Goal: Task Accomplishment & Management: Use online tool/utility

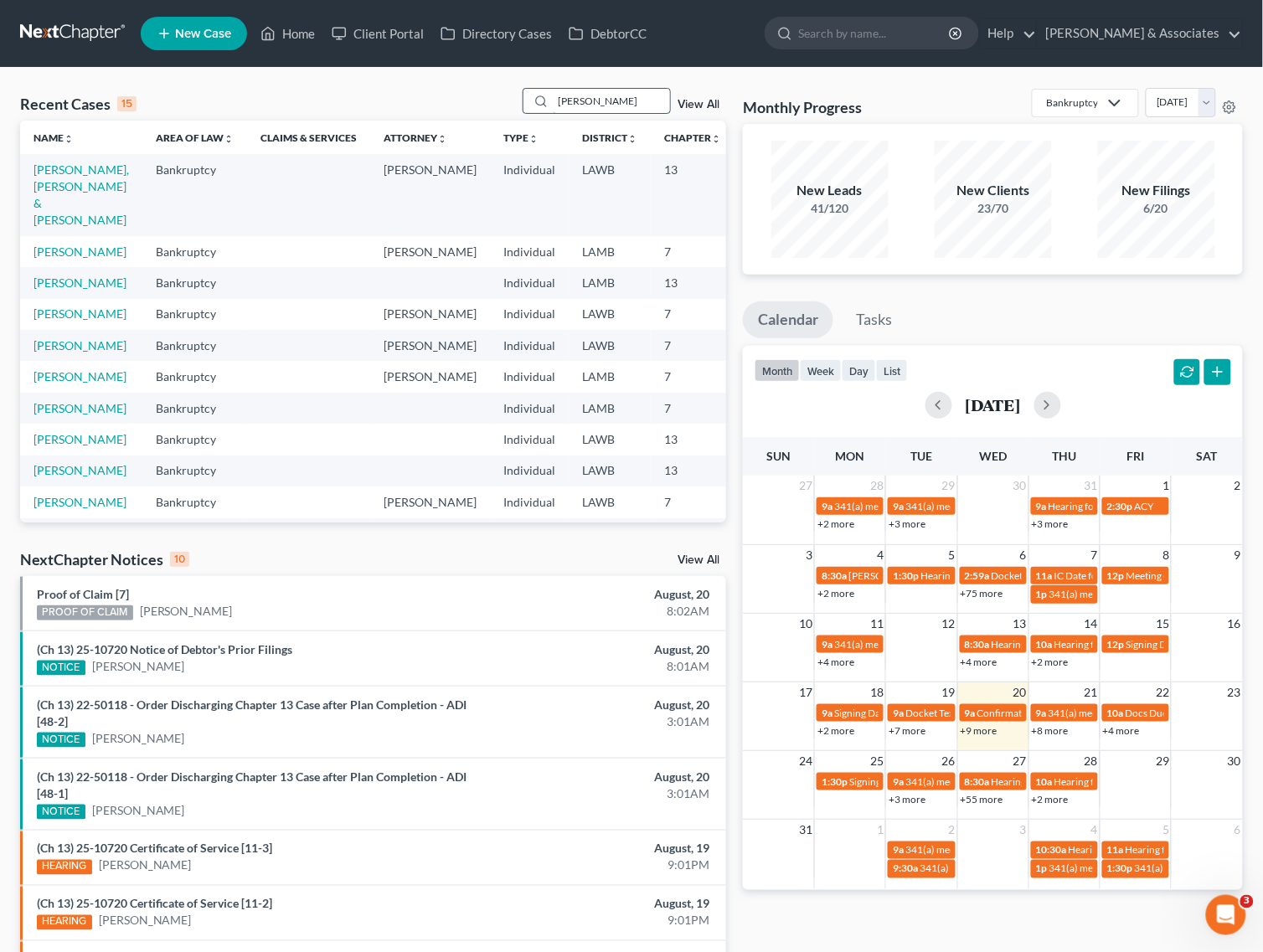
click at [608, 96] on input "[PERSON_NAME]" at bounding box center [611, 101] width 117 height 24
click at [990, 733] on link "+9 more" at bounding box center [979, 731] width 37 height 12
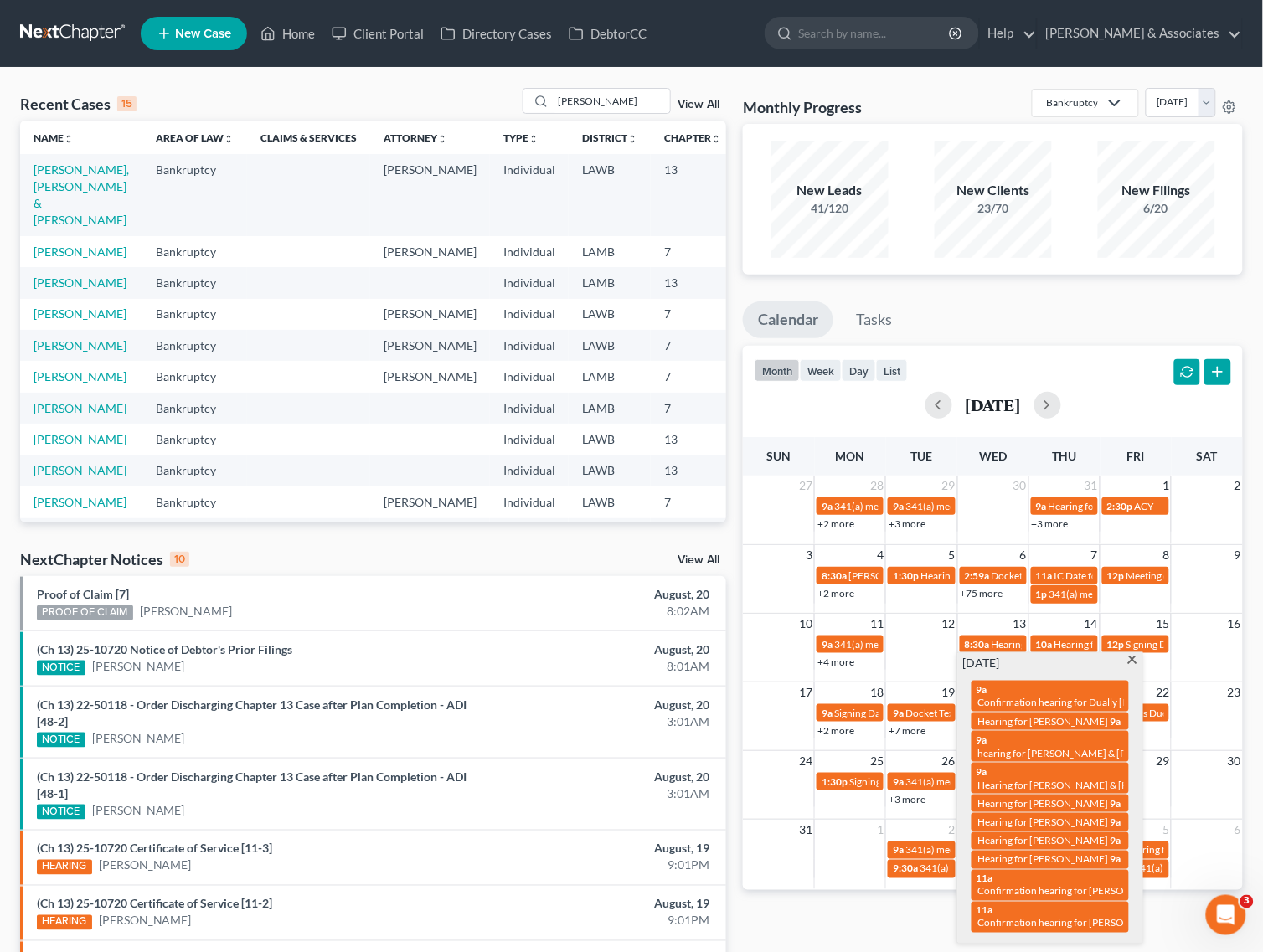
click at [843, 913] on div "Monthly Progress Bankruptcy Bankruptcy Business Formation and Planning Collecti…" at bounding box center [993, 638] width 516 height 1100
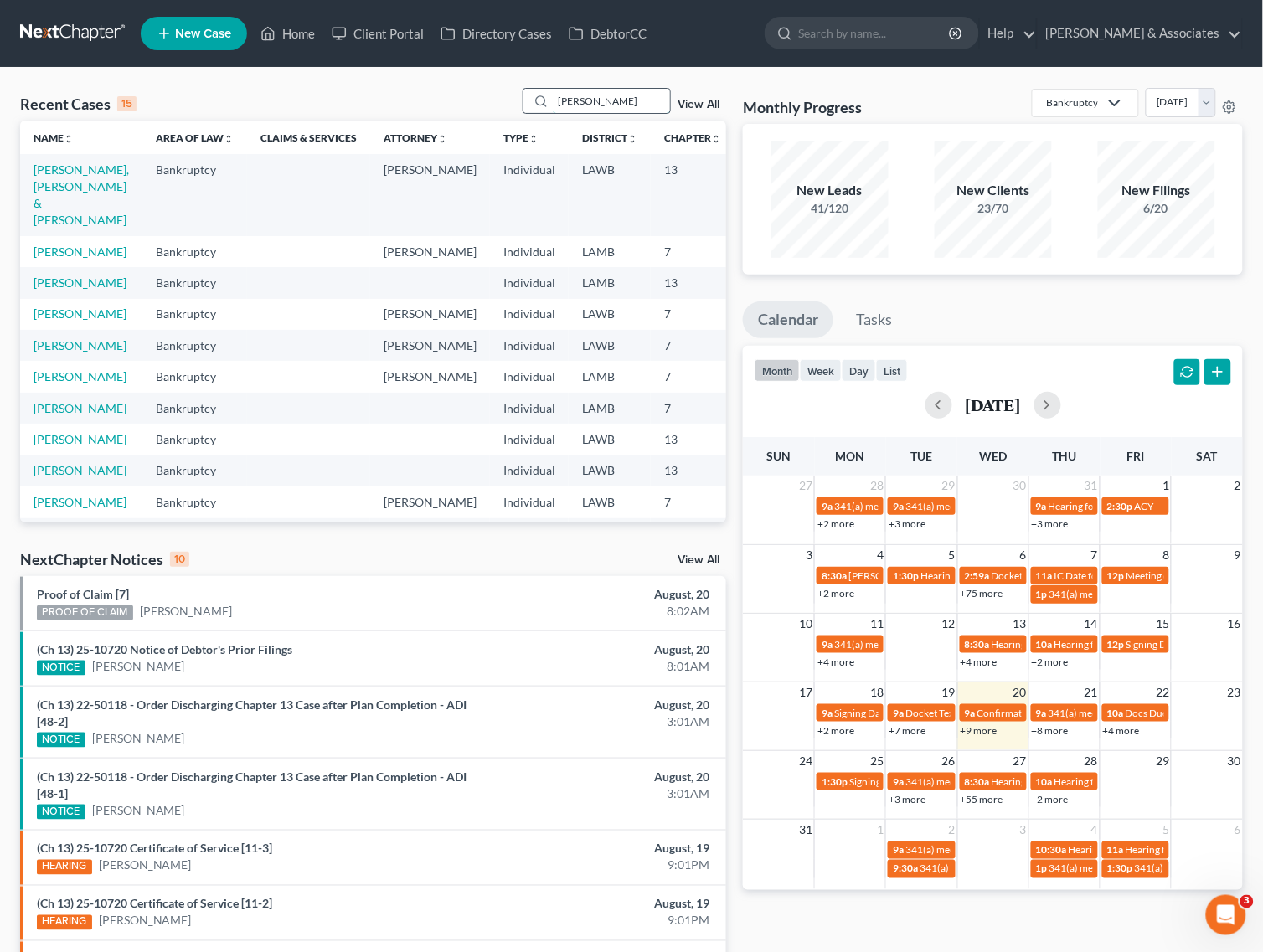
click at [604, 103] on input "[PERSON_NAME]" at bounding box center [611, 101] width 117 height 24
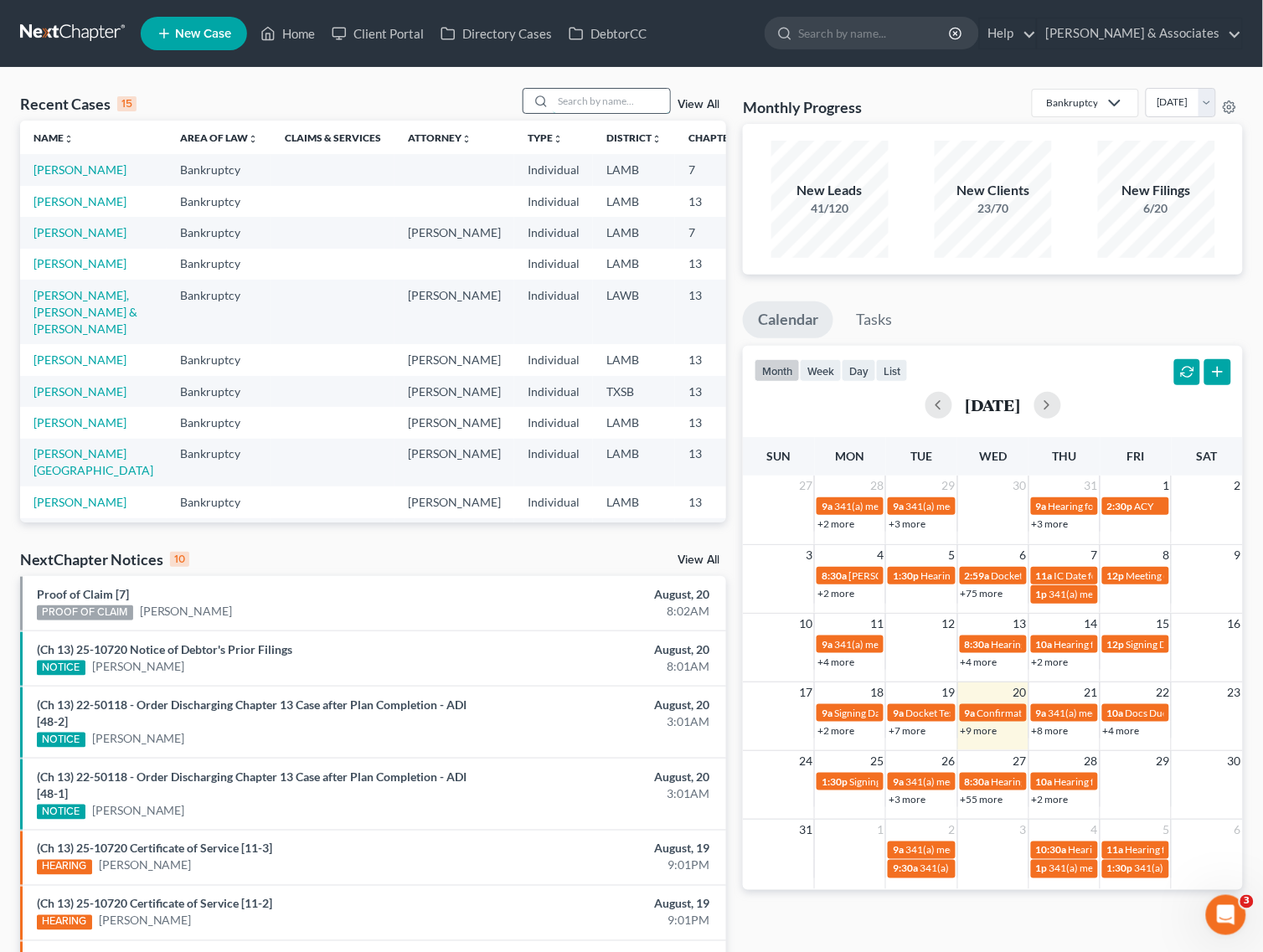
click at [631, 96] on input "search" at bounding box center [611, 101] width 117 height 24
click at [617, 106] on input "search" at bounding box center [611, 101] width 117 height 24
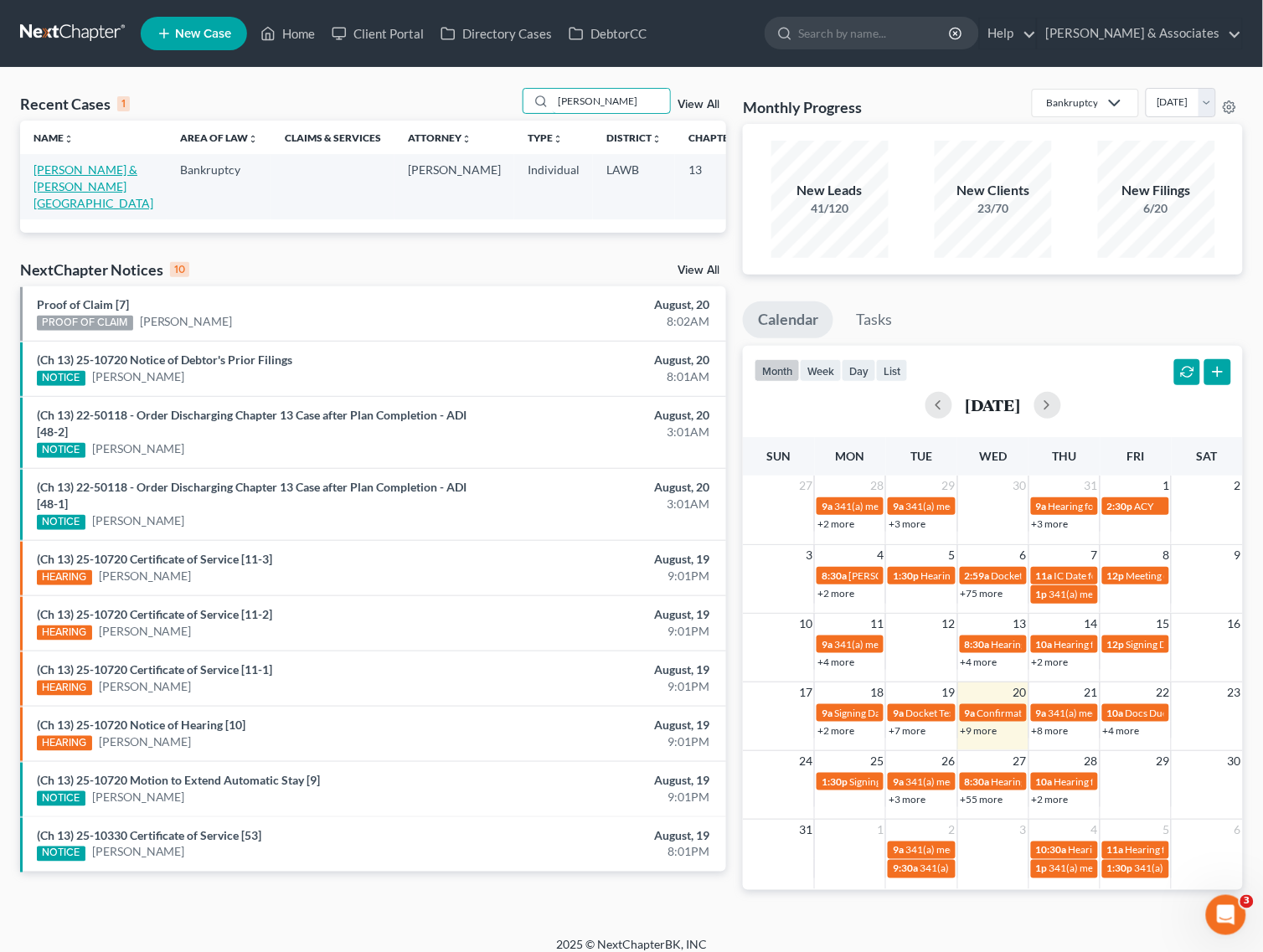
type input "[PERSON_NAME]"
click at [47, 182] on link "[PERSON_NAME] & [PERSON_NAME][GEOGRAPHIC_DATA]" at bounding box center [92, 186] width 119 height 48
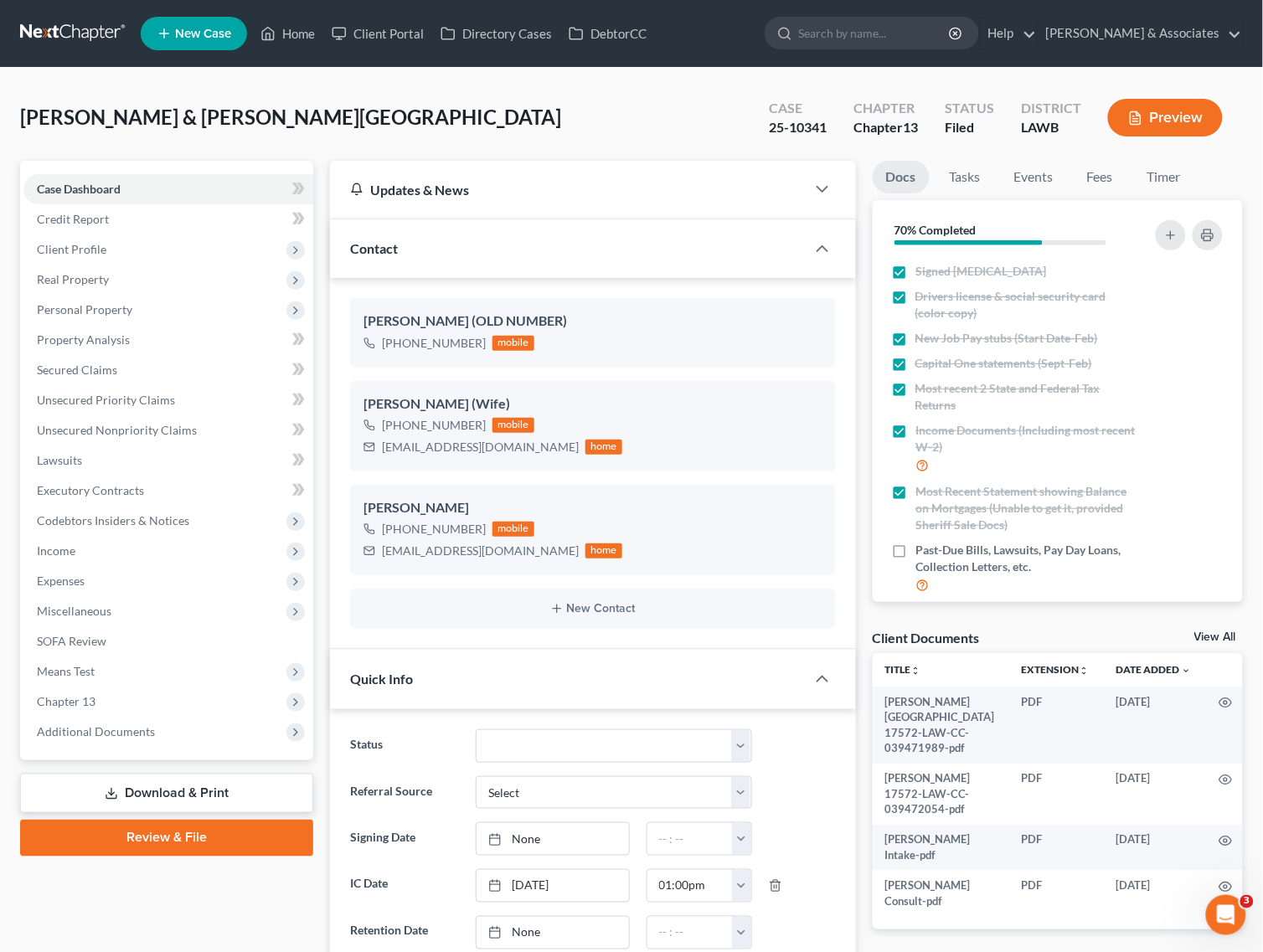
scroll to position [4604, 0]
click at [115, 548] on span "Income" at bounding box center [168, 550] width 290 height 31
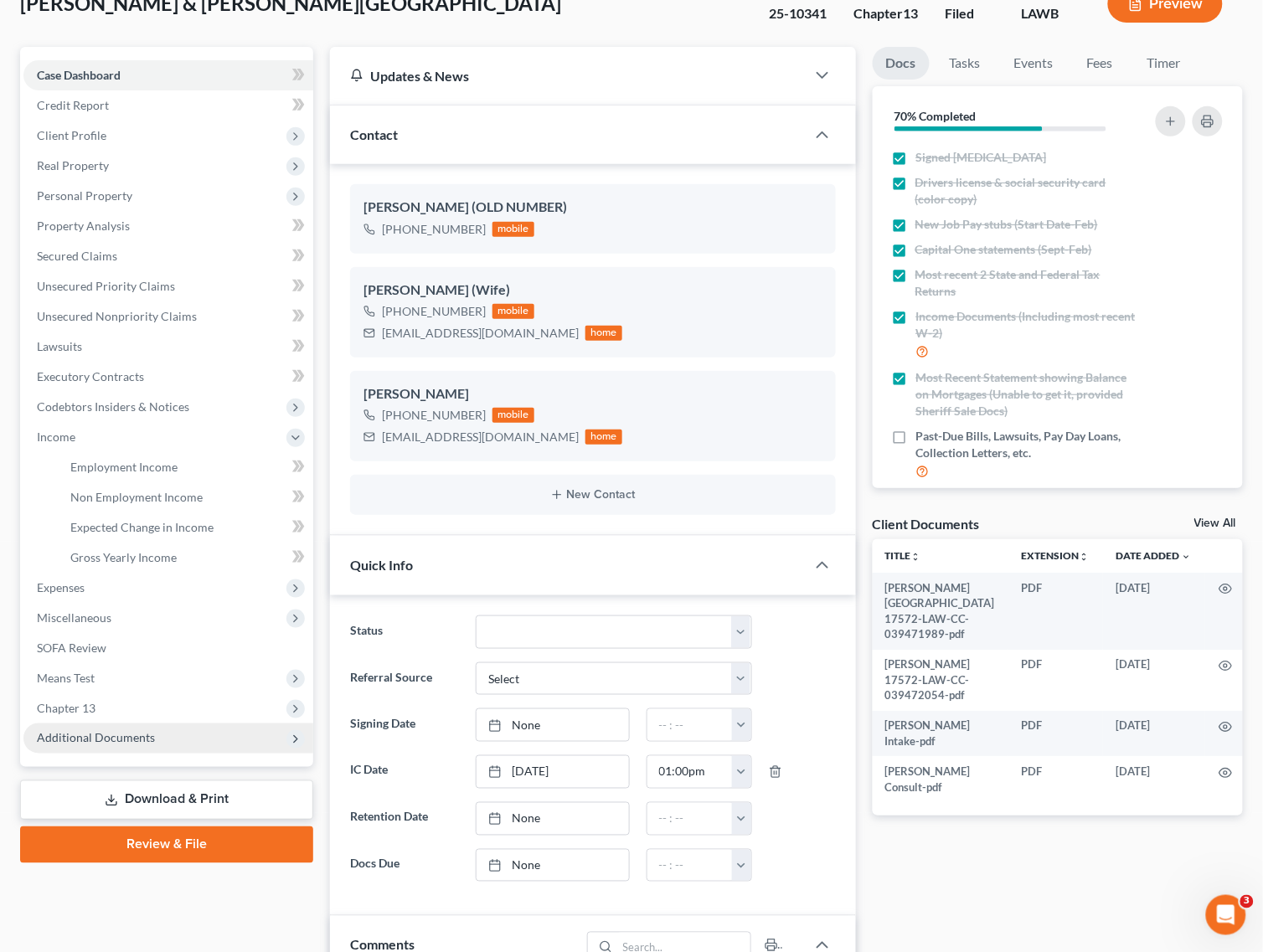
scroll to position [0, 0]
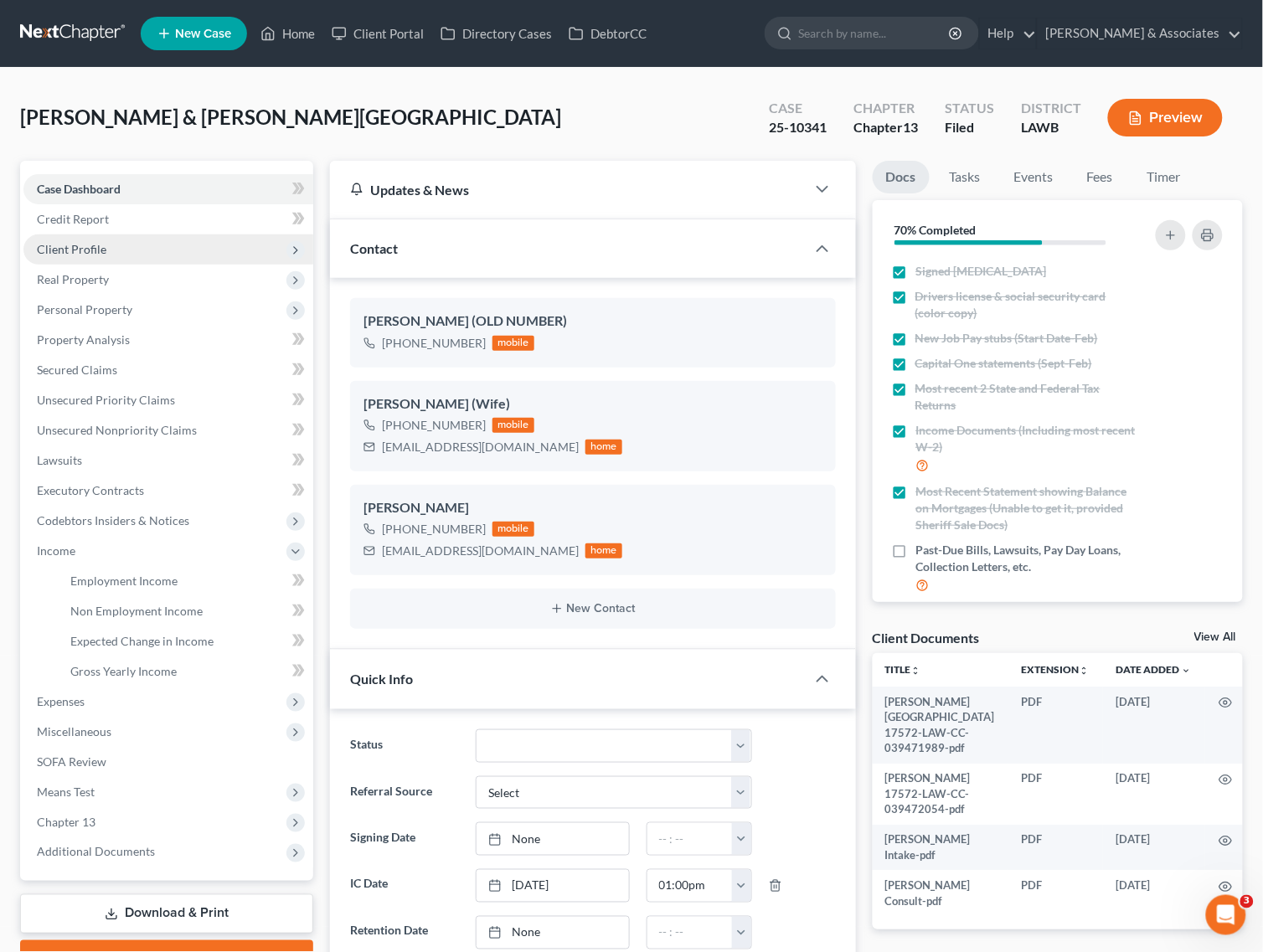
click at [97, 253] on span "Client Profile" at bounding box center [72, 248] width 70 height 14
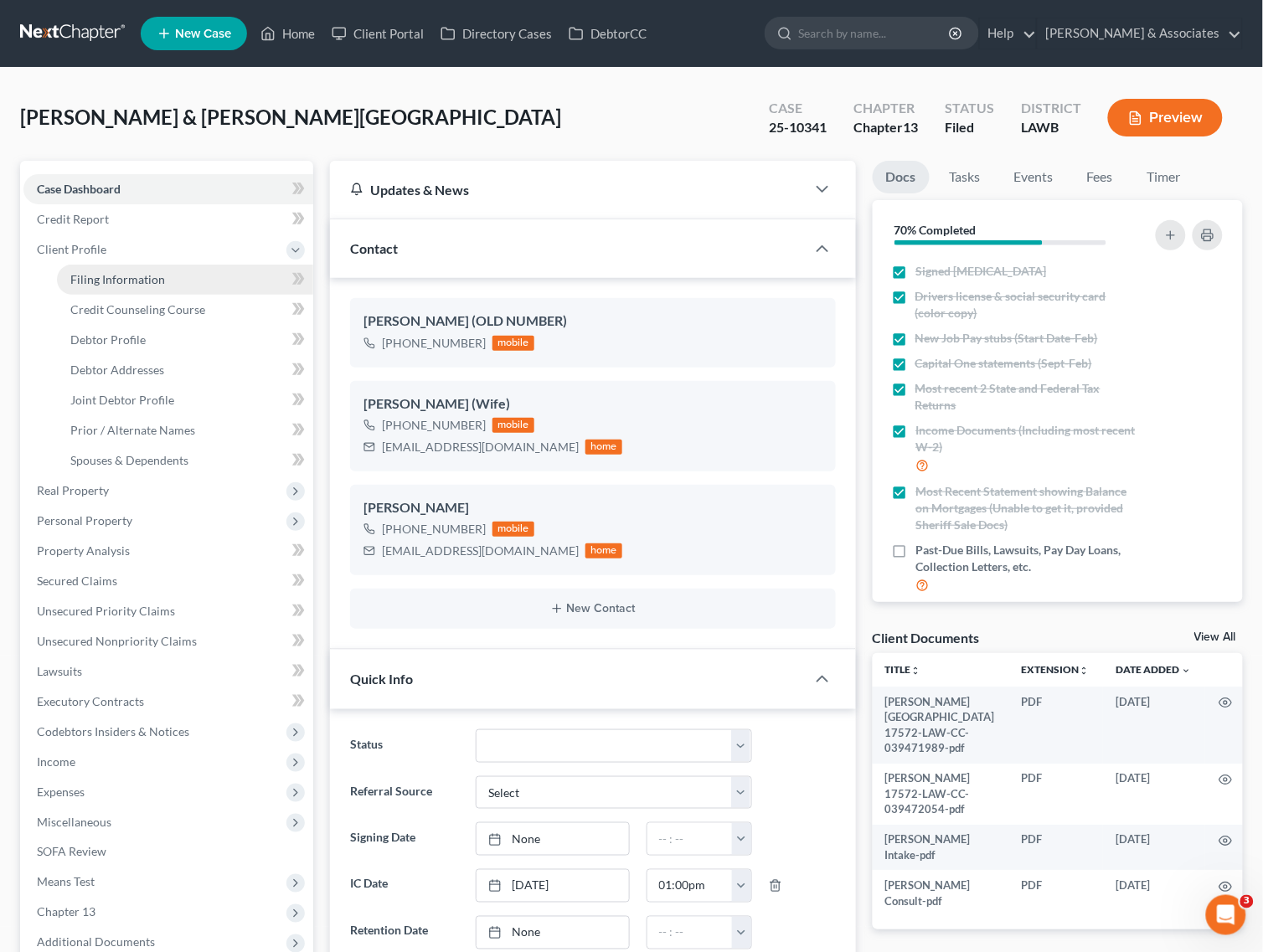
click at [97, 277] on span "Filing Information" at bounding box center [118, 279] width 94 height 14
select select "1"
select select "3"
select select "19"
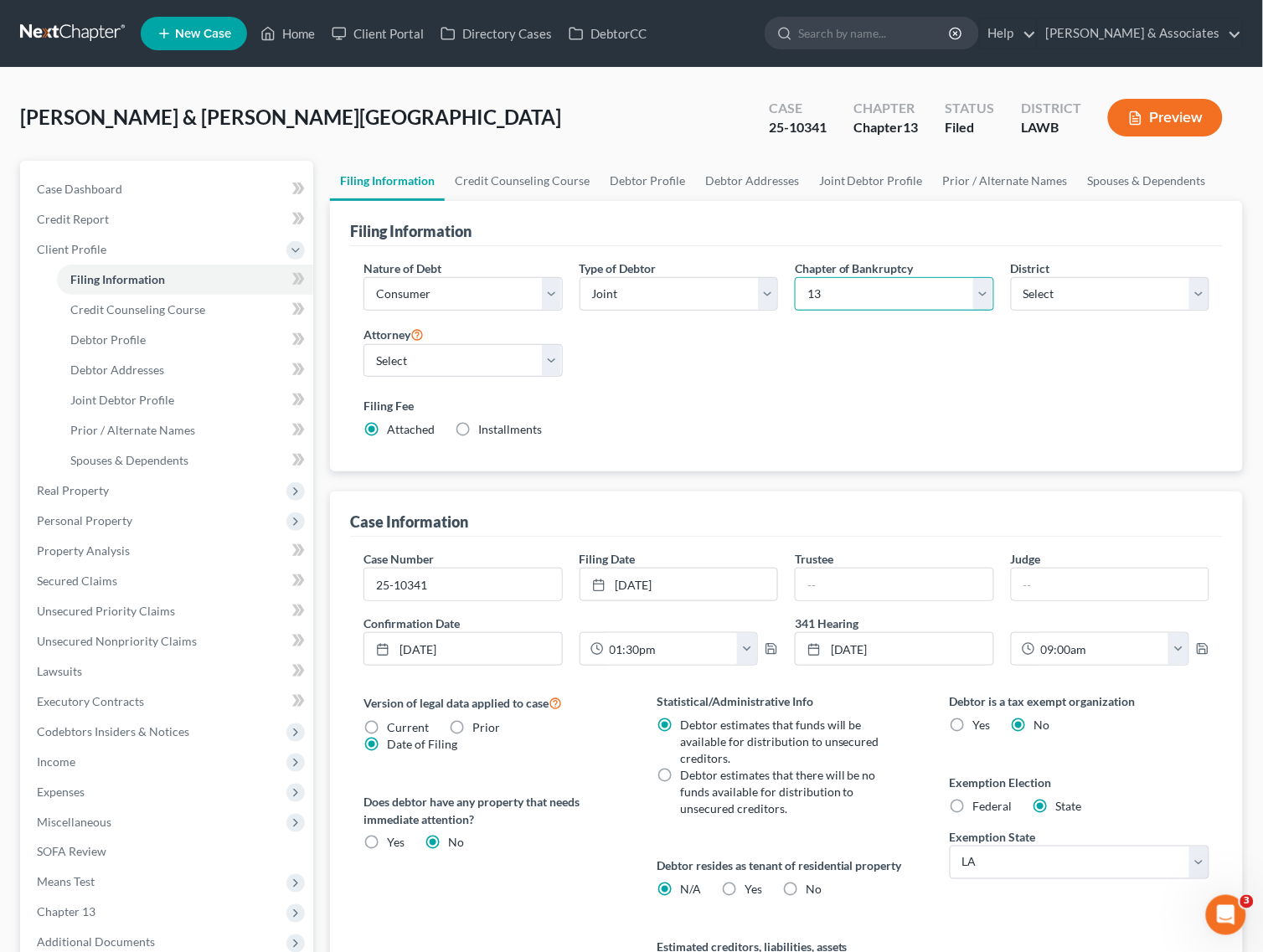
click at [923, 298] on select "Select 7 11 12 13" at bounding box center [894, 294] width 200 height 33
select select "0"
click at [795, 277] on select "Select 7 11 12 13" at bounding box center [894, 294] width 200 height 33
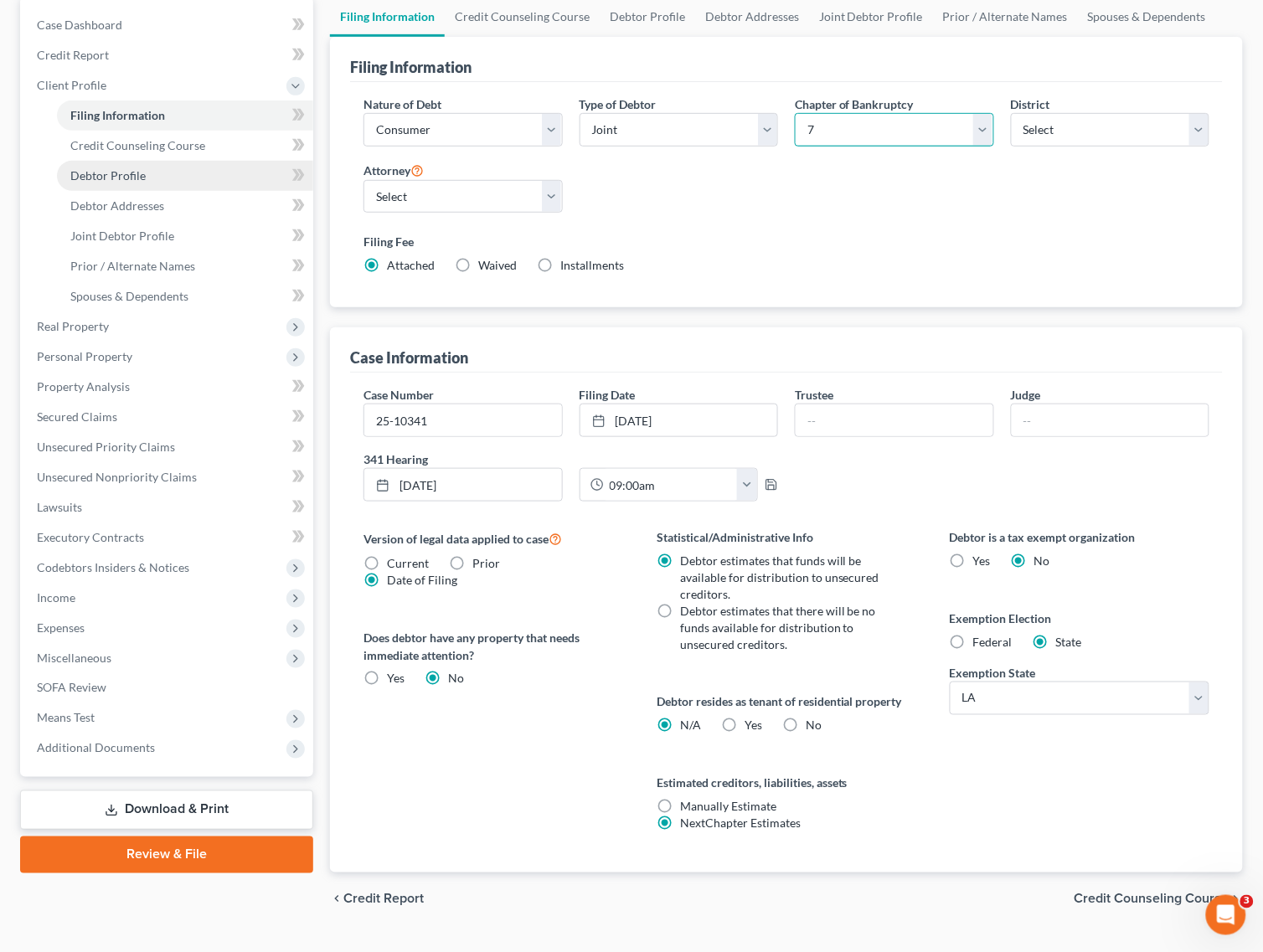
scroll to position [201, 0]
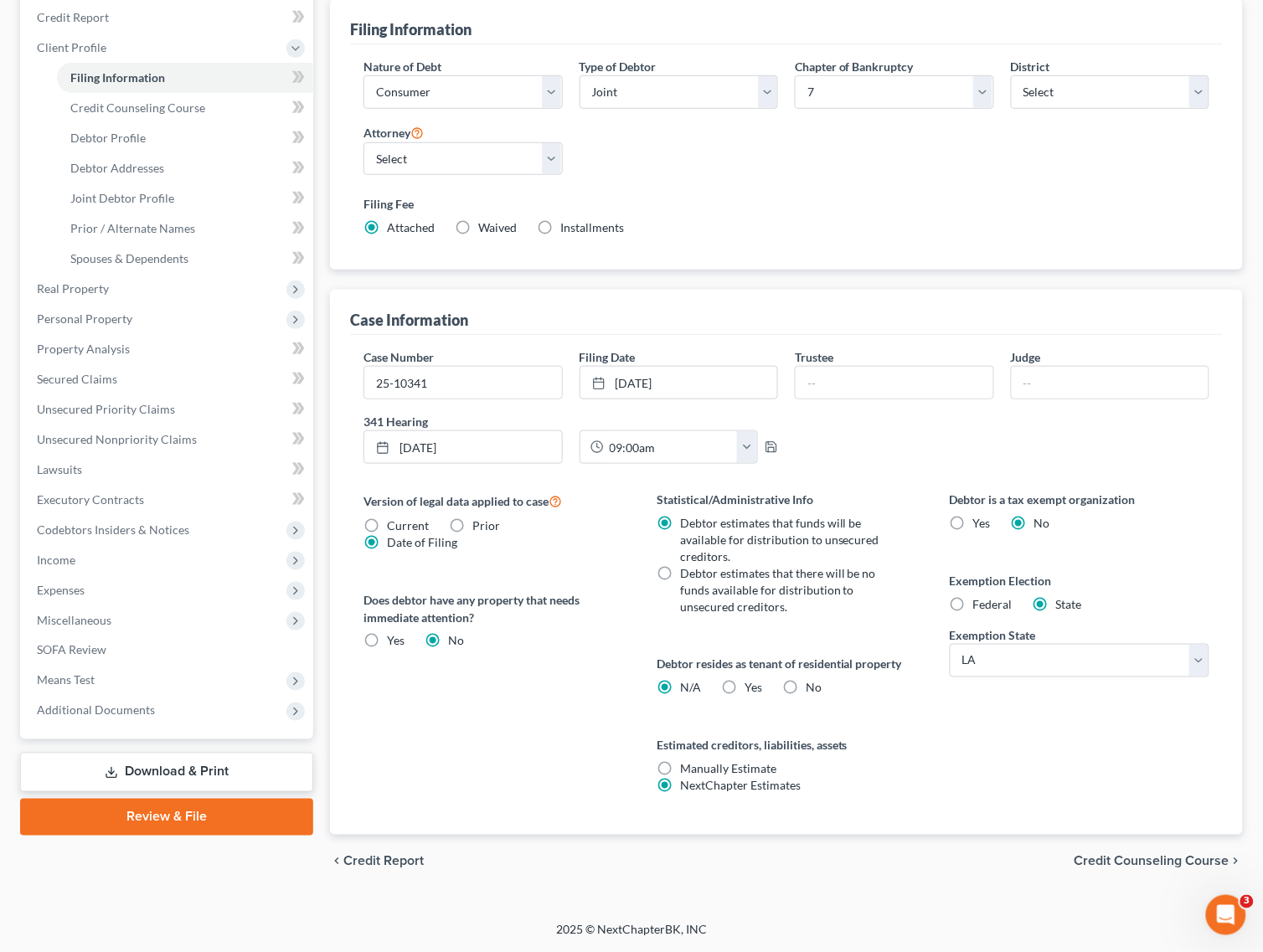
click at [112, 767] on line at bounding box center [112, 771] width 0 height 7
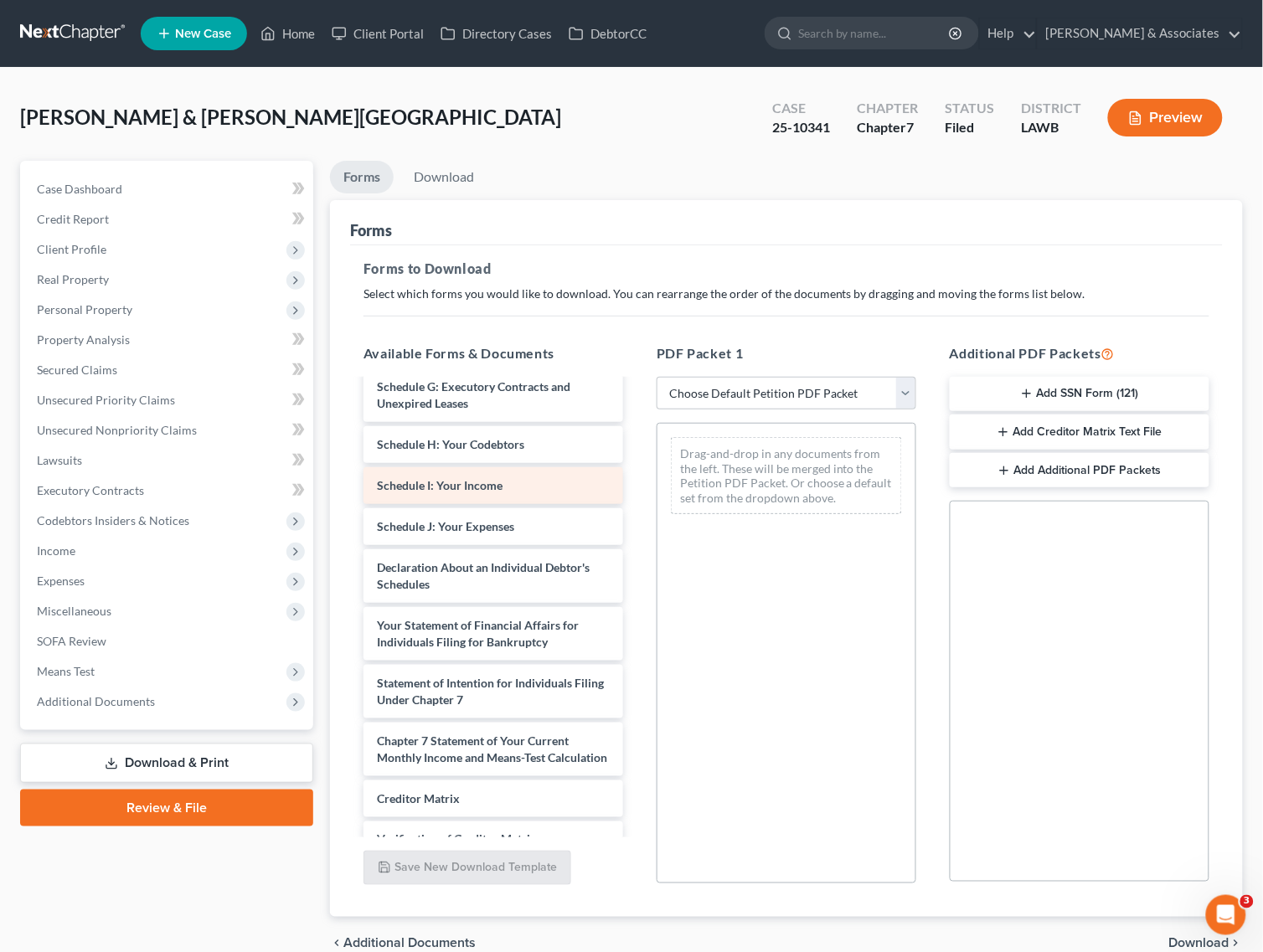
scroll to position [663, 0]
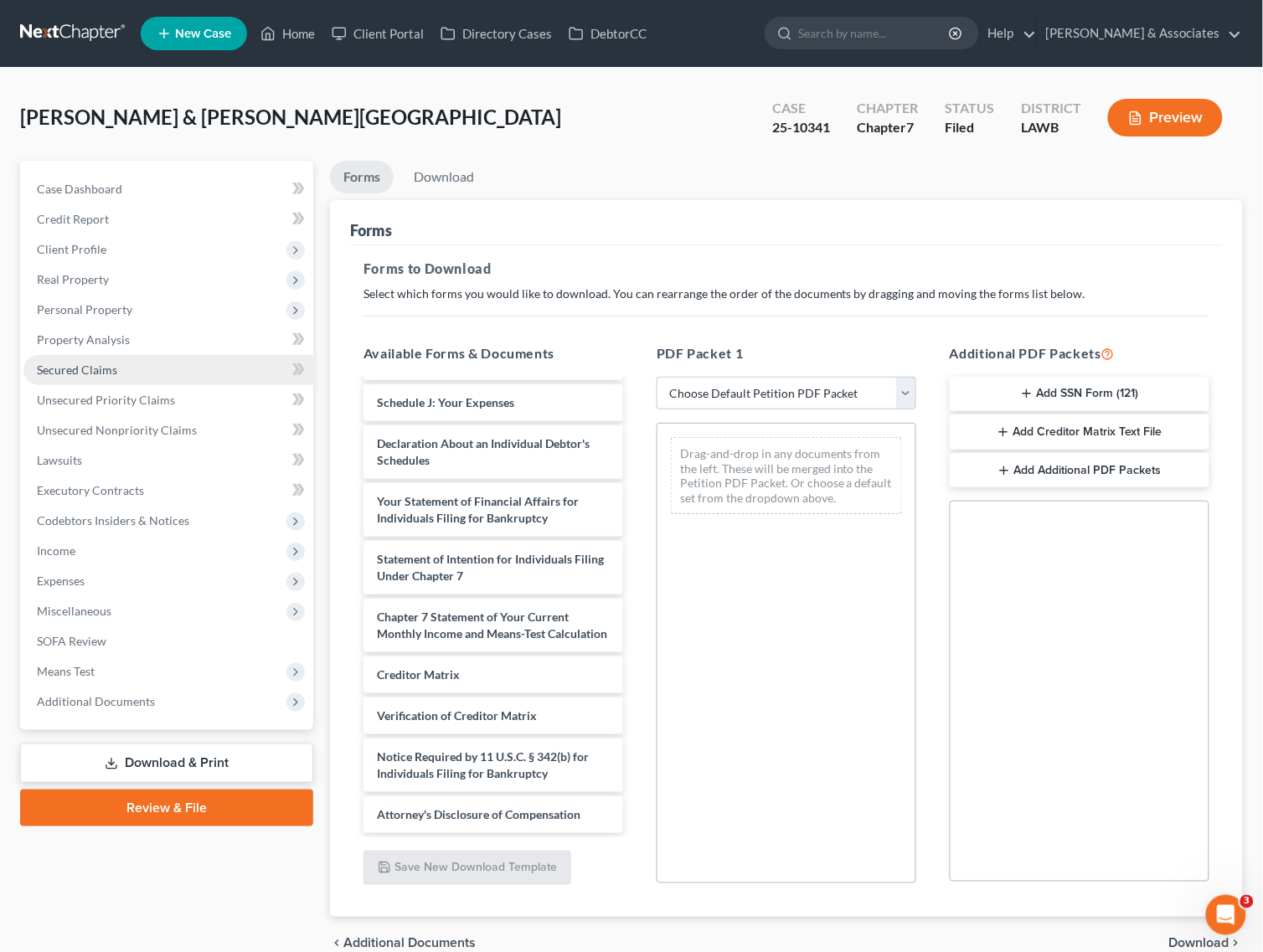
click at [109, 371] on span "Secured Claims" at bounding box center [77, 370] width 80 height 14
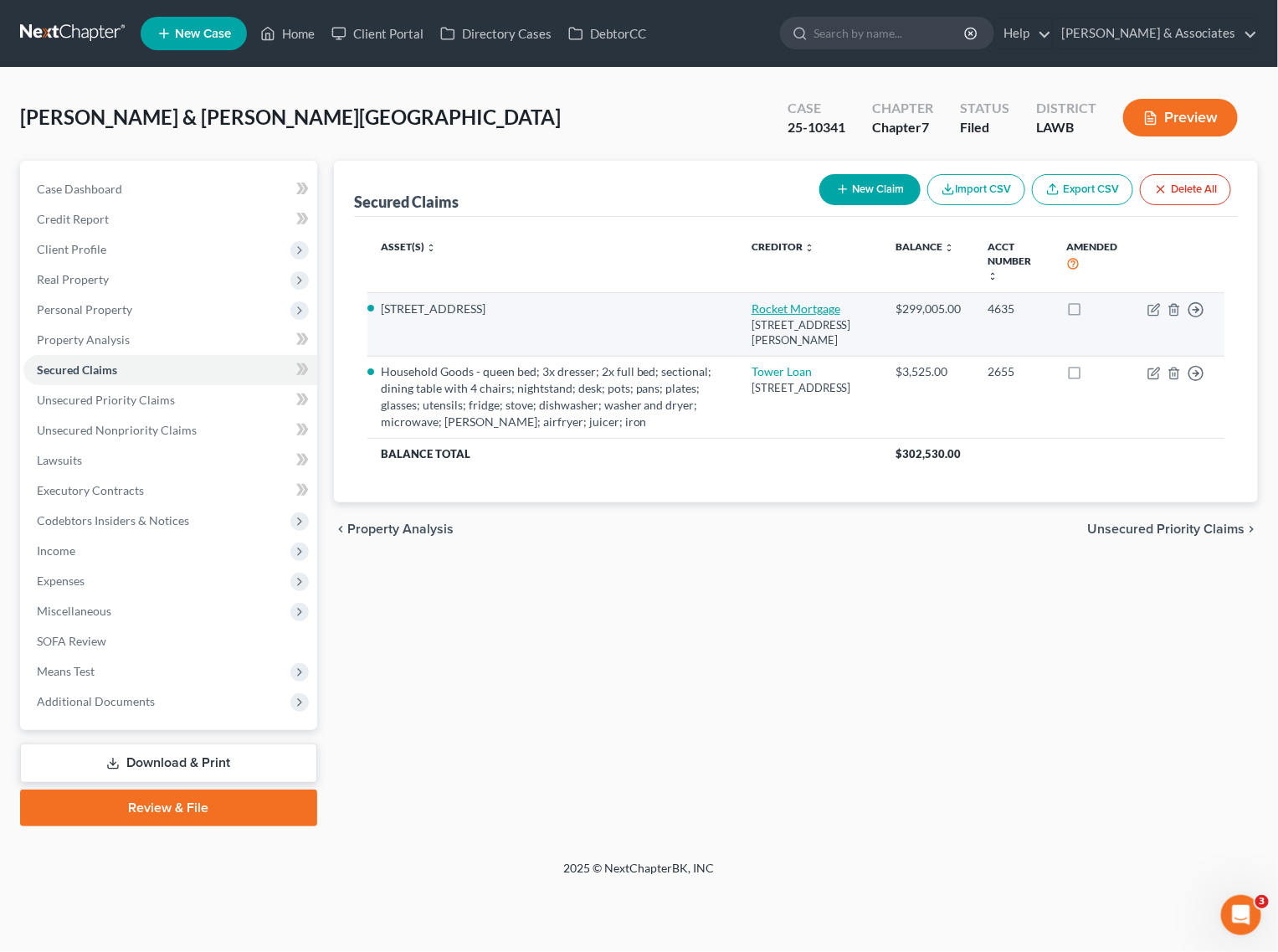
click at [818, 307] on link "Rocket Mortgage" at bounding box center [796, 309] width 89 height 14
select select "23"
select select "2"
select select "4"
select select "0"
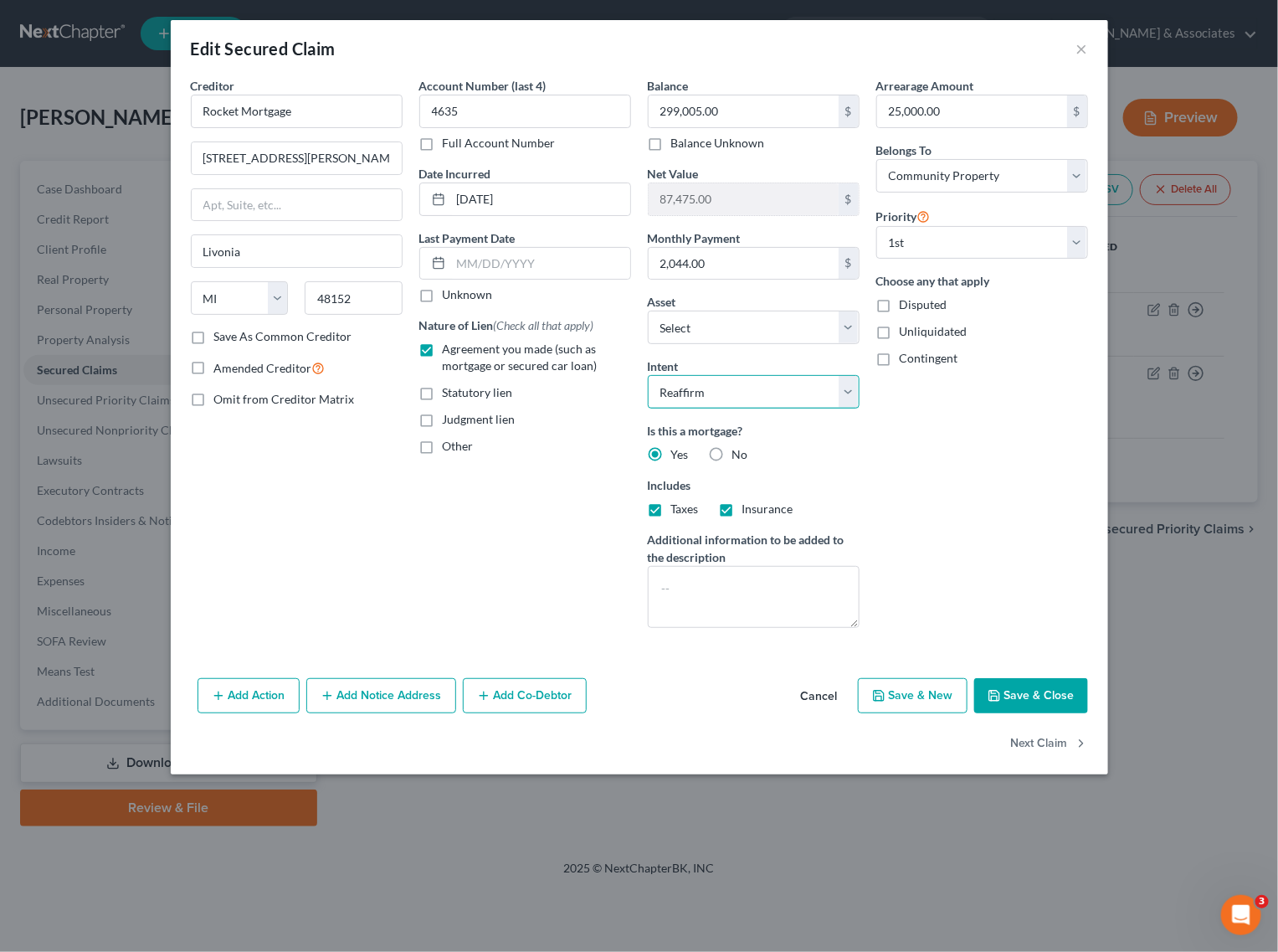
click at [771, 378] on select "Select Surrender Redeem Reaffirm Avoid Other" at bounding box center [753, 391] width 212 height 33
select select "0"
click at [648, 377] on select "Select Surrender Redeem Reaffirm Avoid Other" at bounding box center [753, 391] width 212 height 33
click at [1037, 699] on button "Save & Close" at bounding box center [1031, 696] width 114 height 35
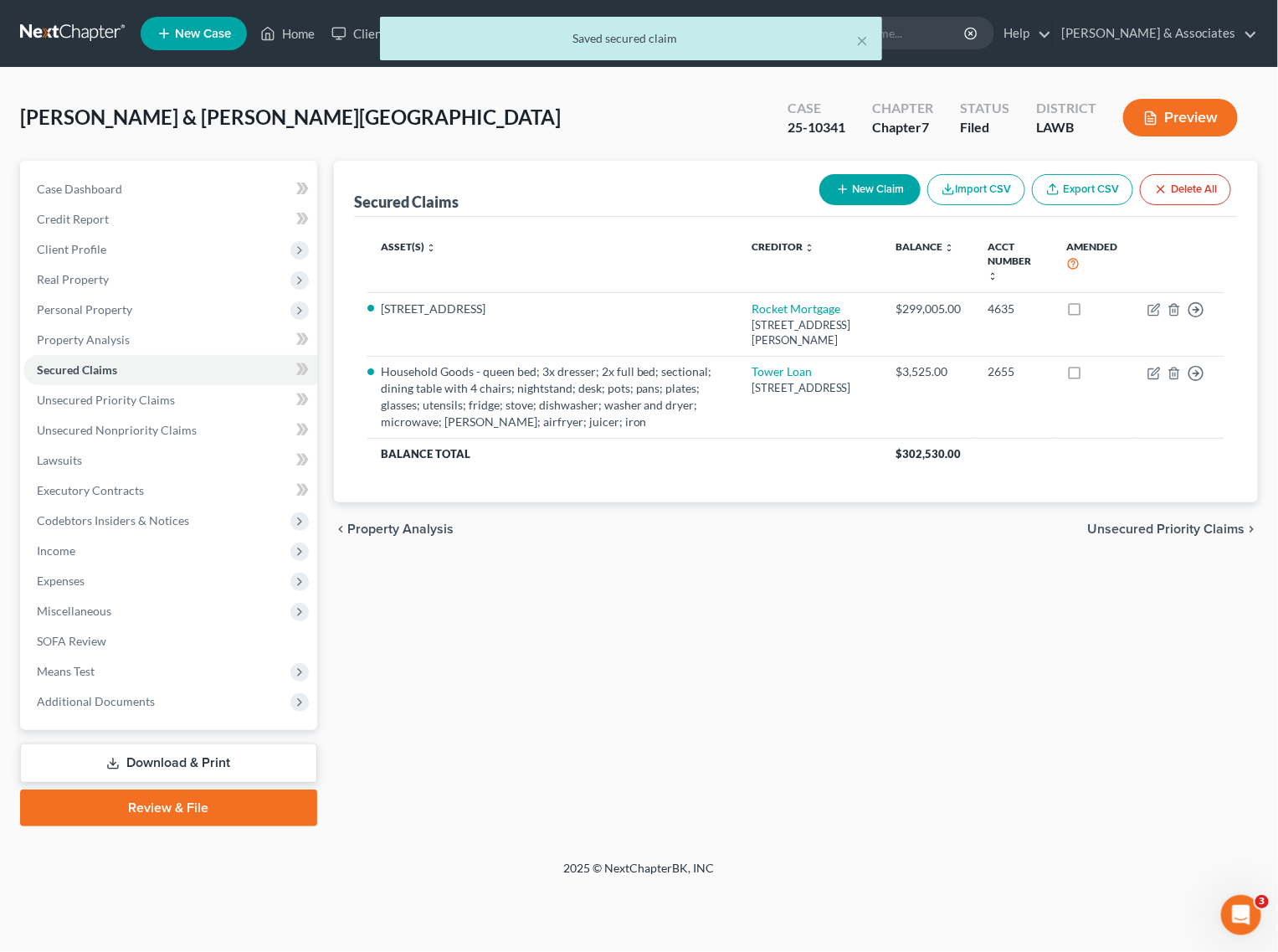
click at [117, 763] on icon at bounding box center [112, 763] width 13 height 13
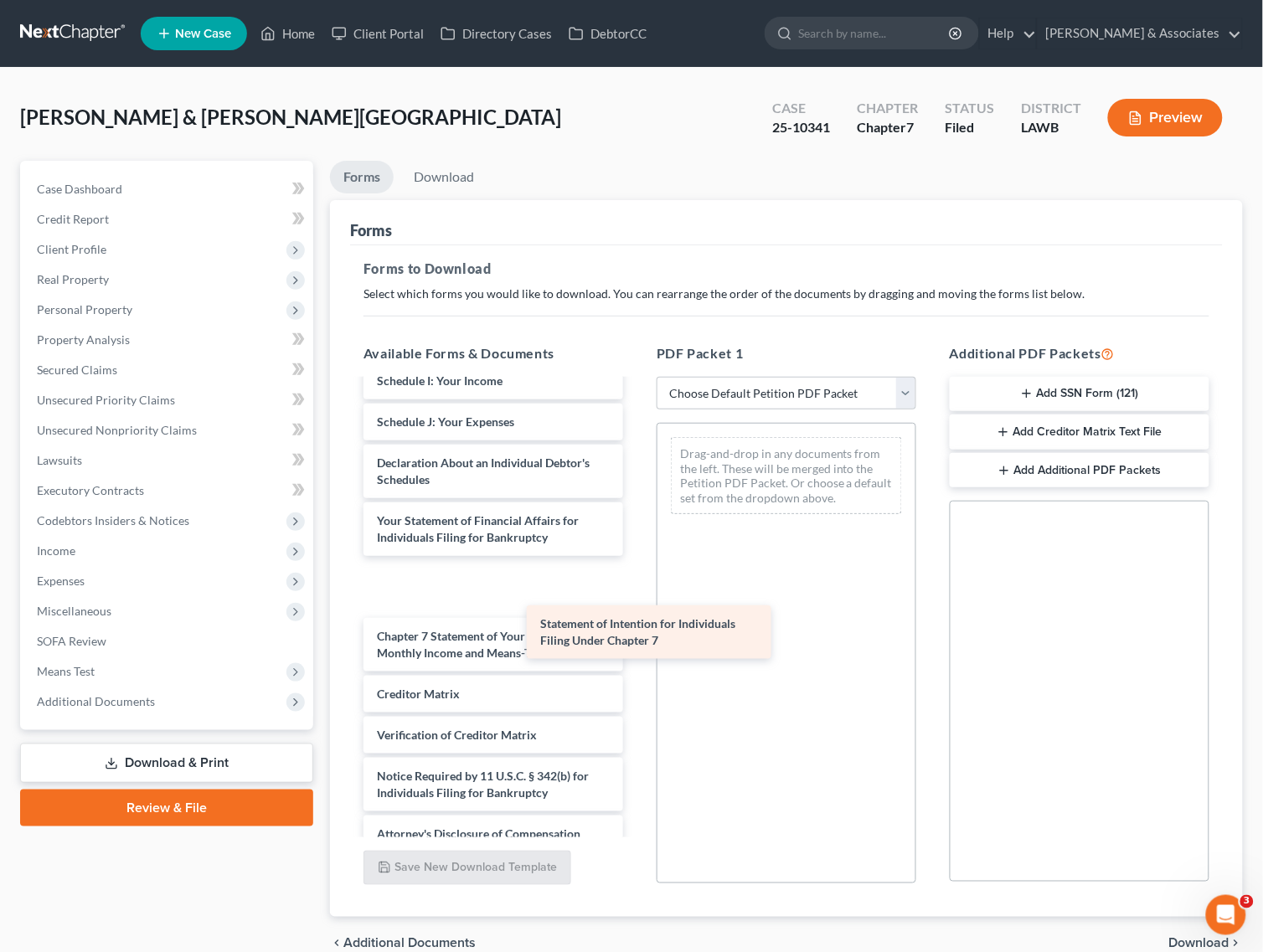
scroll to position [605, 0]
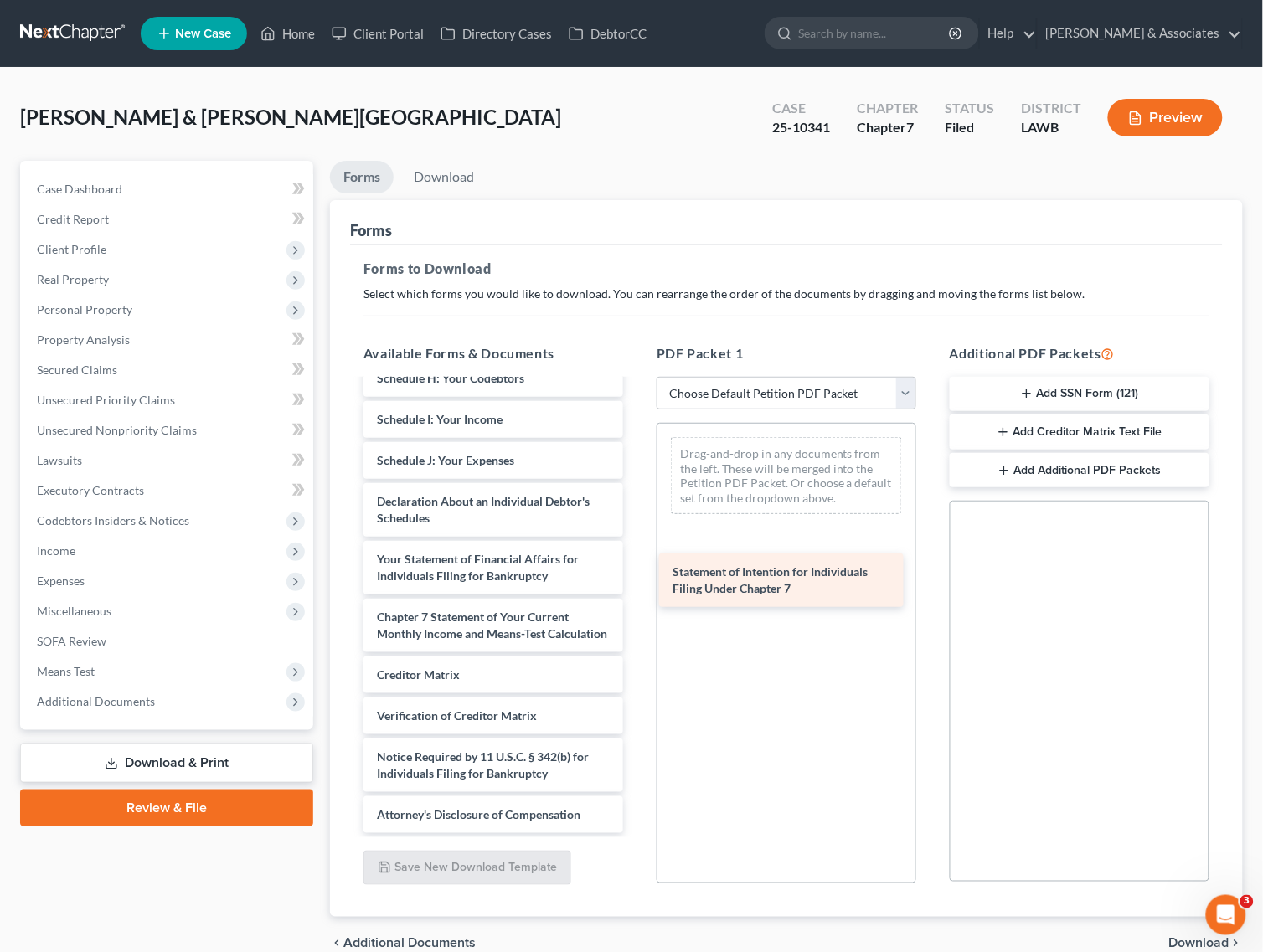
drag, startPoint x: 465, startPoint y: 592, endPoint x: 761, endPoint y: 583, distance: 296.1
click at [637, 583] on div "Statement of Intention for Individuals Filing Under Chapter 7 [PERSON_NAME][GEO…" at bounding box center [493, 312] width 286 height 1041
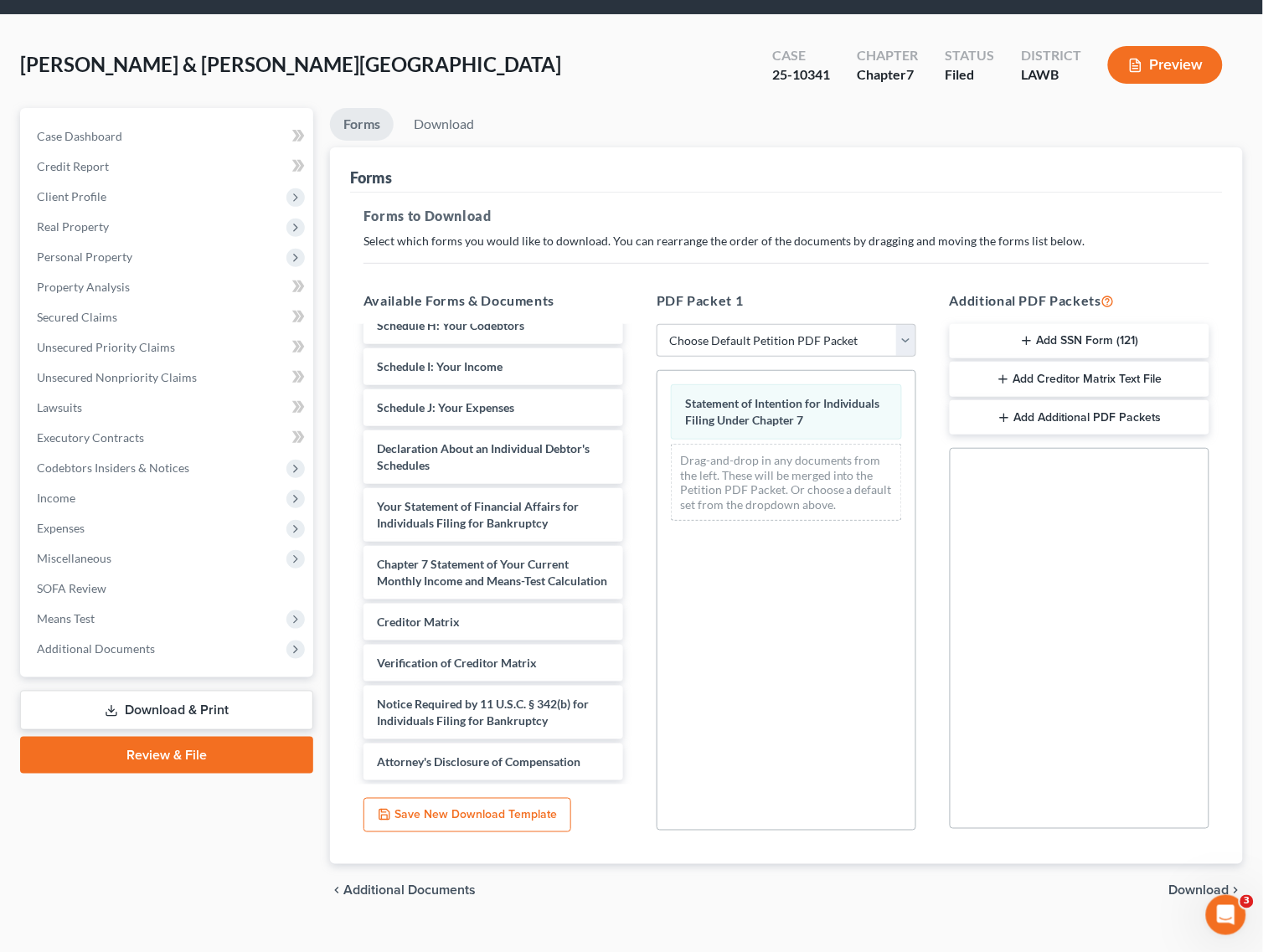
scroll to position [81, 0]
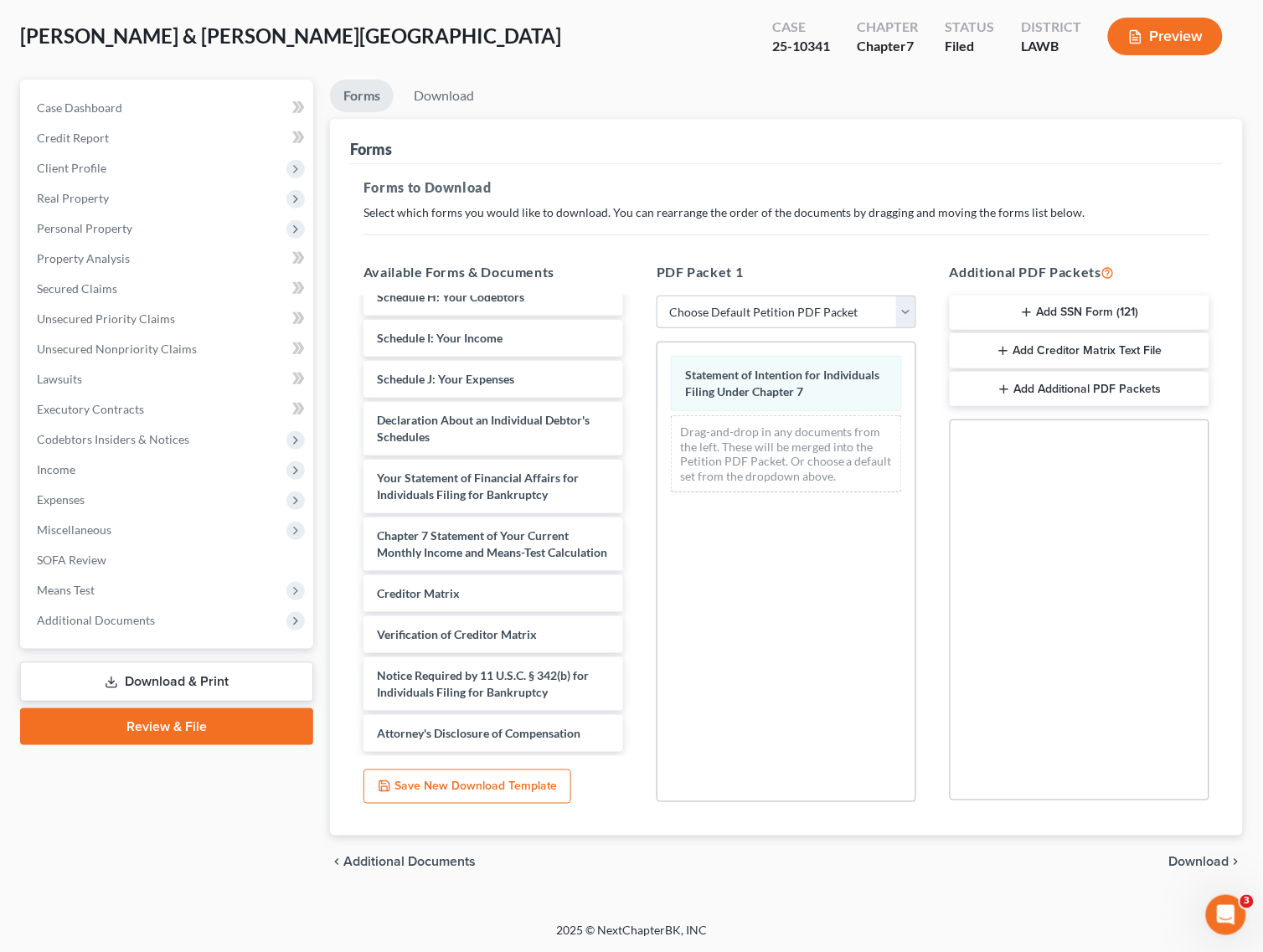
click at [1198, 867] on span "Download" at bounding box center [1198, 861] width 60 height 13
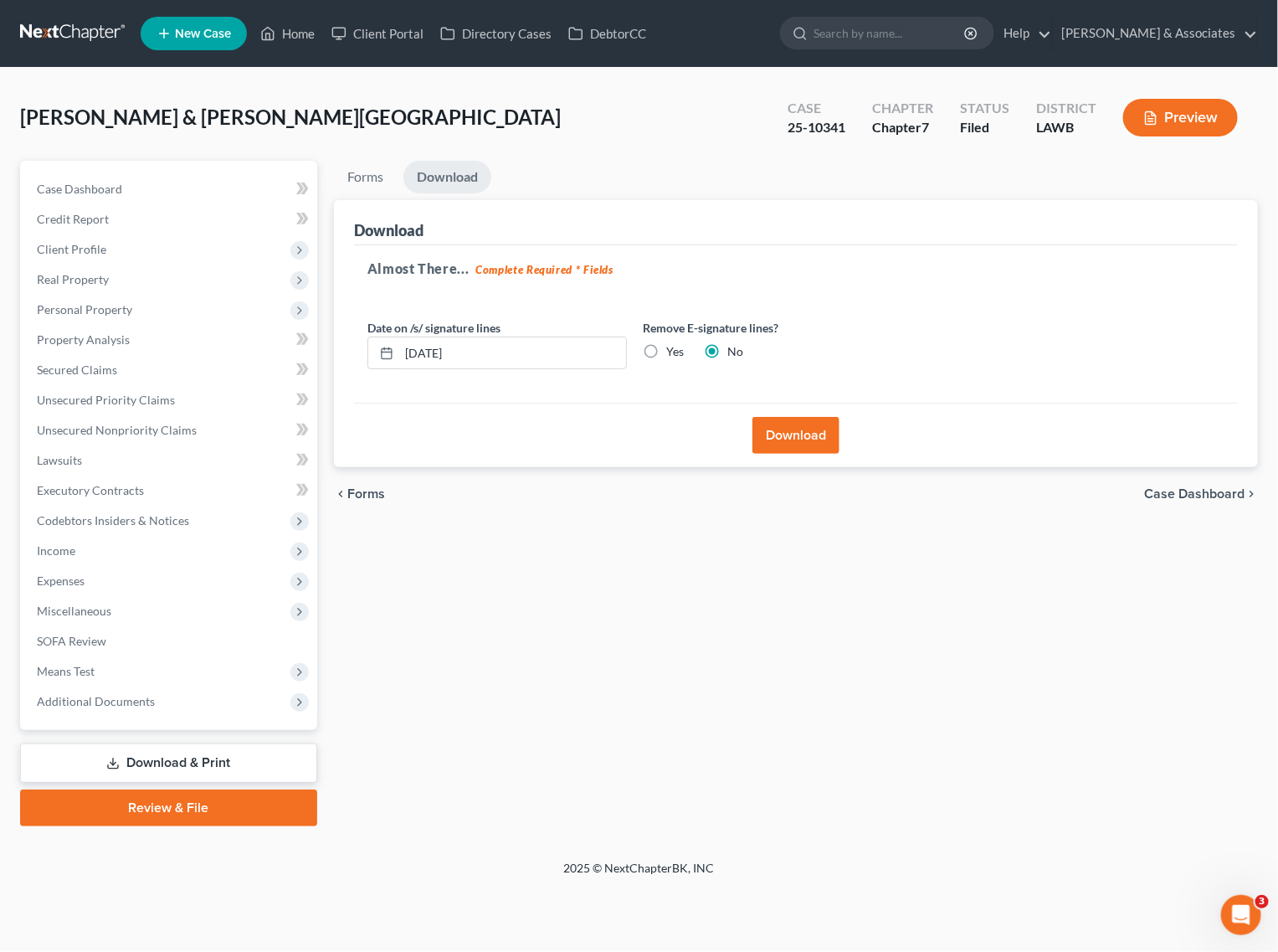
click at [755, 432] on button "Download" at bounding box center [796, 435] width 87 height 37
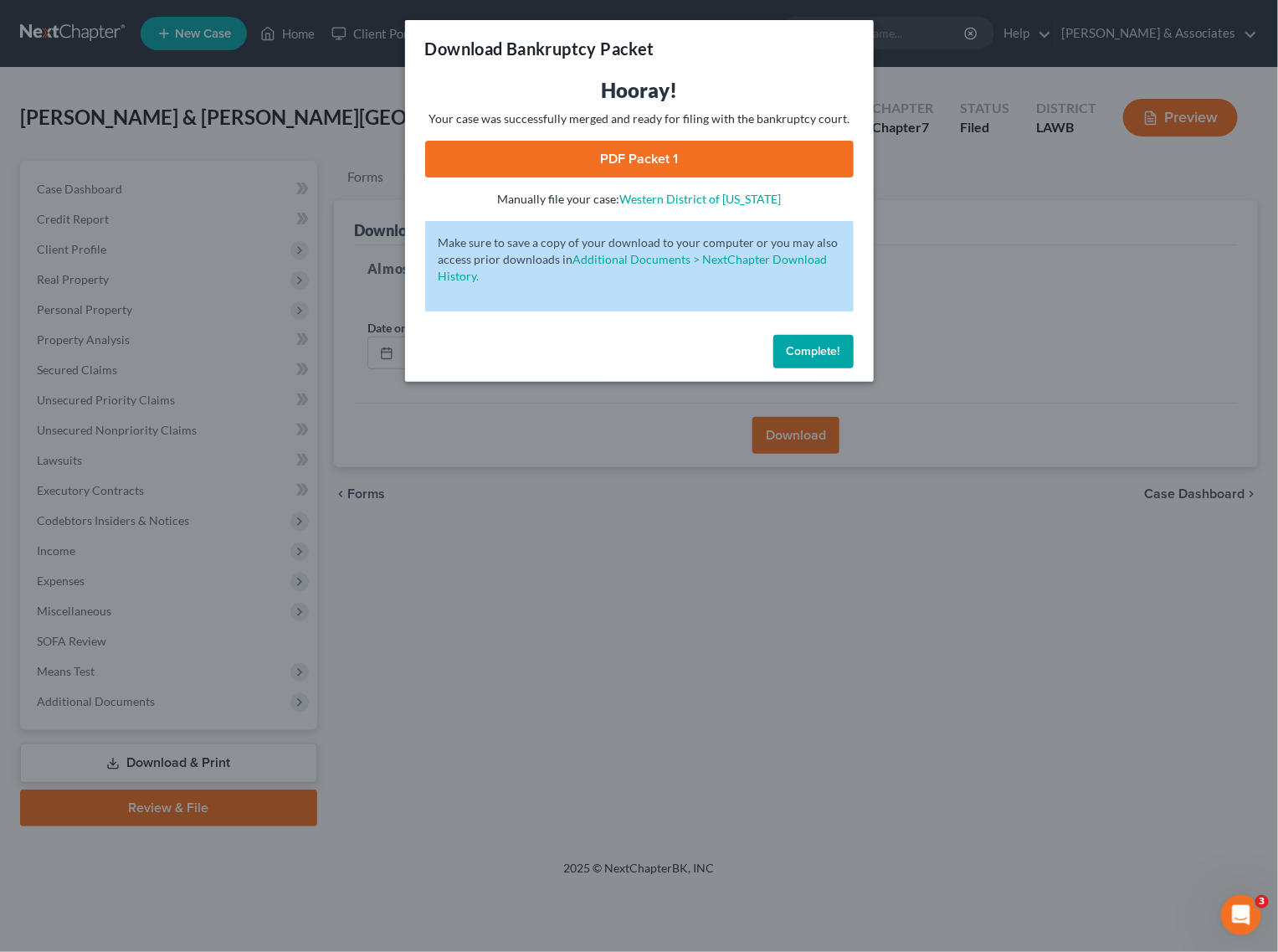
click at [818, 349] on span "Complete!" at bounding box center [813, 351] width 53 height 14
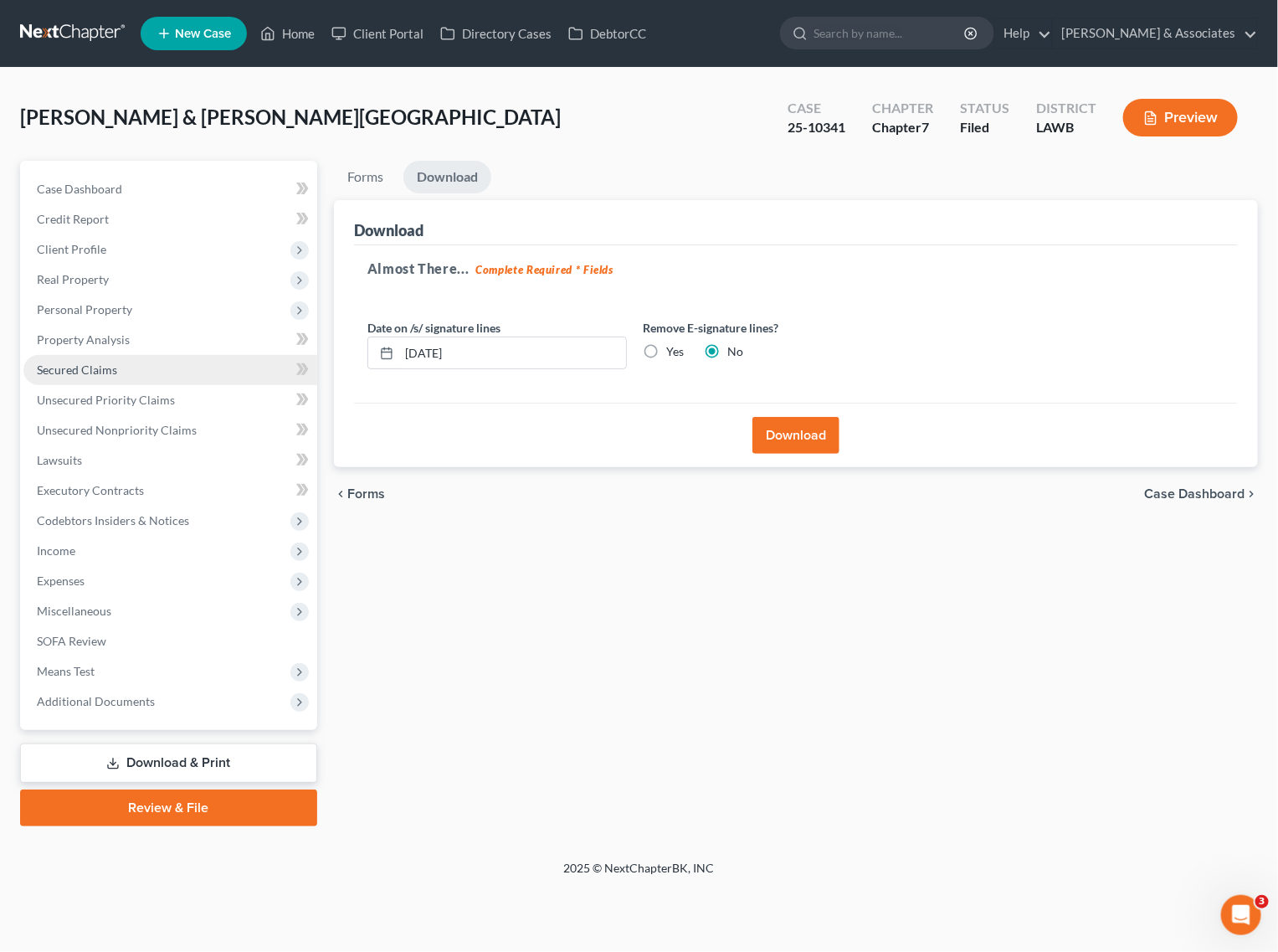
click at [99, 367] on span "Secured Claims" at bounding box center [77, 370] width 80 height 14
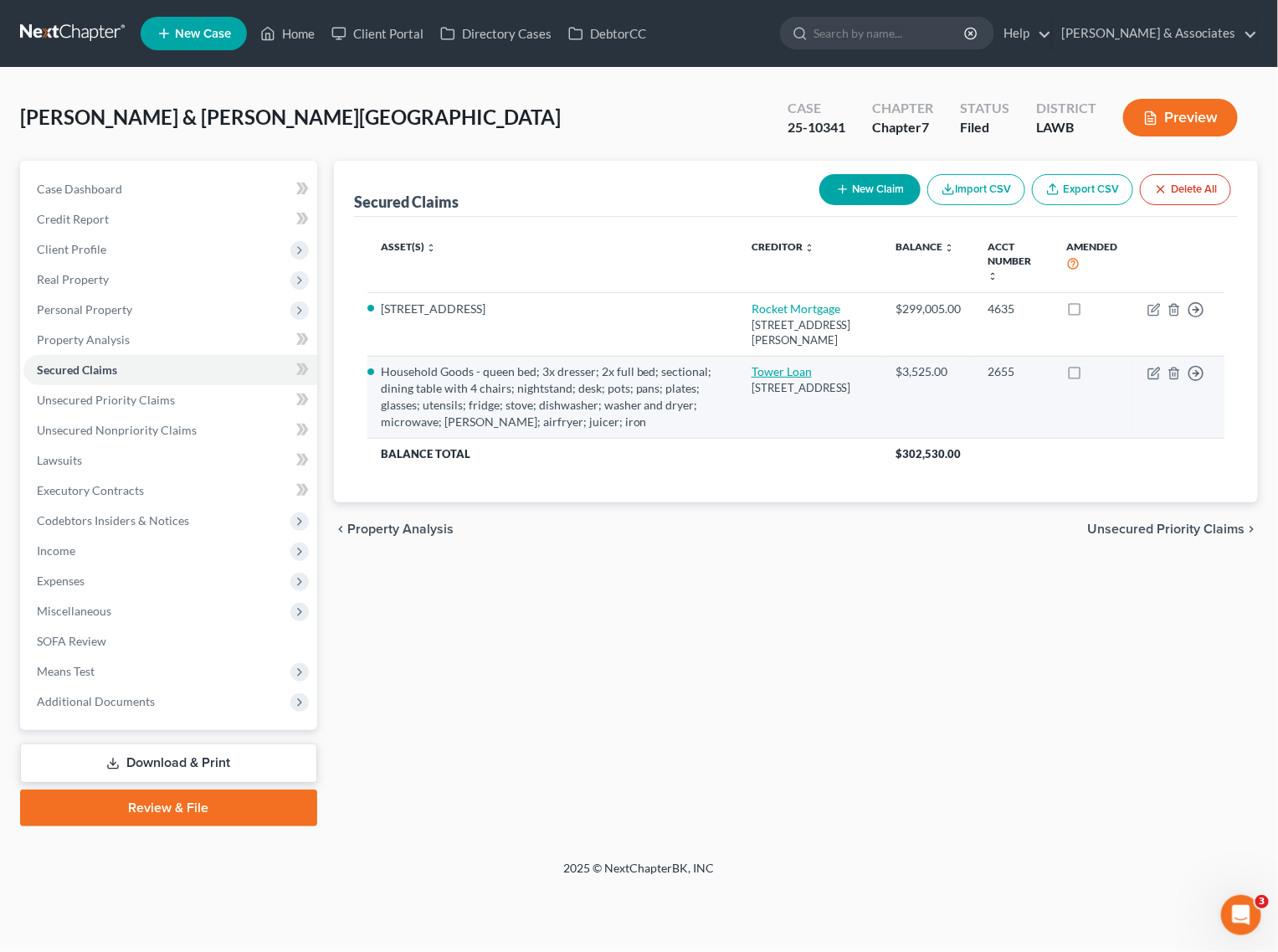
click at [802, 378] on link "Tower Loan" at bounding box center [781, 371] width 60 height 14
select select "25"
select select "4"
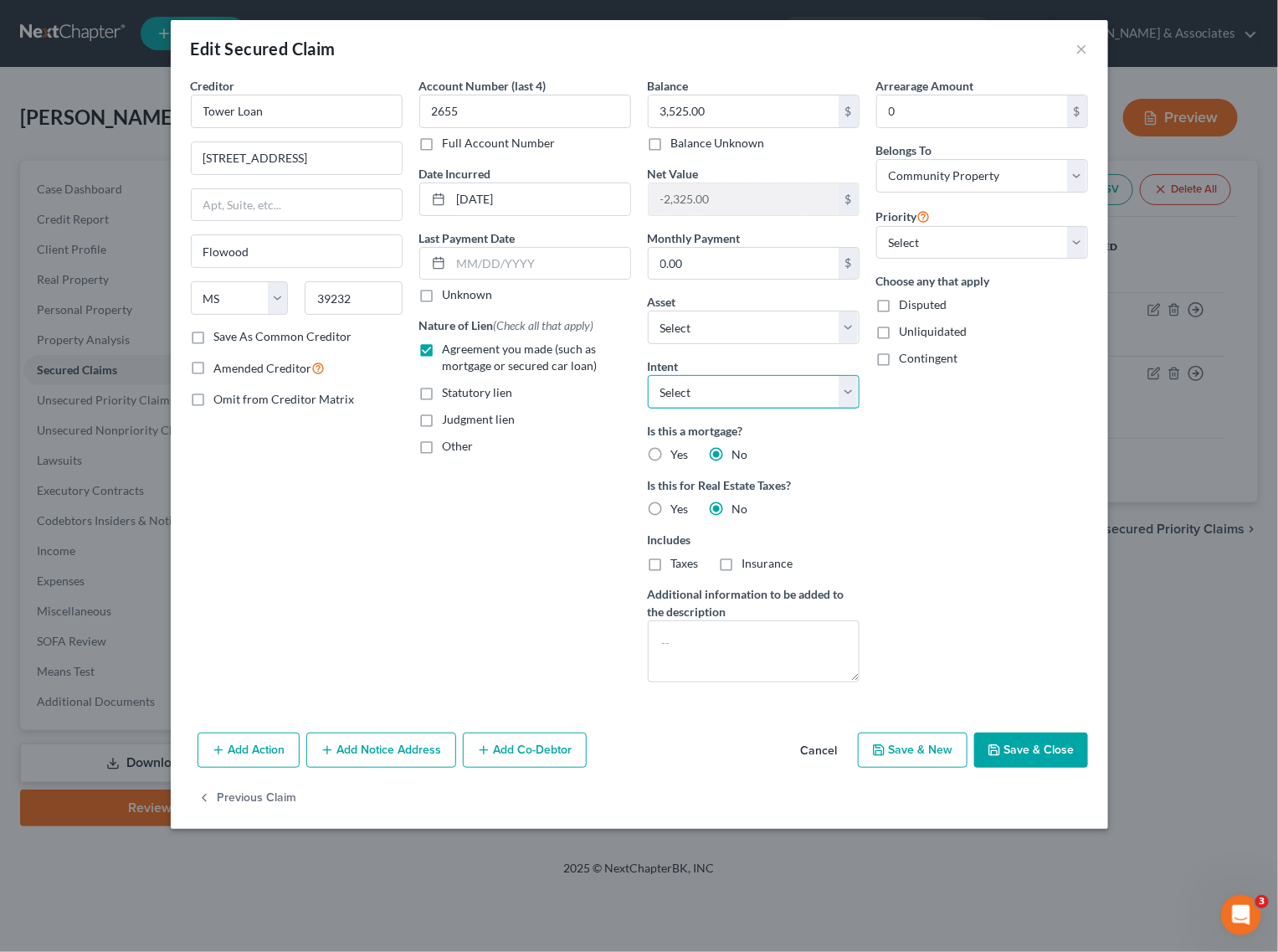
click at [734, 386] on select "Select Surrender Redeem Reaffirm Avoid Other" at bounding box center [753, 391] width 212 height 33
click at [1088, 48] on div "Edit Secured Claim ×" at bounding box center [639, 48] width 937 height 57
click at [1081, 54] on button "×" at bounding box center [1082, 48] width 11 height 20
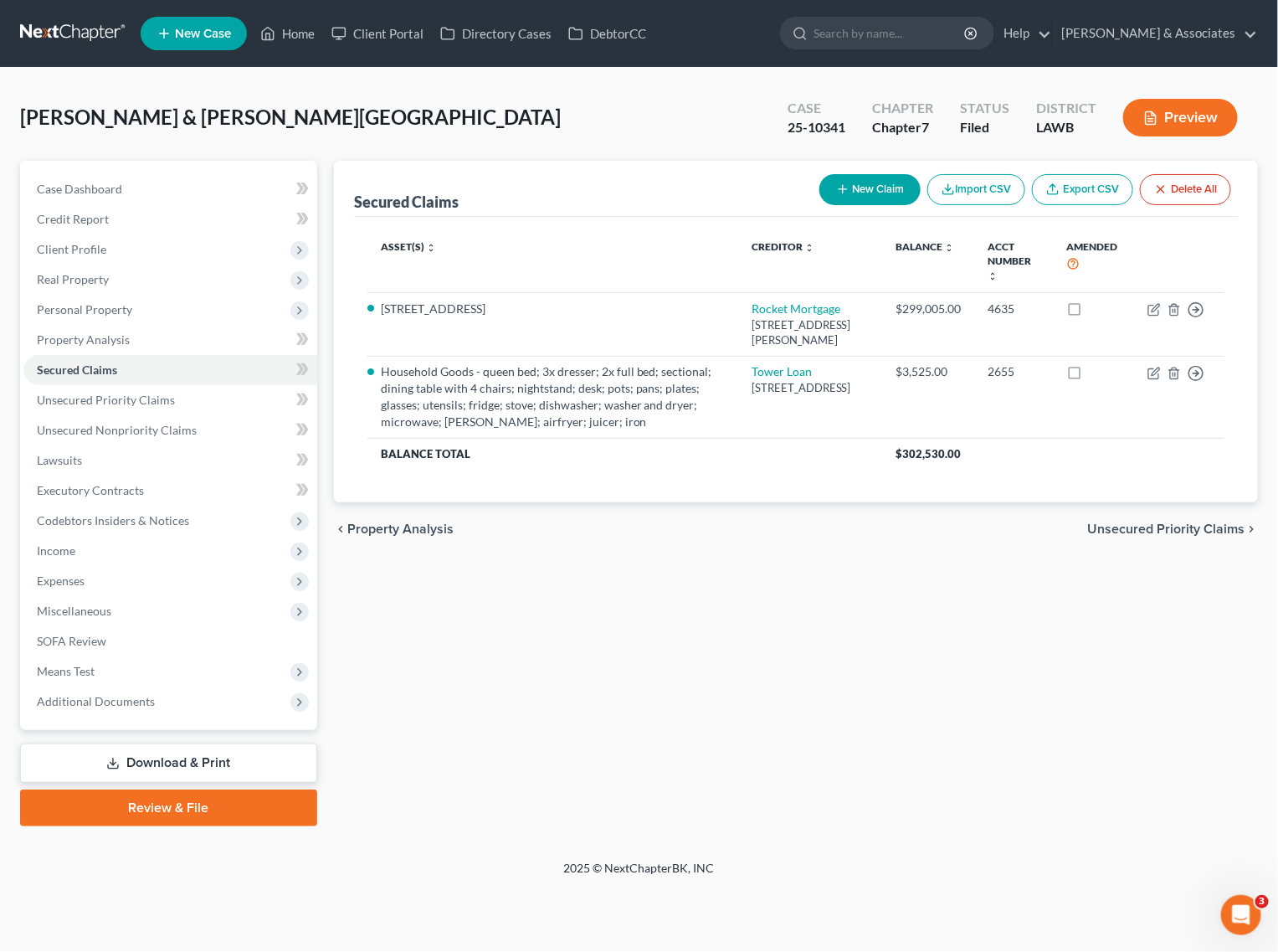
click at [121, 766] on link "Download & Print" at bounding box center [168, 763] width 297 height 39
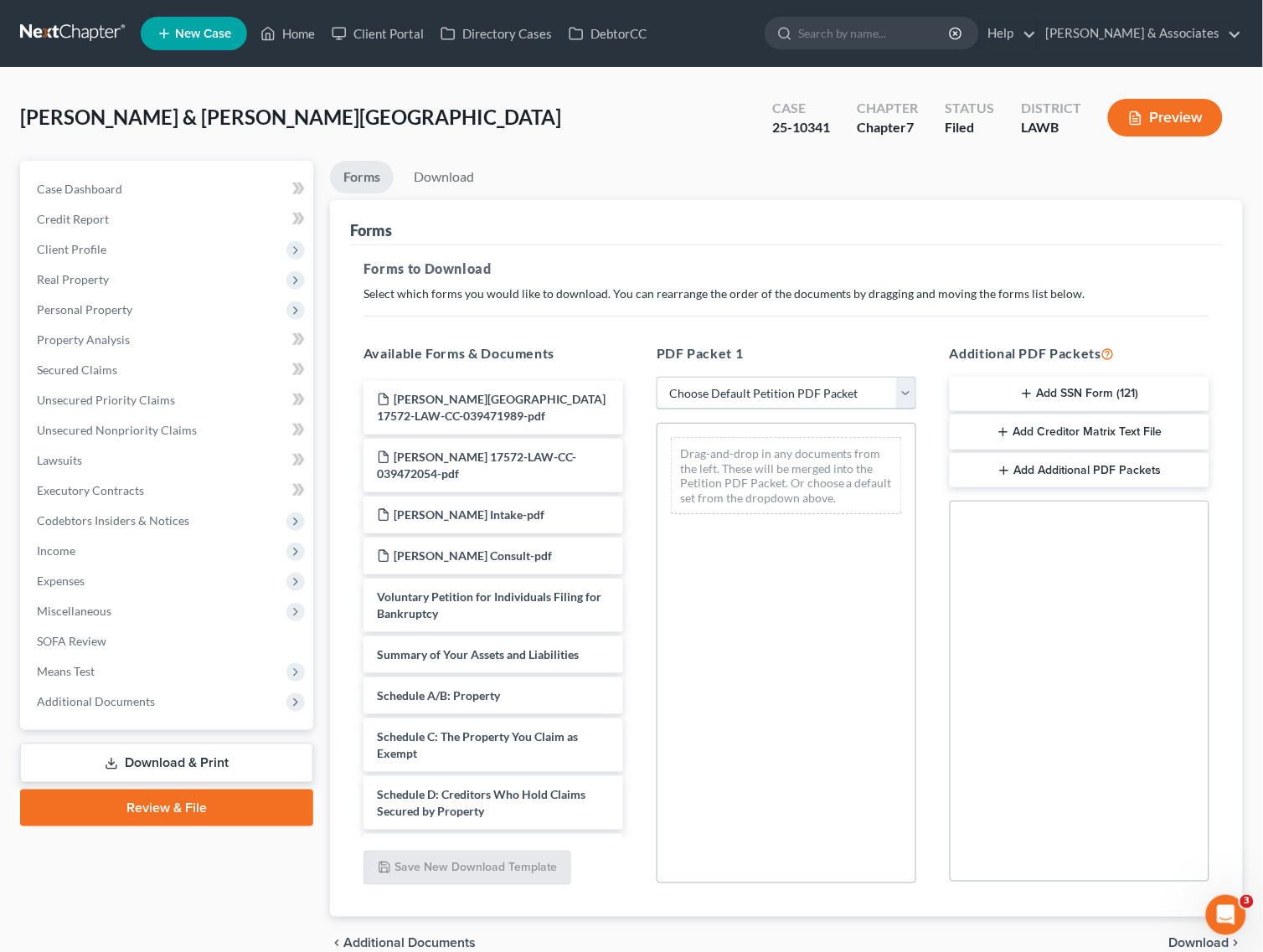
click at [828, 391] on select "Choose Default Petition PDF Packet Complete Bankruptcy Petition (all forms and …" at bounding box center [787, 393] width 260 height 33
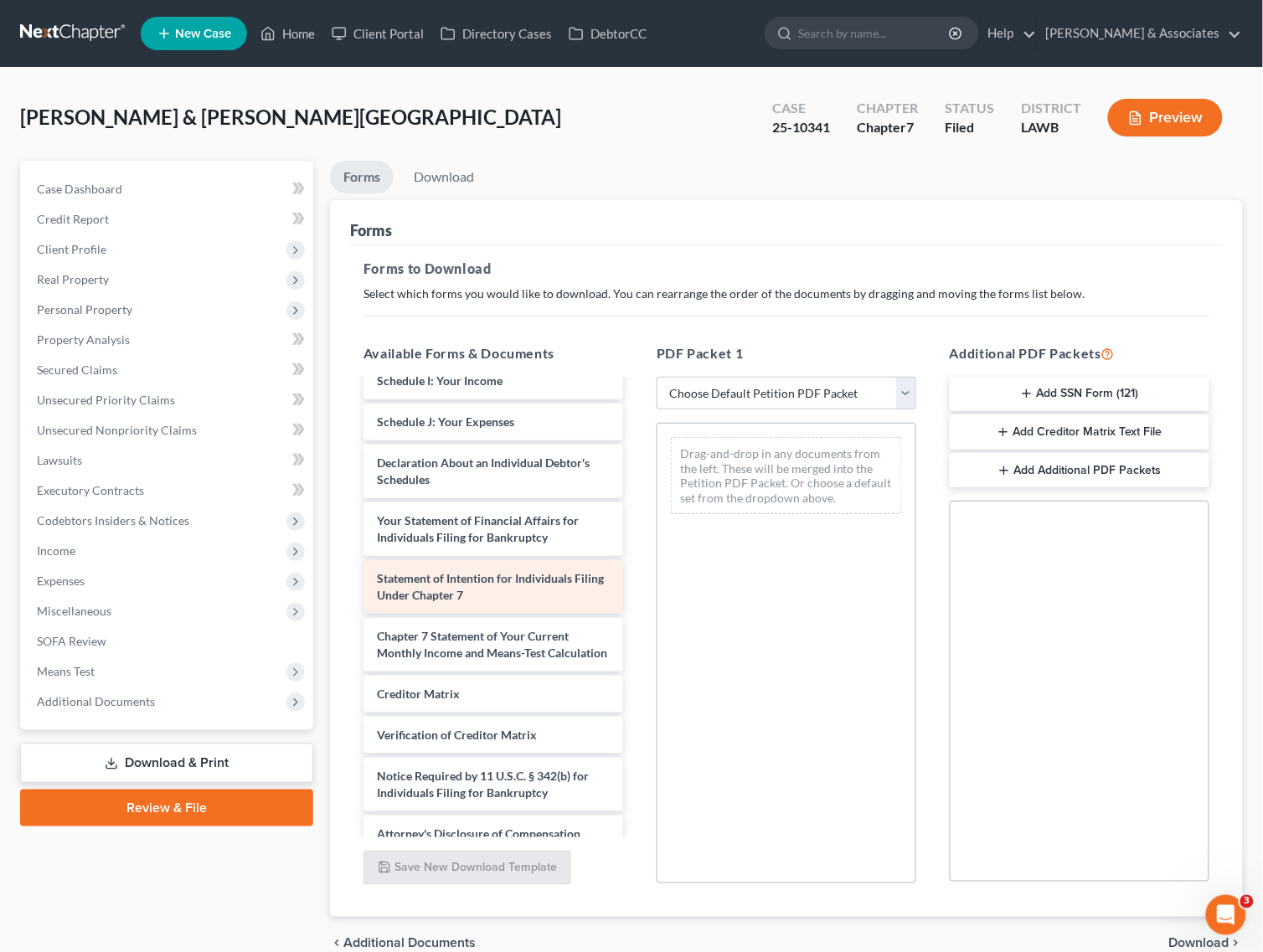
click at [469, 592] on span "Statement of Intention for Individuals Filing Under Chapter 7" at bounding box center [490, 587] width 227 height 31
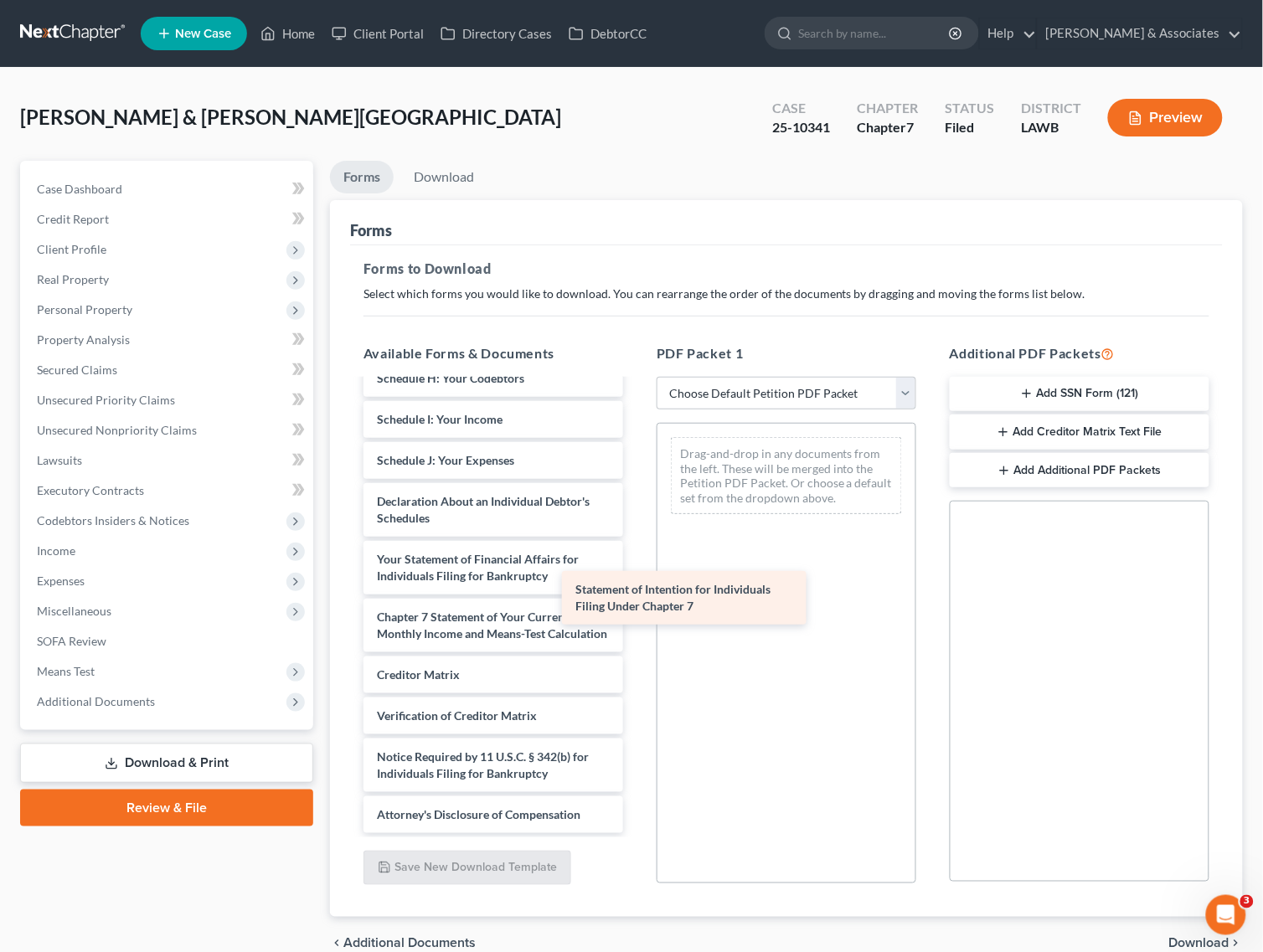
scroll to position [605, 0]
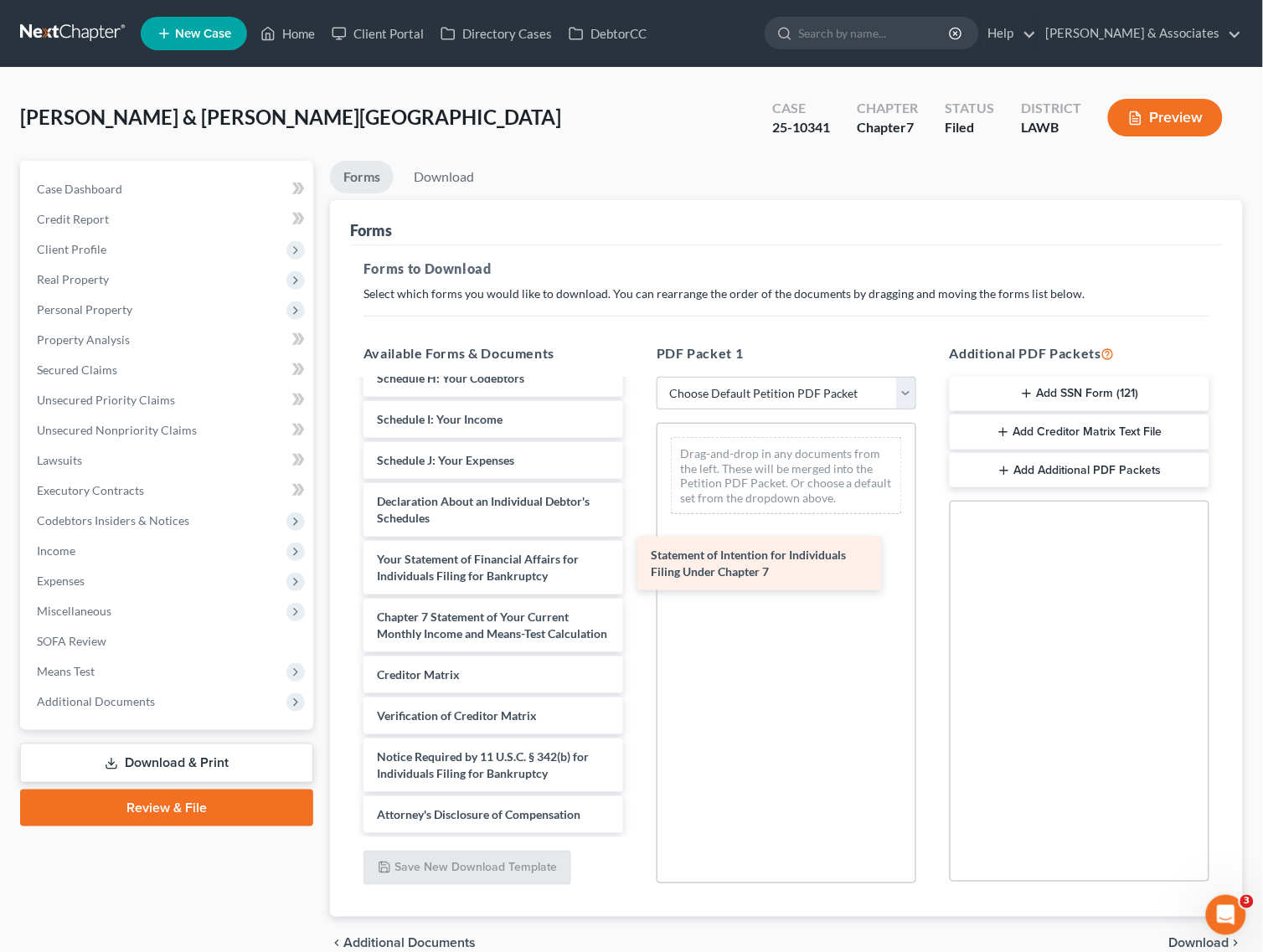
drag, startPoint x: 469, startPoint y: 592, endPoint x: 744, endPoint y: 568, distance: 276.0
click at [637, 568] on div "Statement of Intention for Individuals Filing Under Chapter 7 [PERSON_NAME][GEO…" at bounding box center [493, 312] width 286 height 1041
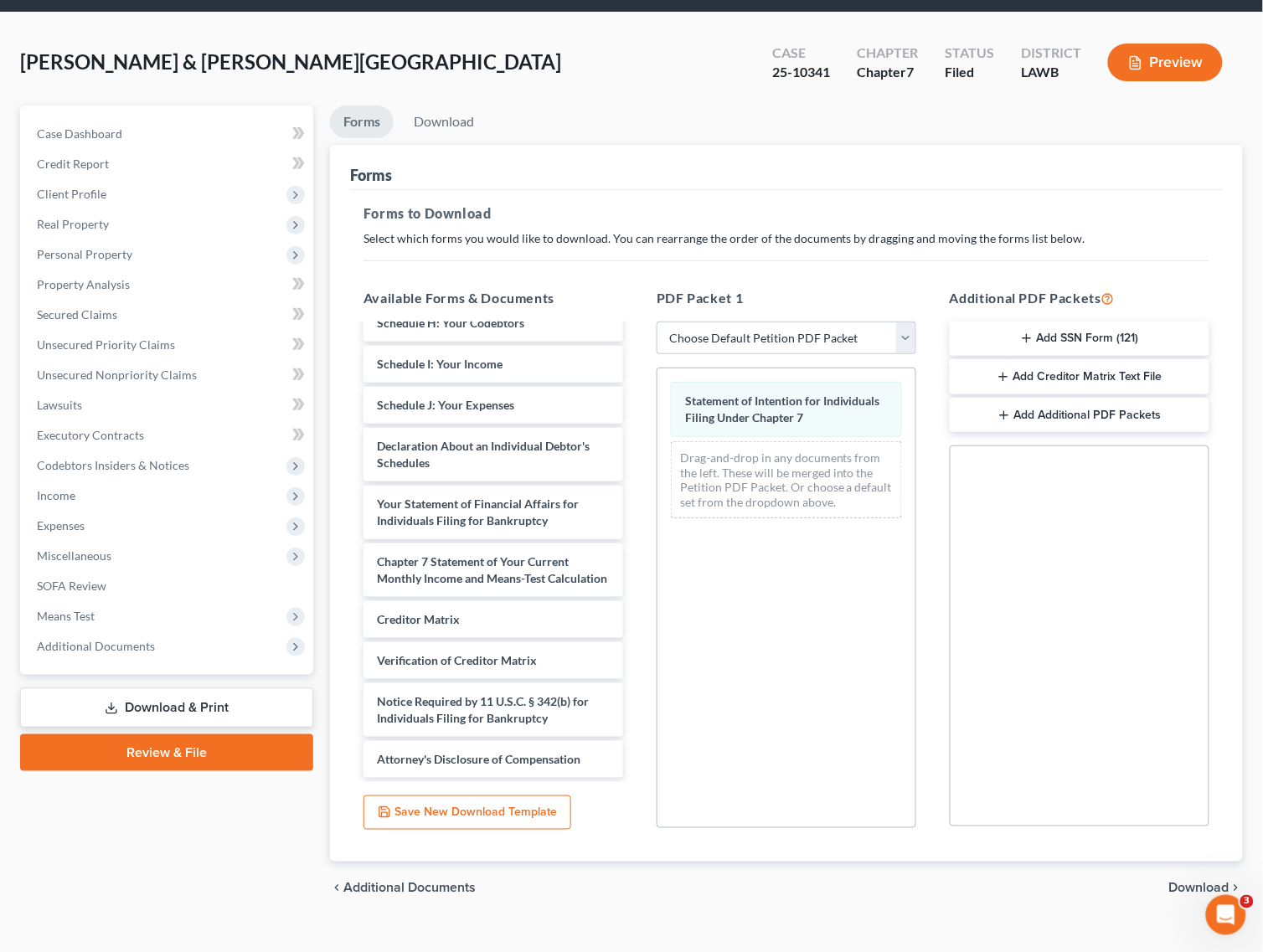
scroll to position [81, 0]
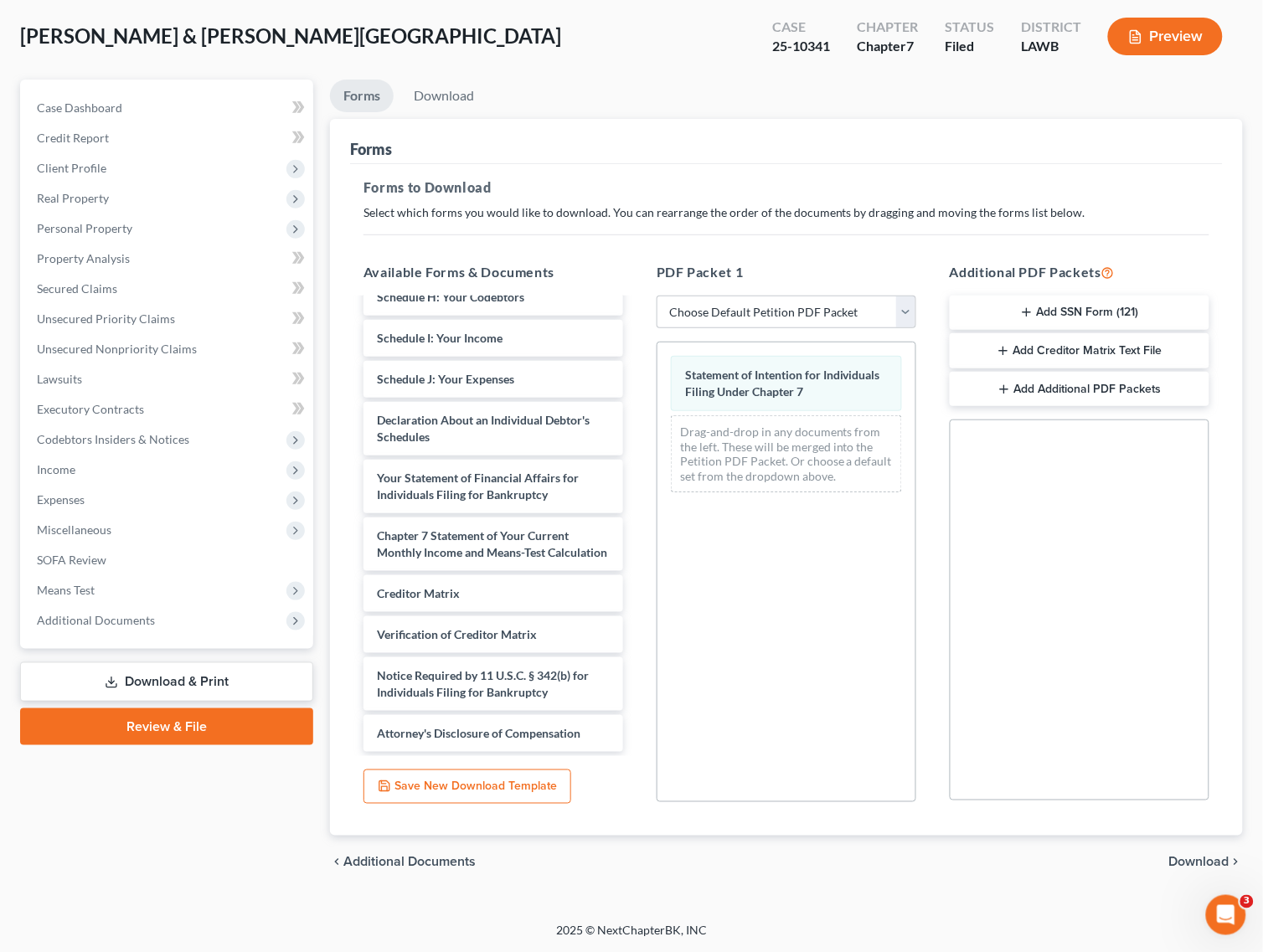
click at [1185, 855] on span "Download" at bounding box center [1198, 861] width 60 height 13
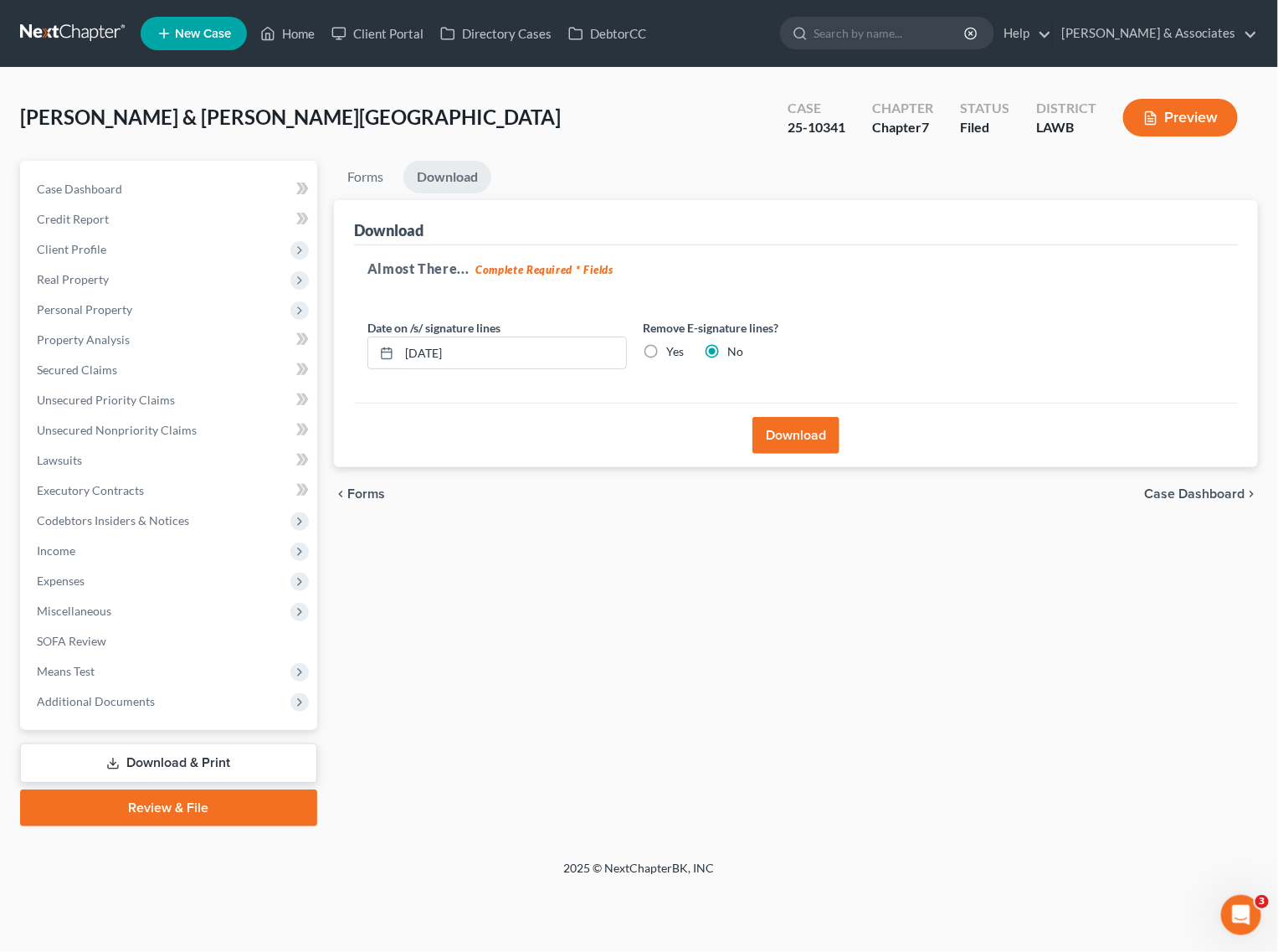
click at [792, 438] on button "Download" at bounding box center [796, 435] width 87 height 37
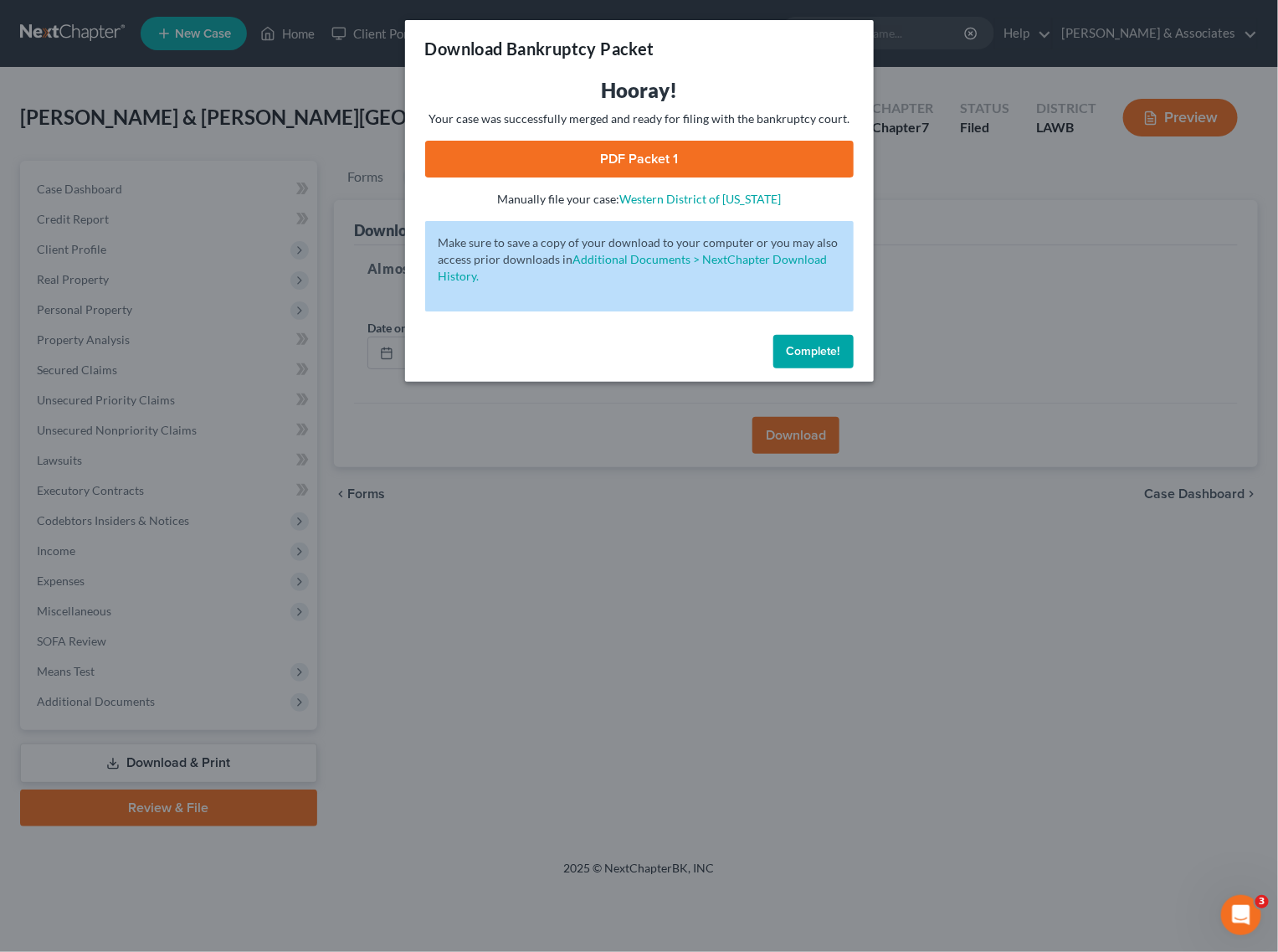
click at [647, 149] on link "PDF Packet 1" at bounding box center [640, 159] width 429 height 37
click at [827, 351] on span "Complete!" at bounding box center [813, 351] width 53 height 14
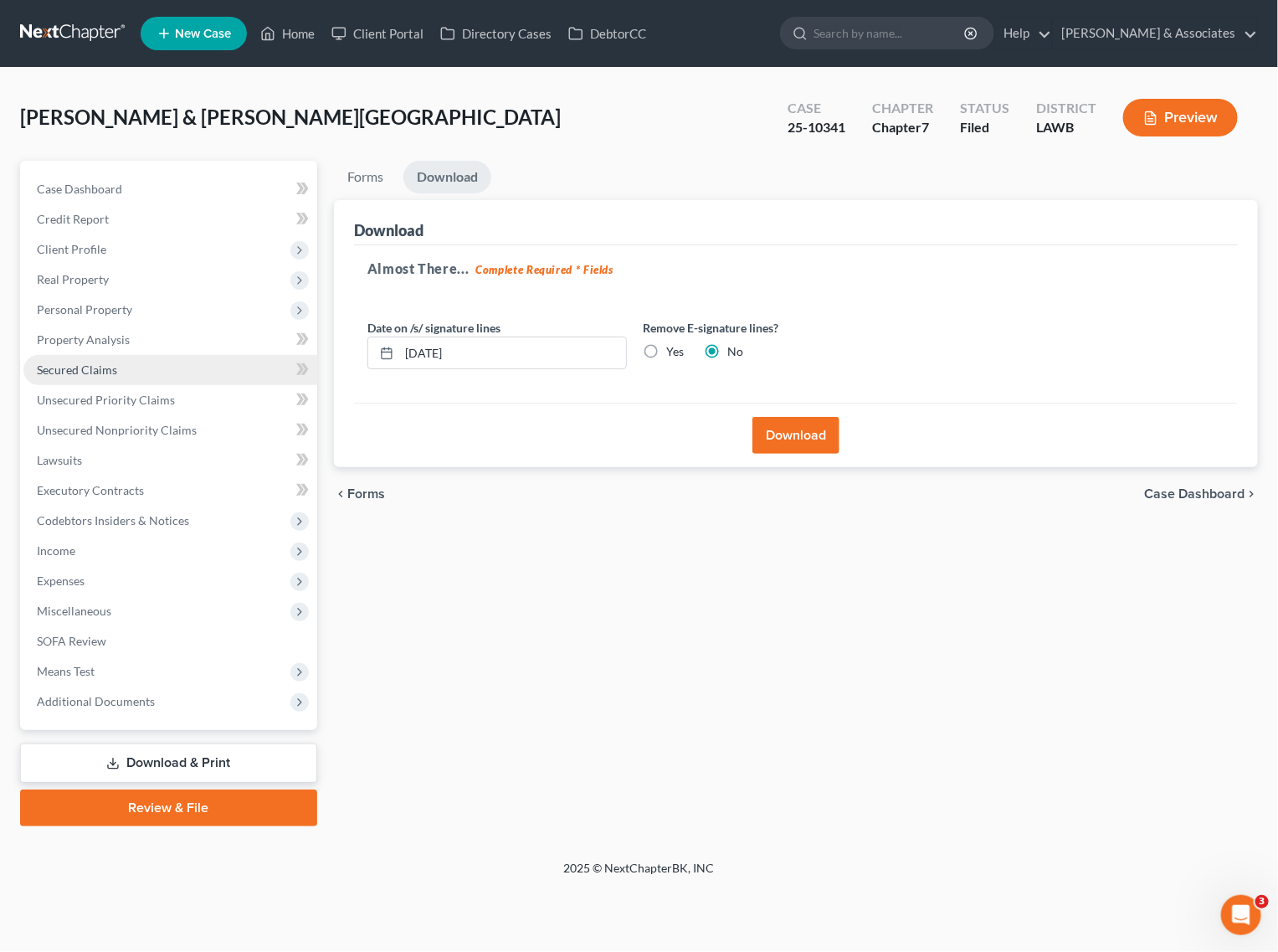
click at [97, 372] on span "Secured Claims" at bounding box center [77, 370] width 80 height 14
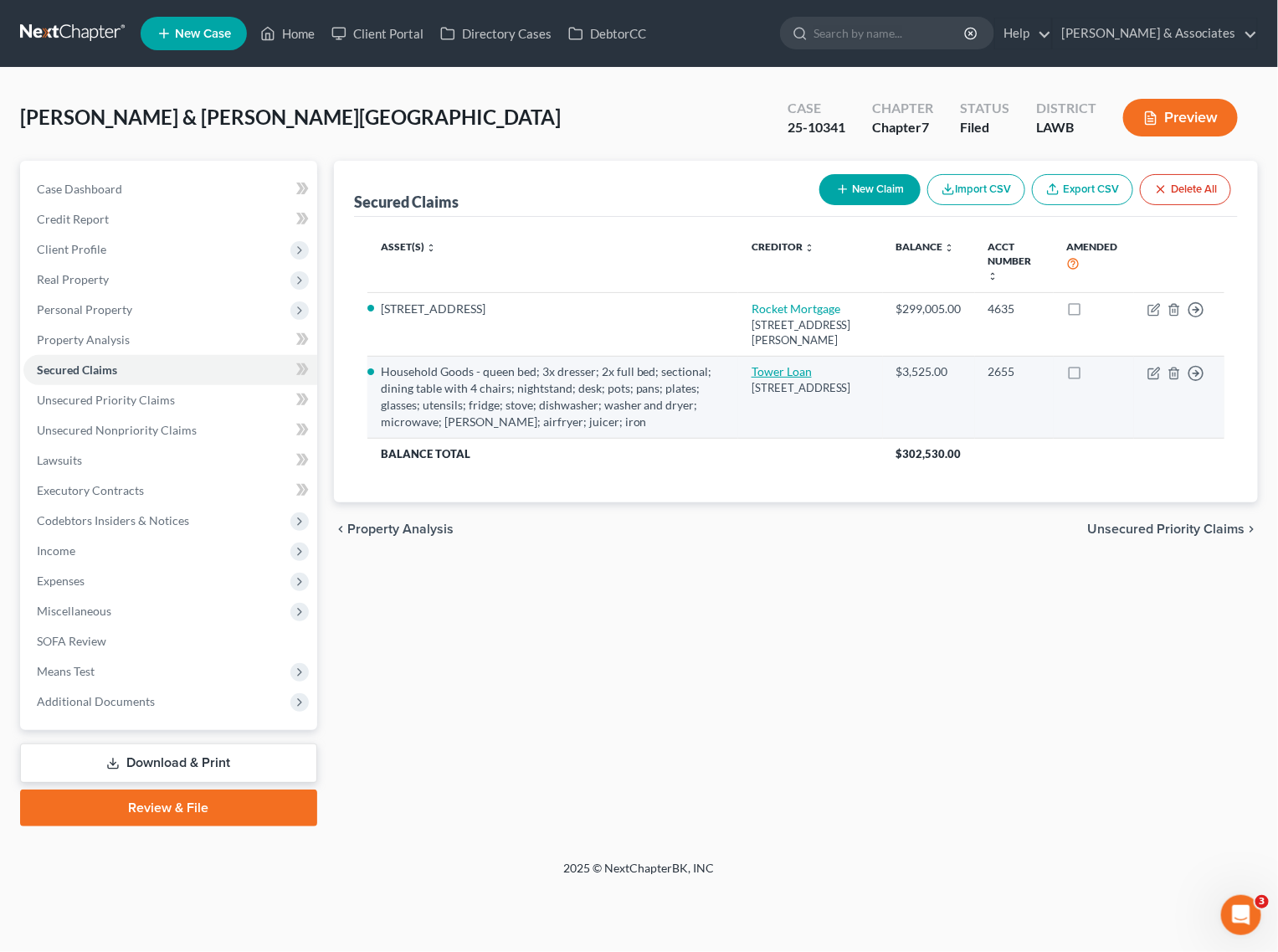
click at [812, 378] on link "Tower Loan" at bounding box center [781, 371] width 60 height 14
select select "25"
select select "9"
select select "4"
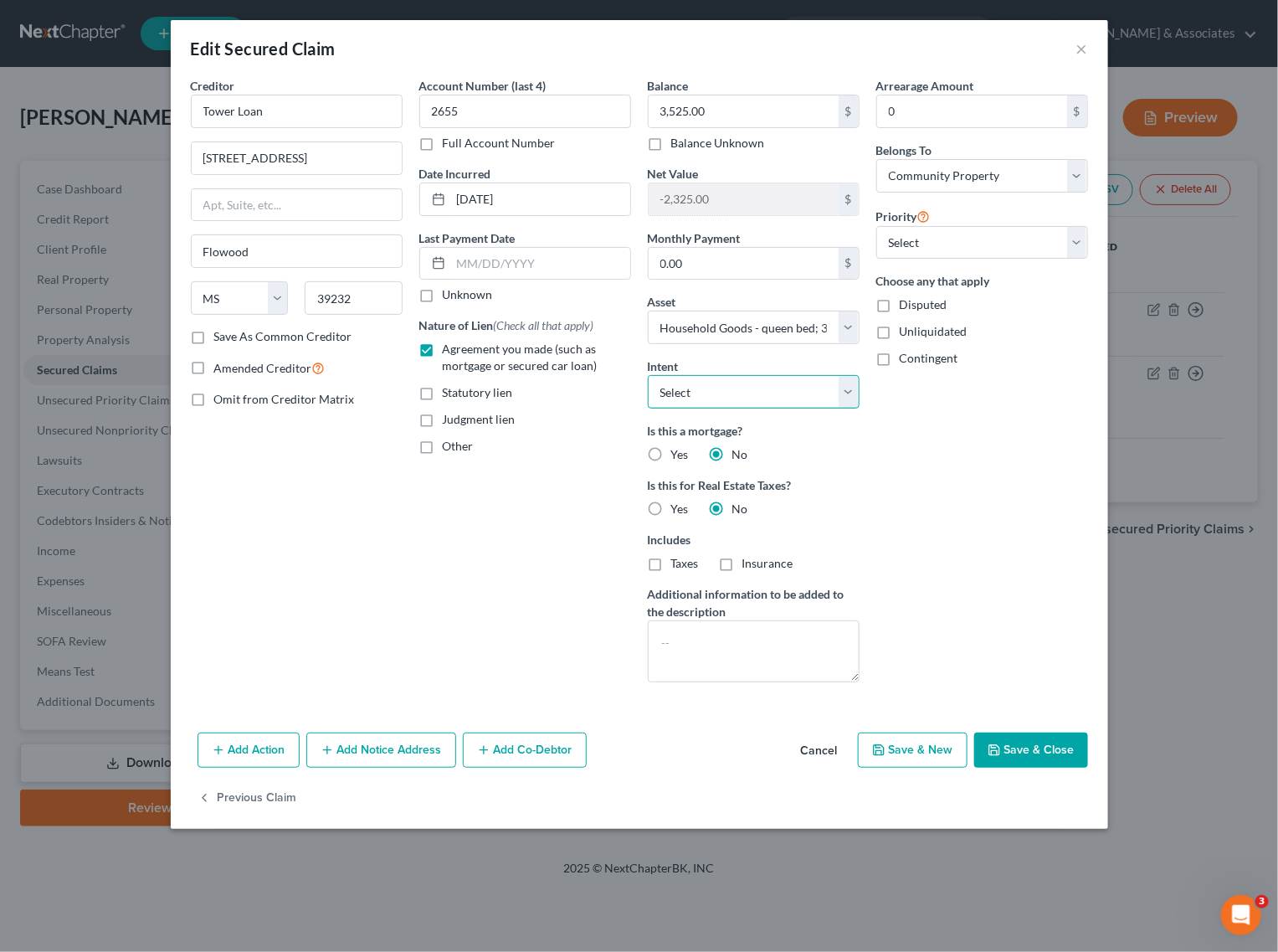
click at [758, 402] on select "Select Surrender Redeem Reaffirm Avoid Other" at bounding box center [753, 391] width 212 height 33
select select "2"
click at [648, 377] on select "Select Surrender Redeem Reaffirm Avoid Other" at bounding box center [753, 391] width 212 height 33
click at [1016, 746] on button "Save & Close" at bounding box center [1031, 750] width 114 height 35
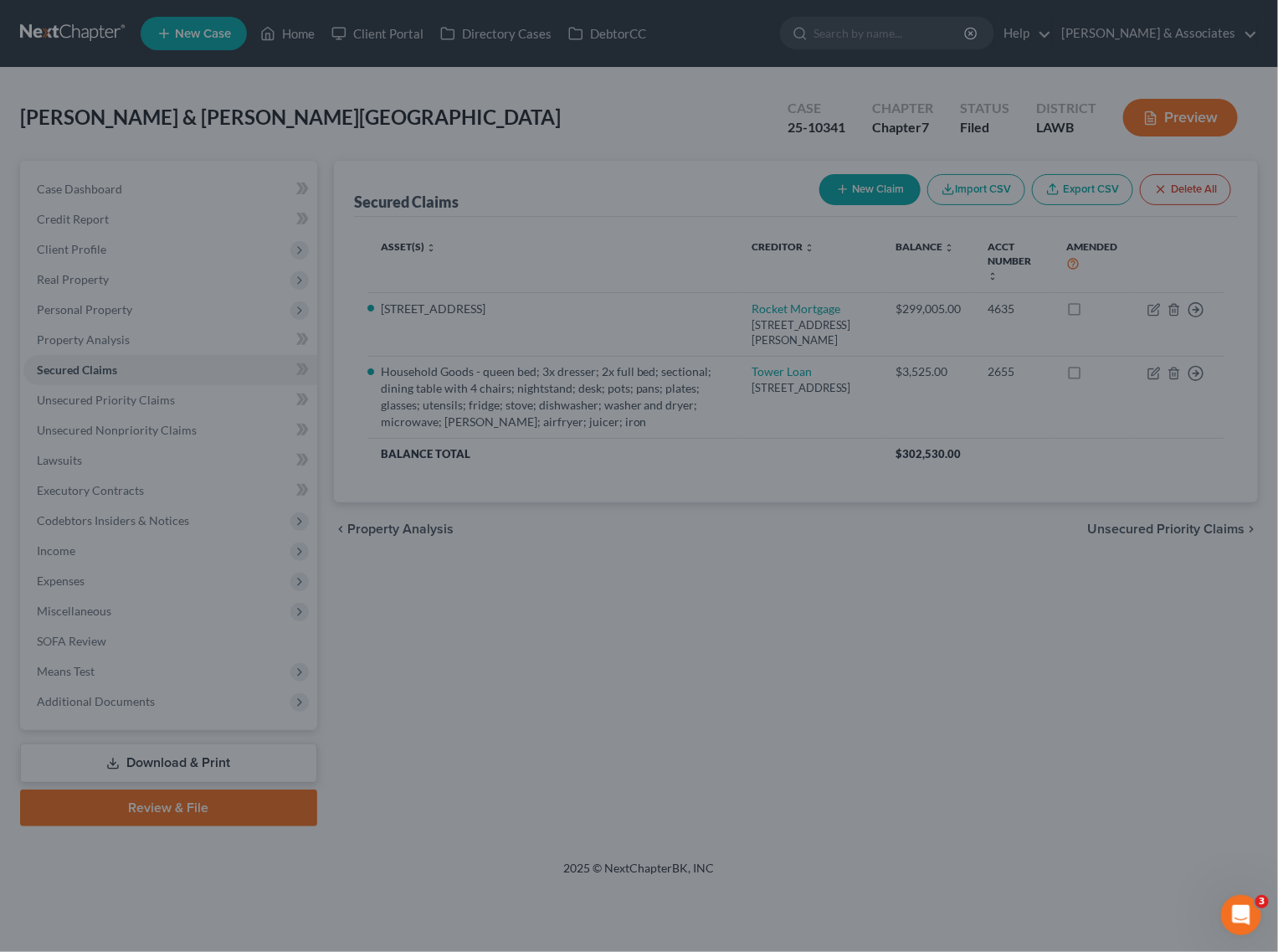
select select "9"
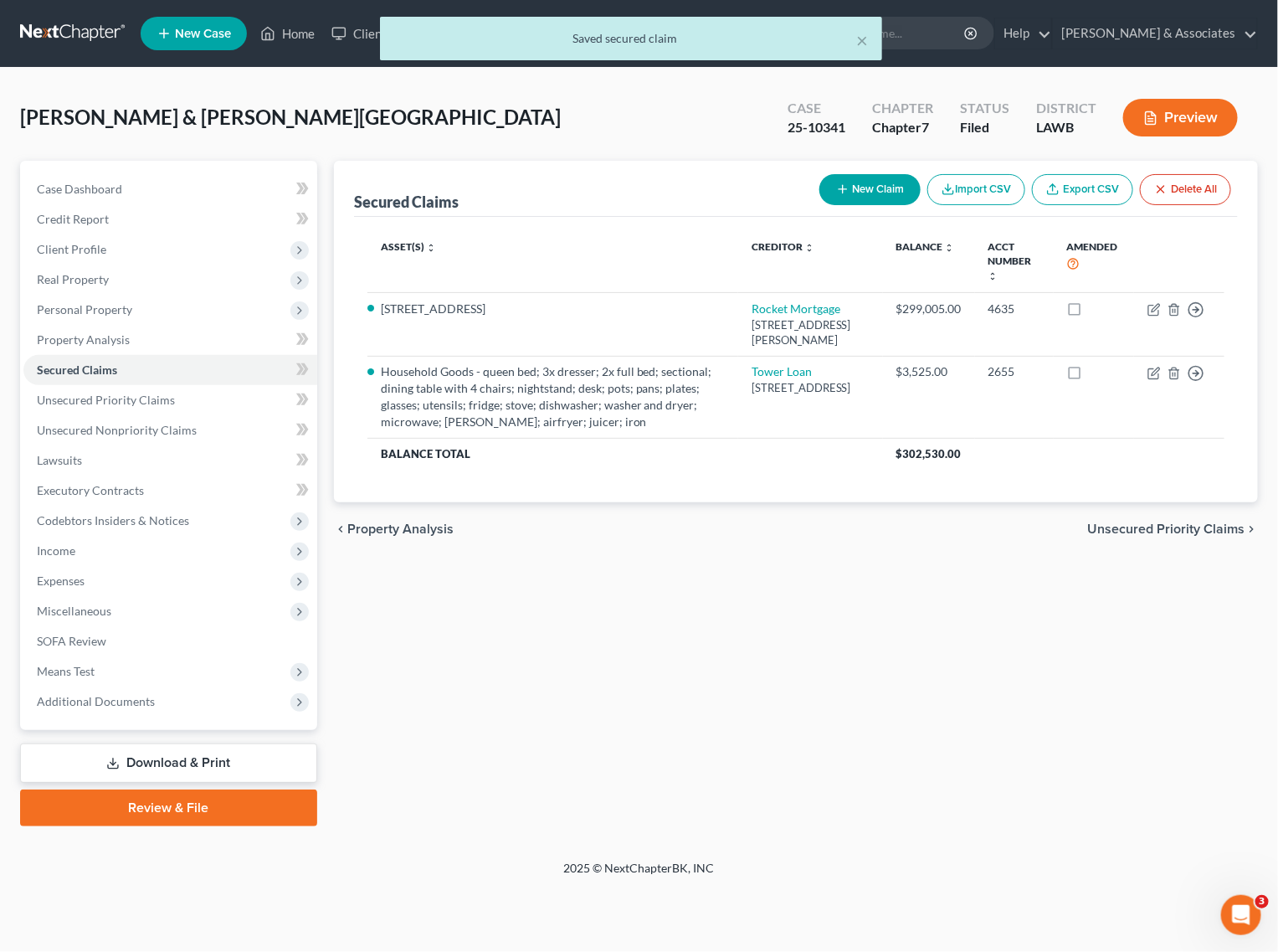
click at [105, 753] on link "Download & Print" at bounding box center [168, 763] width 297 height 39
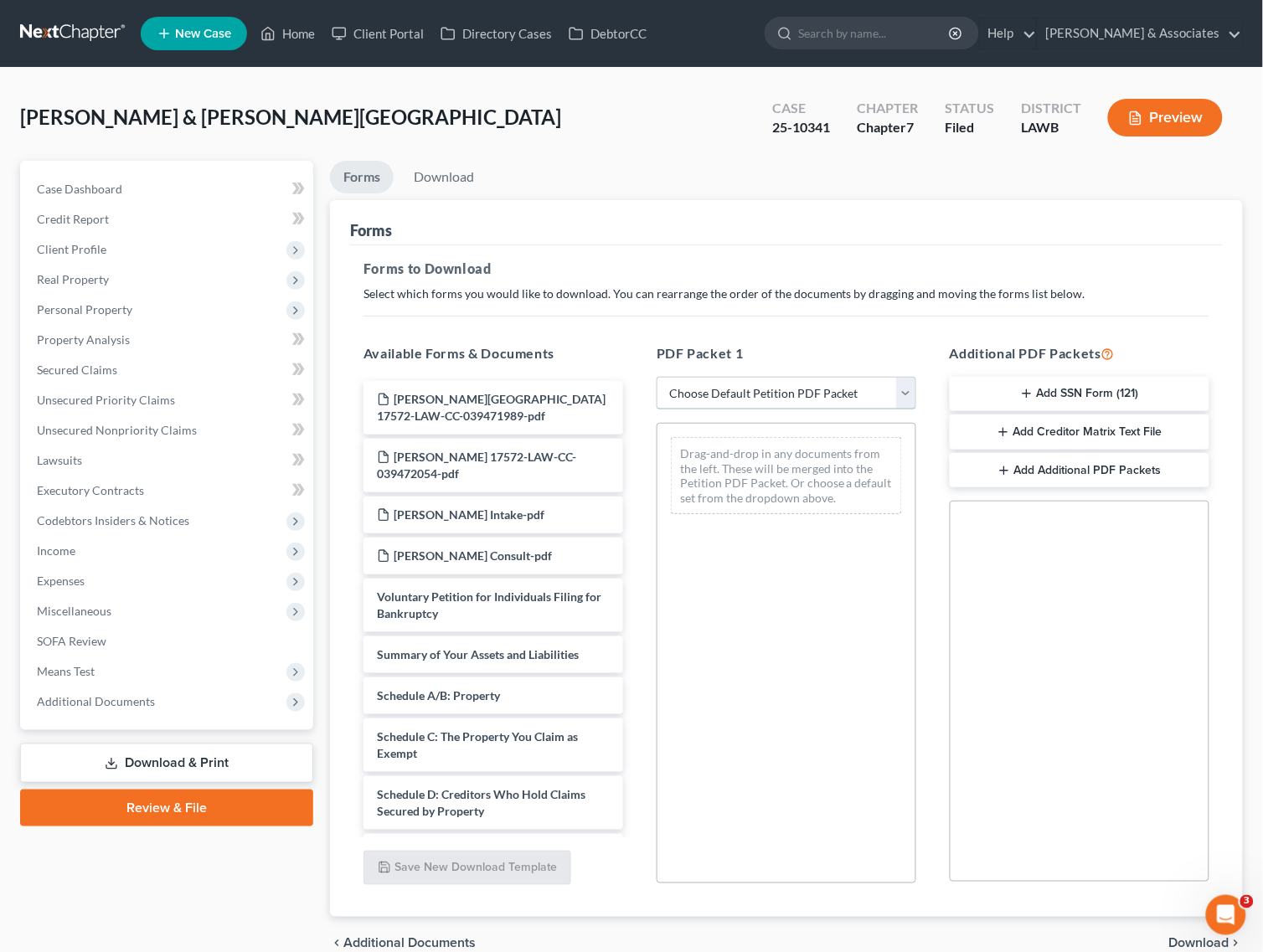
click at [837, 383] on select "Choose Default Petition PDF Packet Complete Bankruptcy Petition (all forms and …" at bounding box center [787, 393] width 260 height 33
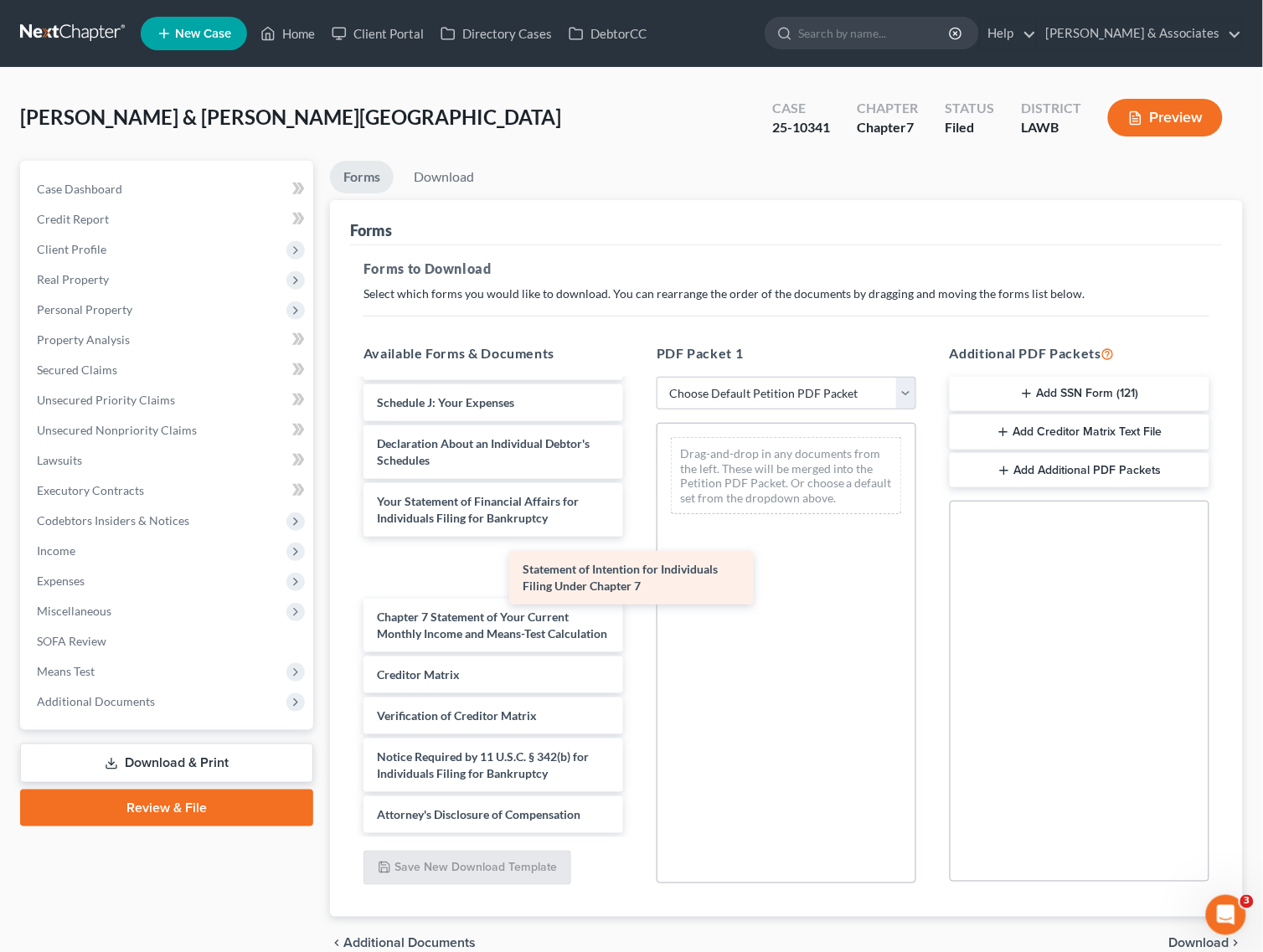
scroll to position [605, 0]
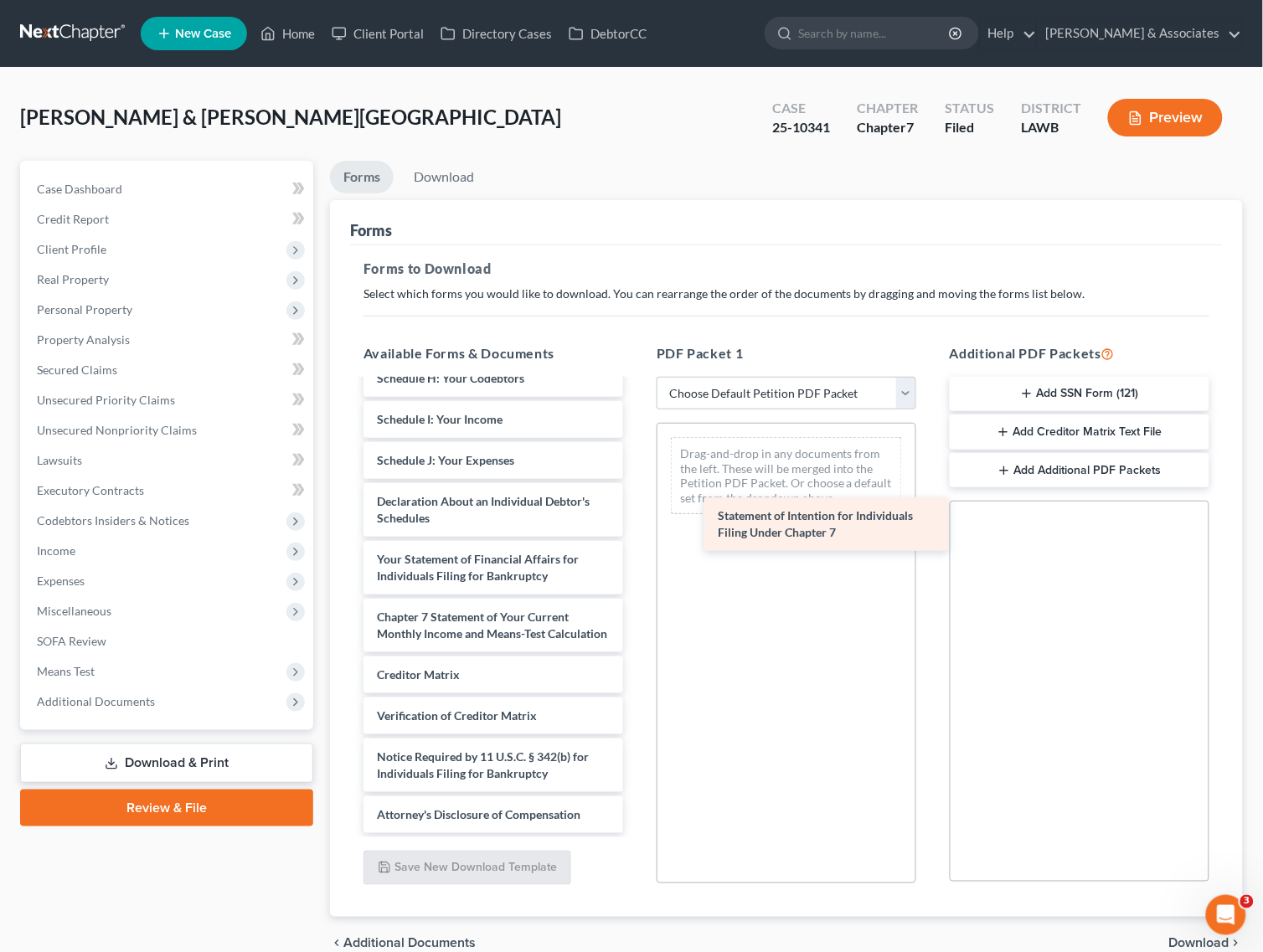
drag, startPoint x: 461, startPoint y: 550, endPoint x: 802, endPoint y: 524, distance: 342.0
click at [637, 524] on div "Statement of Intention for Individuals Filing Under Chapter 7 [PERSON_NAME][GEO…" at bounding box center [493, 312] width 286 height 1041
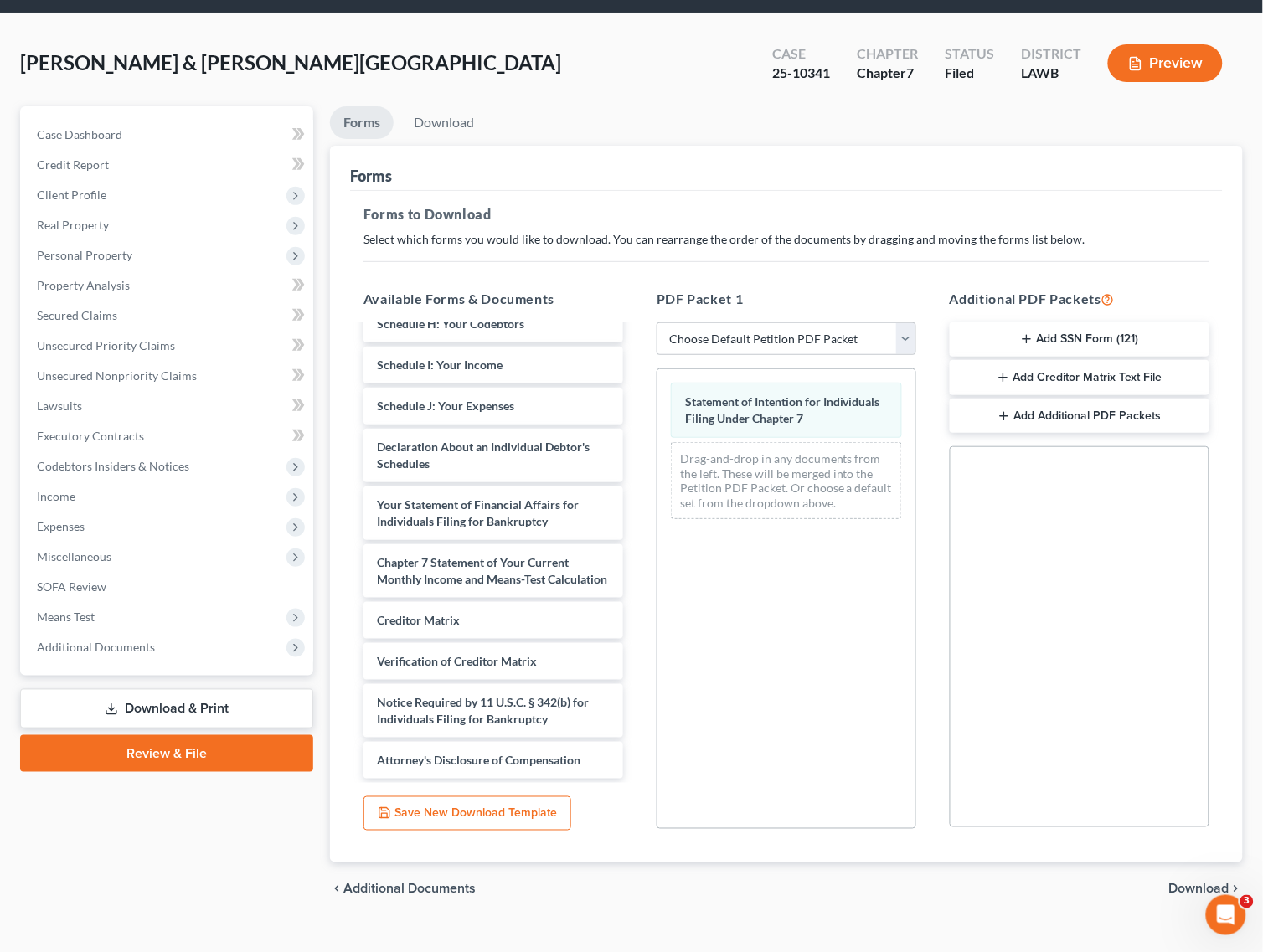
scroll to position [81, 0]
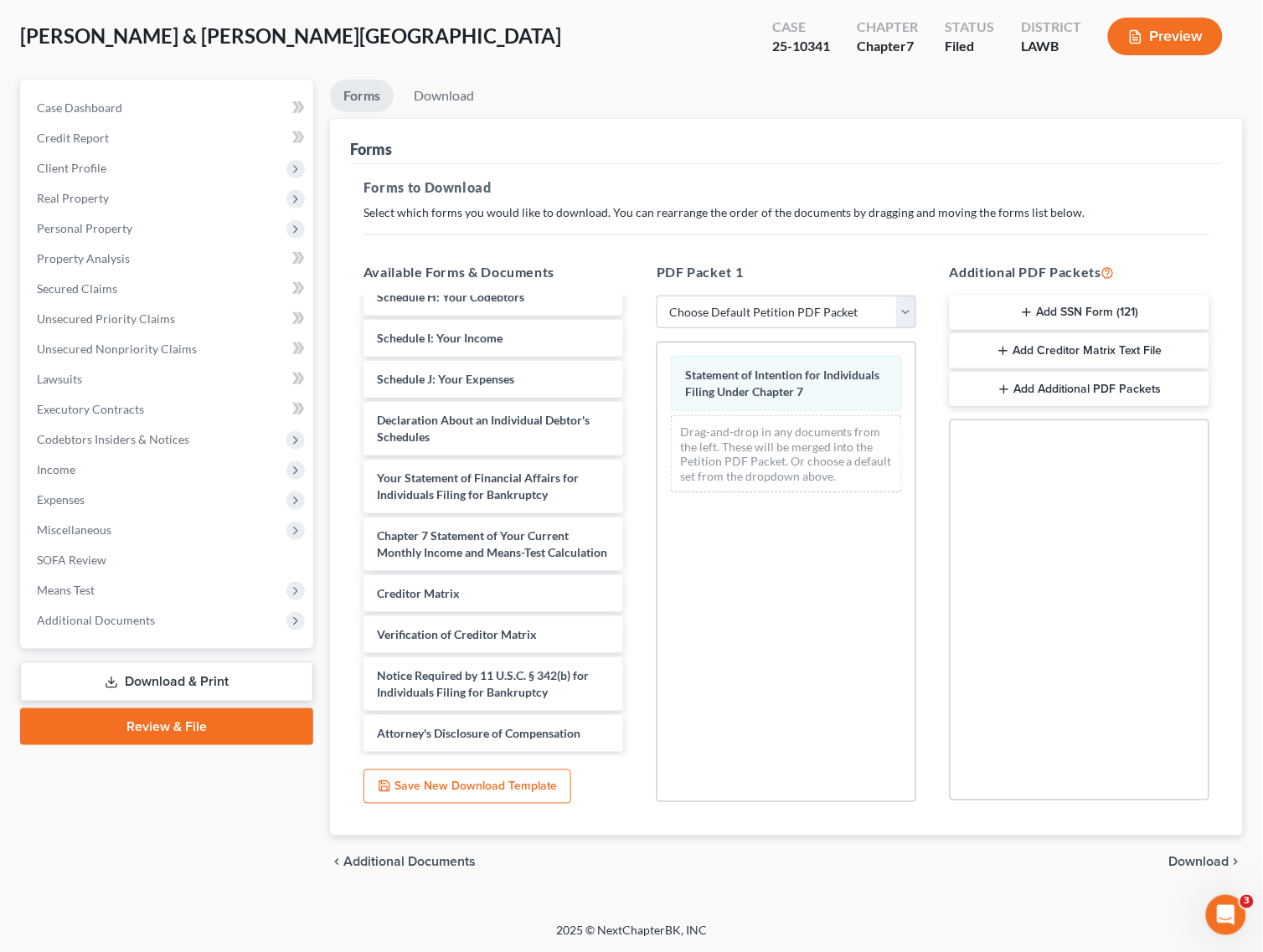
click at [1208, 863] on span "Download" at bounding box center [1198, 861] width 60 height 13
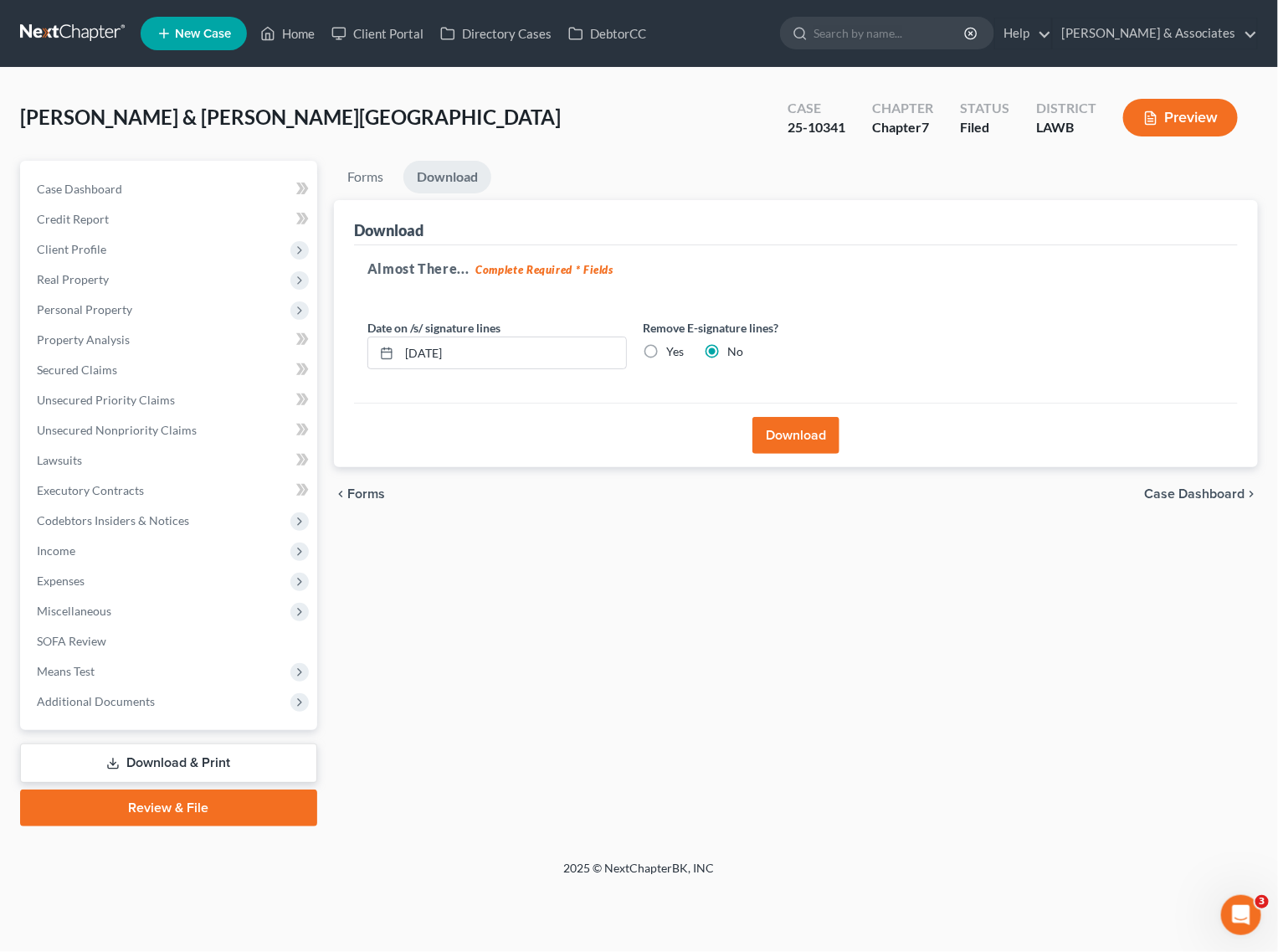
click at [793, 430] on button "Download" at bounding box center [796, 435] width 87 height 37
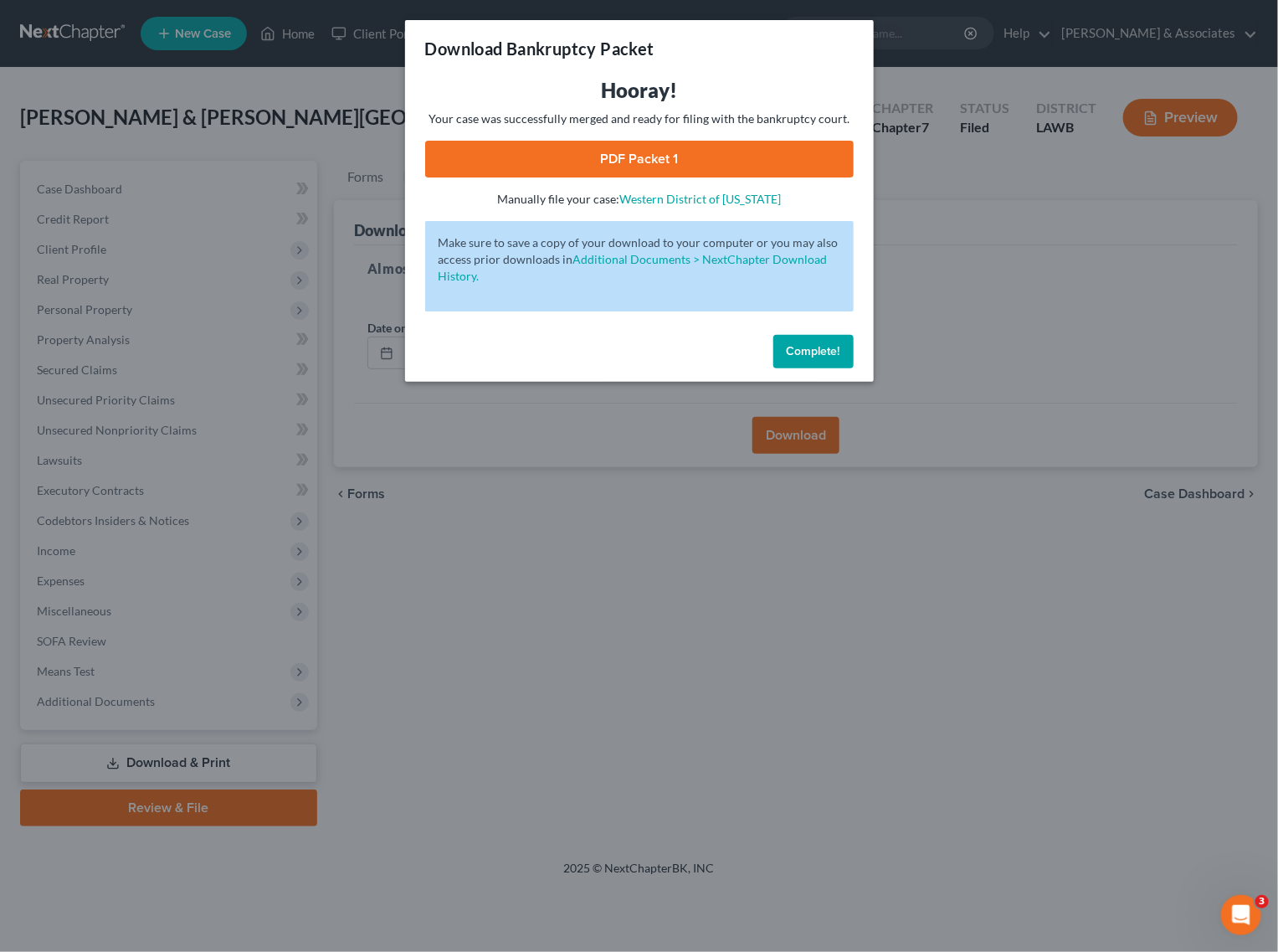
click at [683, 170] on link "PDF Packet 1" at bounding box center [640, 159] width 429 height 37
click at [814, 349] on span "Complete!" at bounding box center [813, 351] width 53 height 14
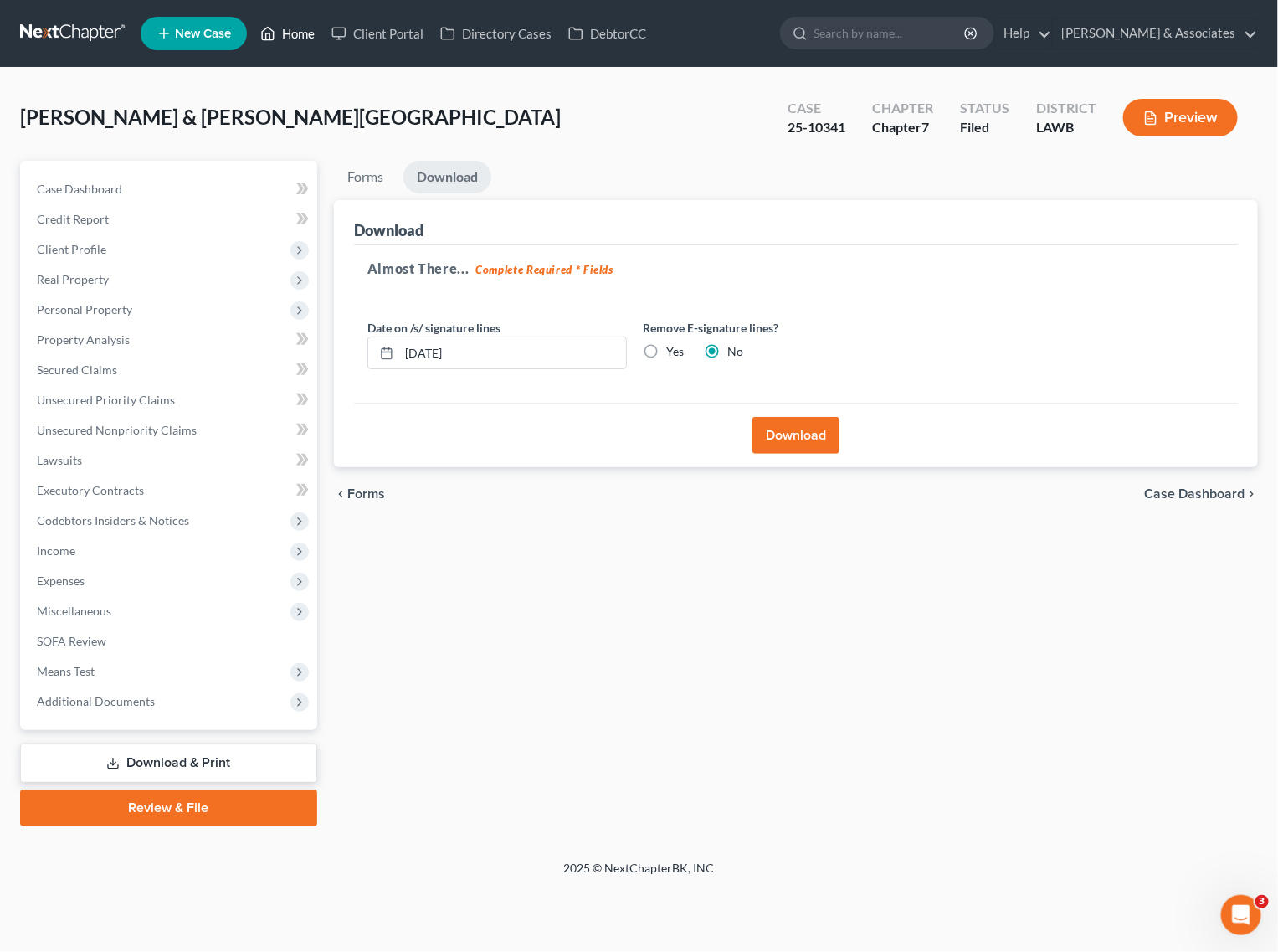
click at [296, 31] on link "Home" at bounding box center [288, 33] width 71 height 31
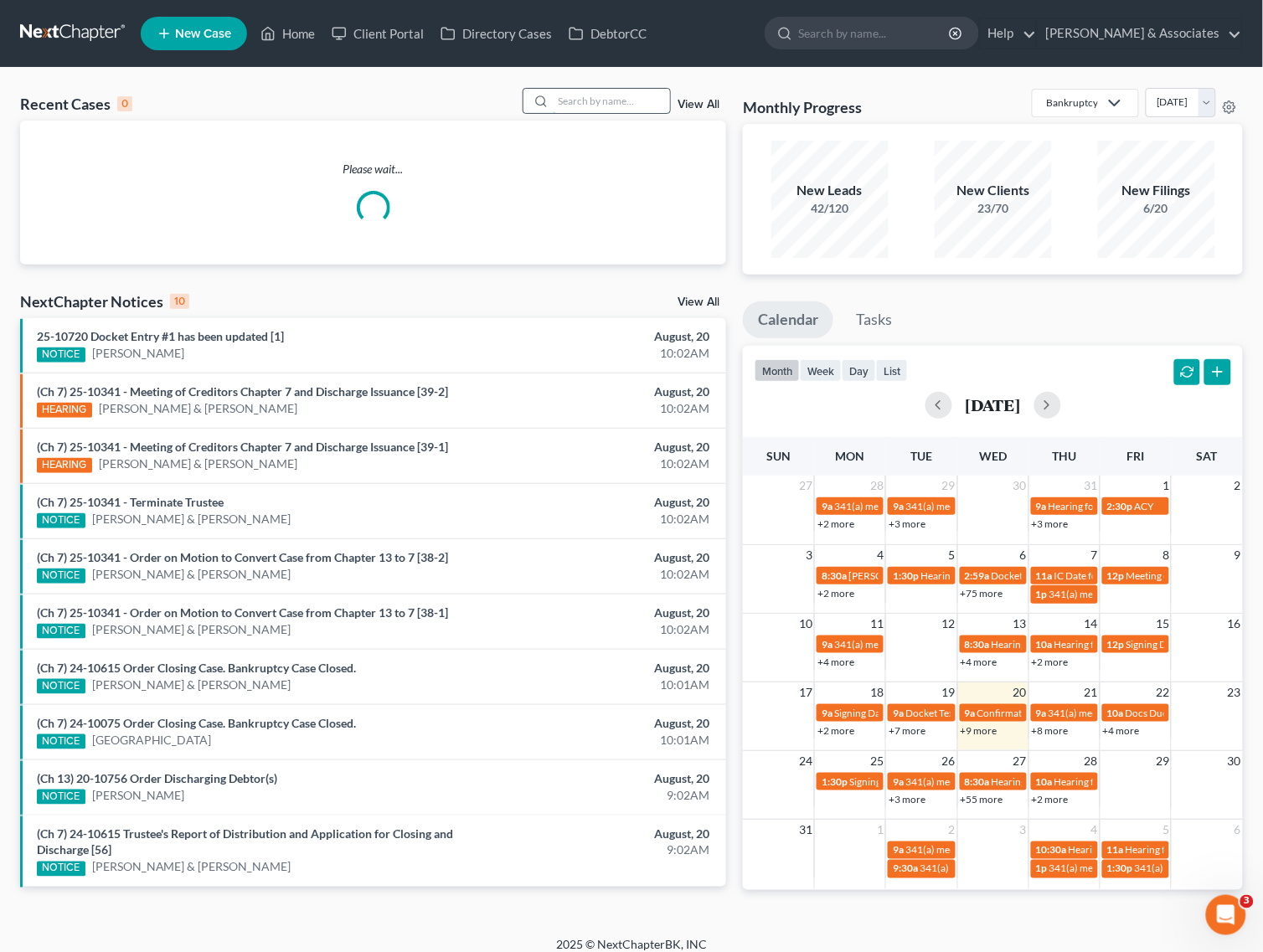
click at [630, 91] on input "search" at bounding box center [611, 101] width 117 height 24
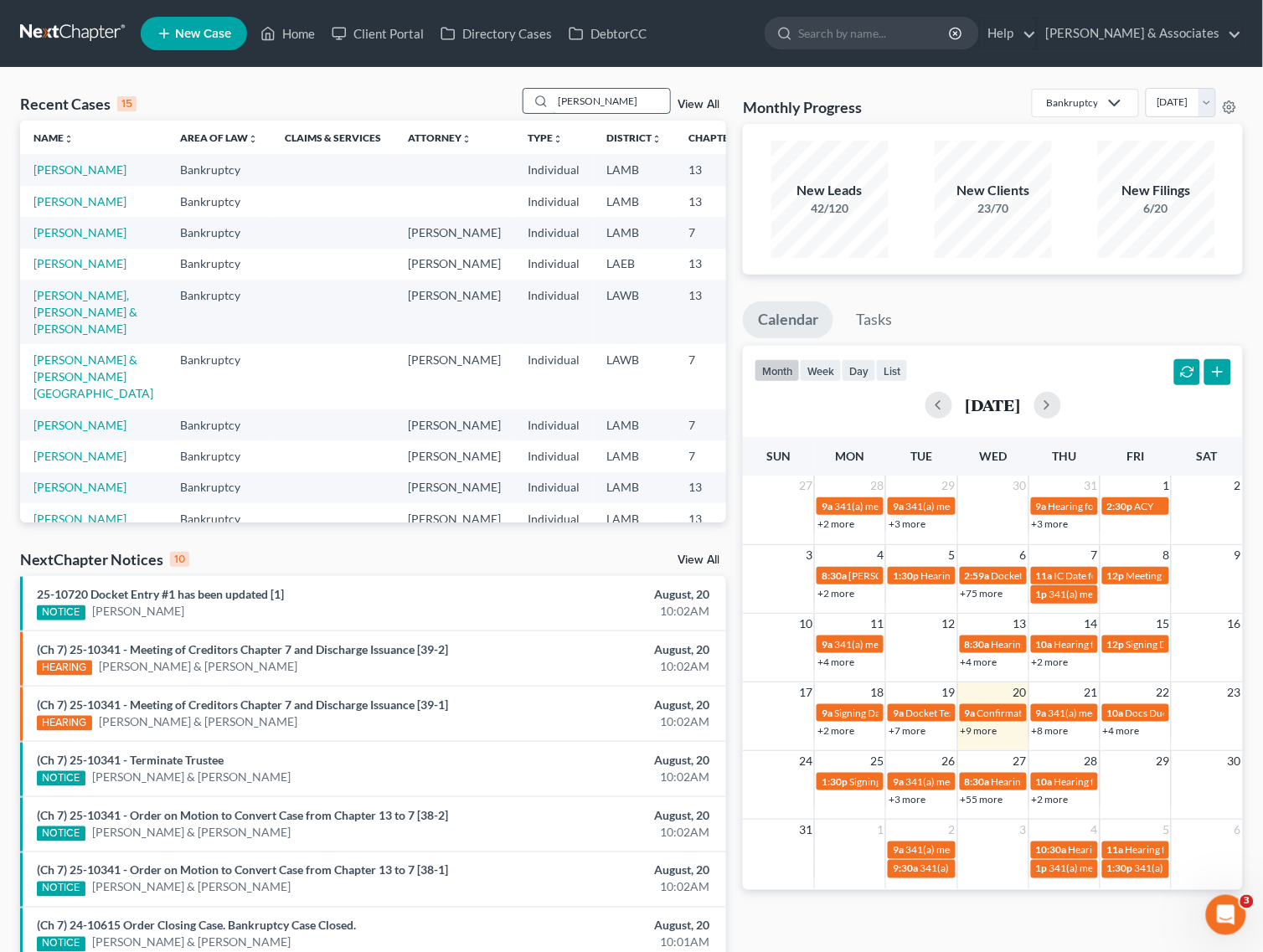
type input "[PERSON_NAME]"
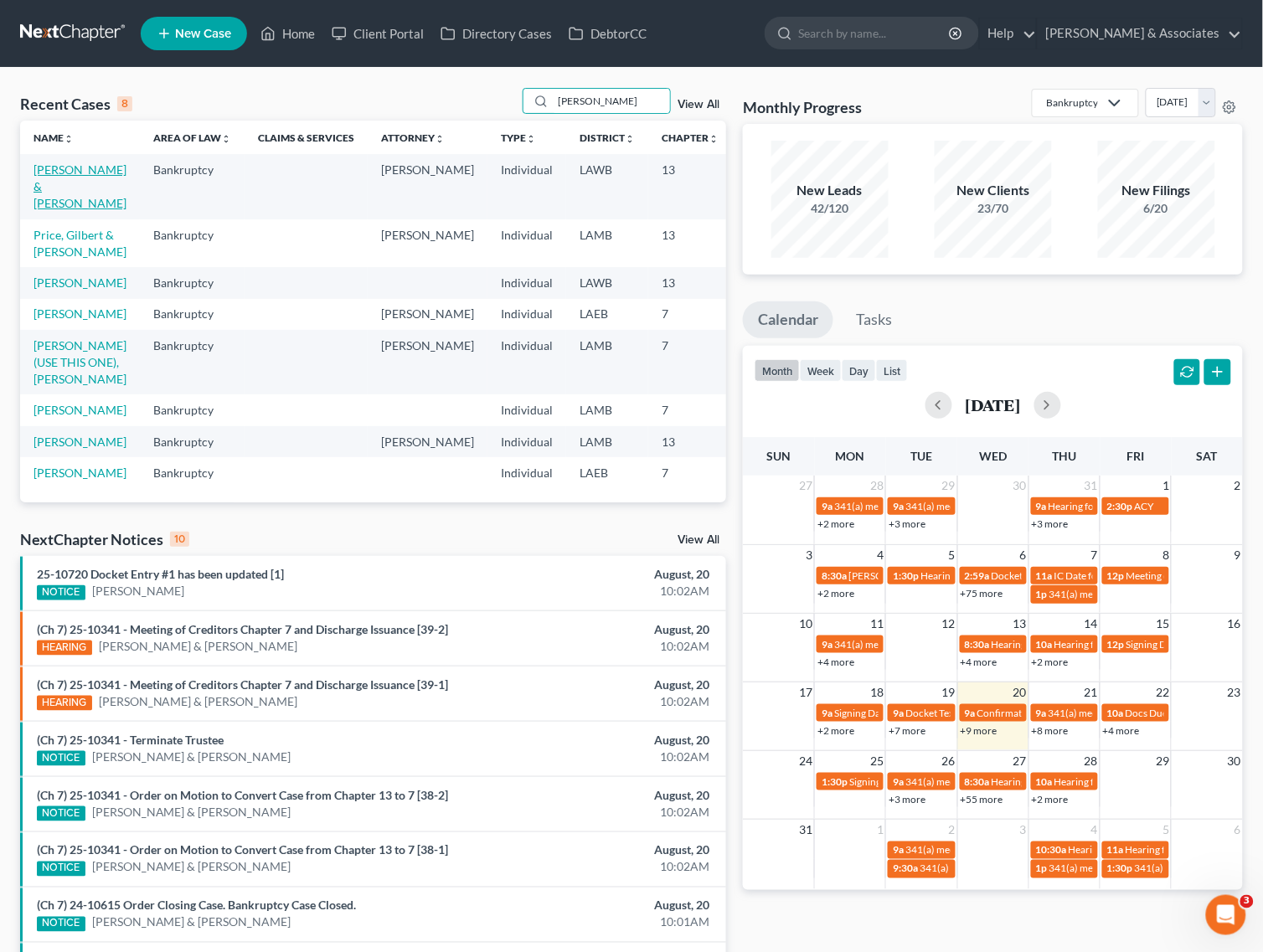
click at [59, 172] on link "[PERSON_NAME] & [PERSON_NAME]" at bounding box center [79, 186] width 93 height 48
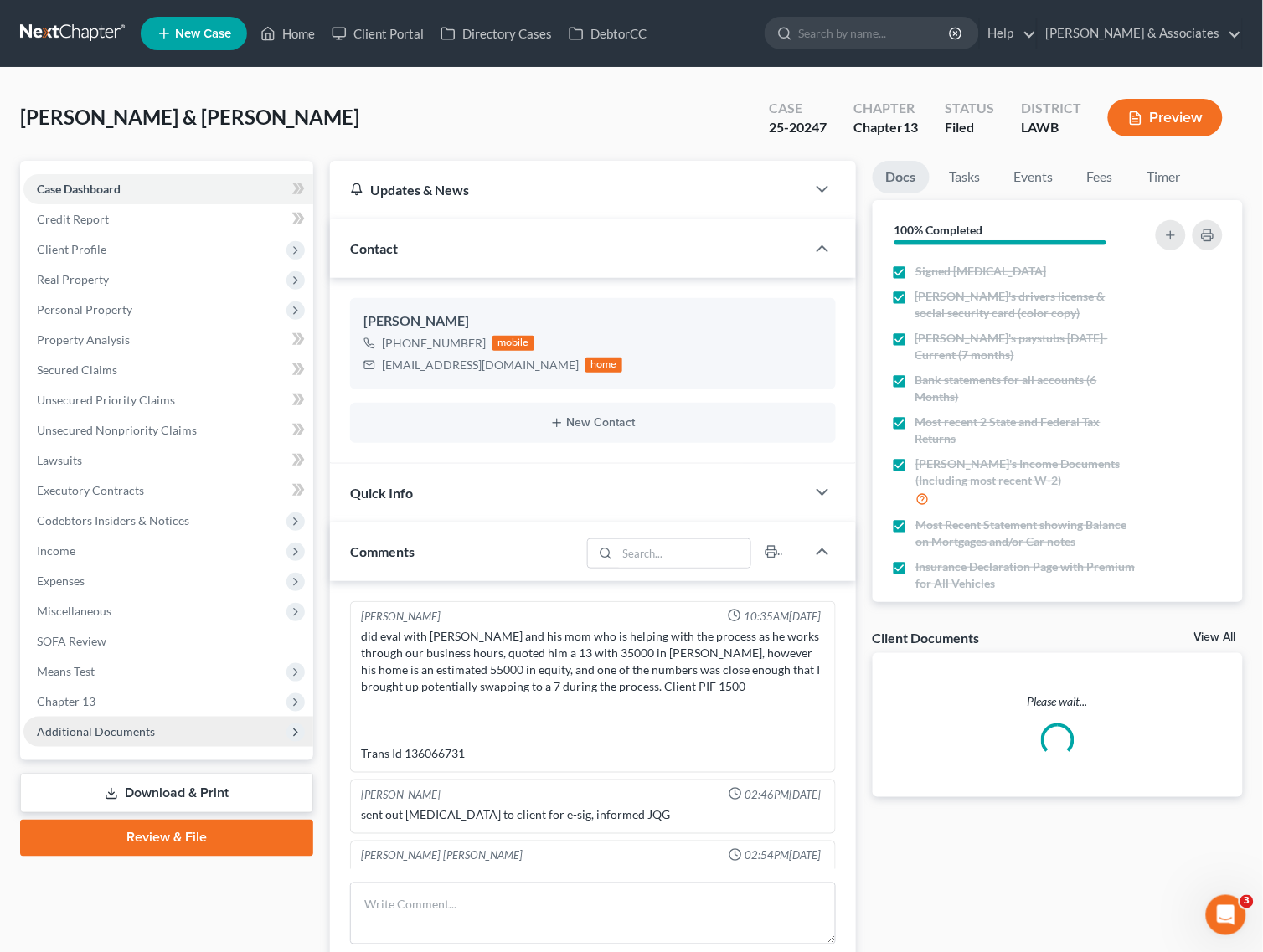
click at [97, 735] on span "Additional Documents" at bounding box center [95, 731] width 118 height 14
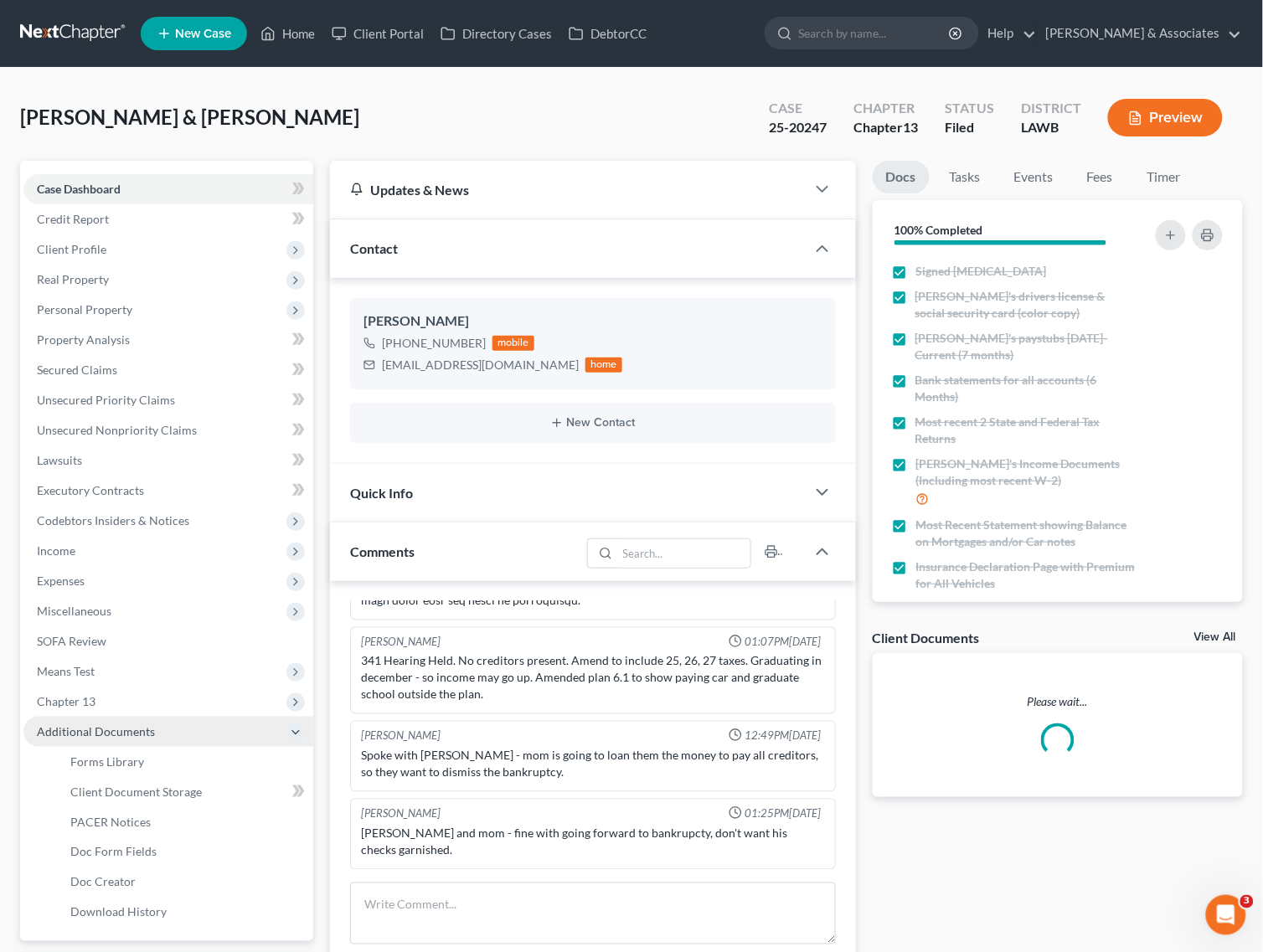
scroll to position [1365, 0]
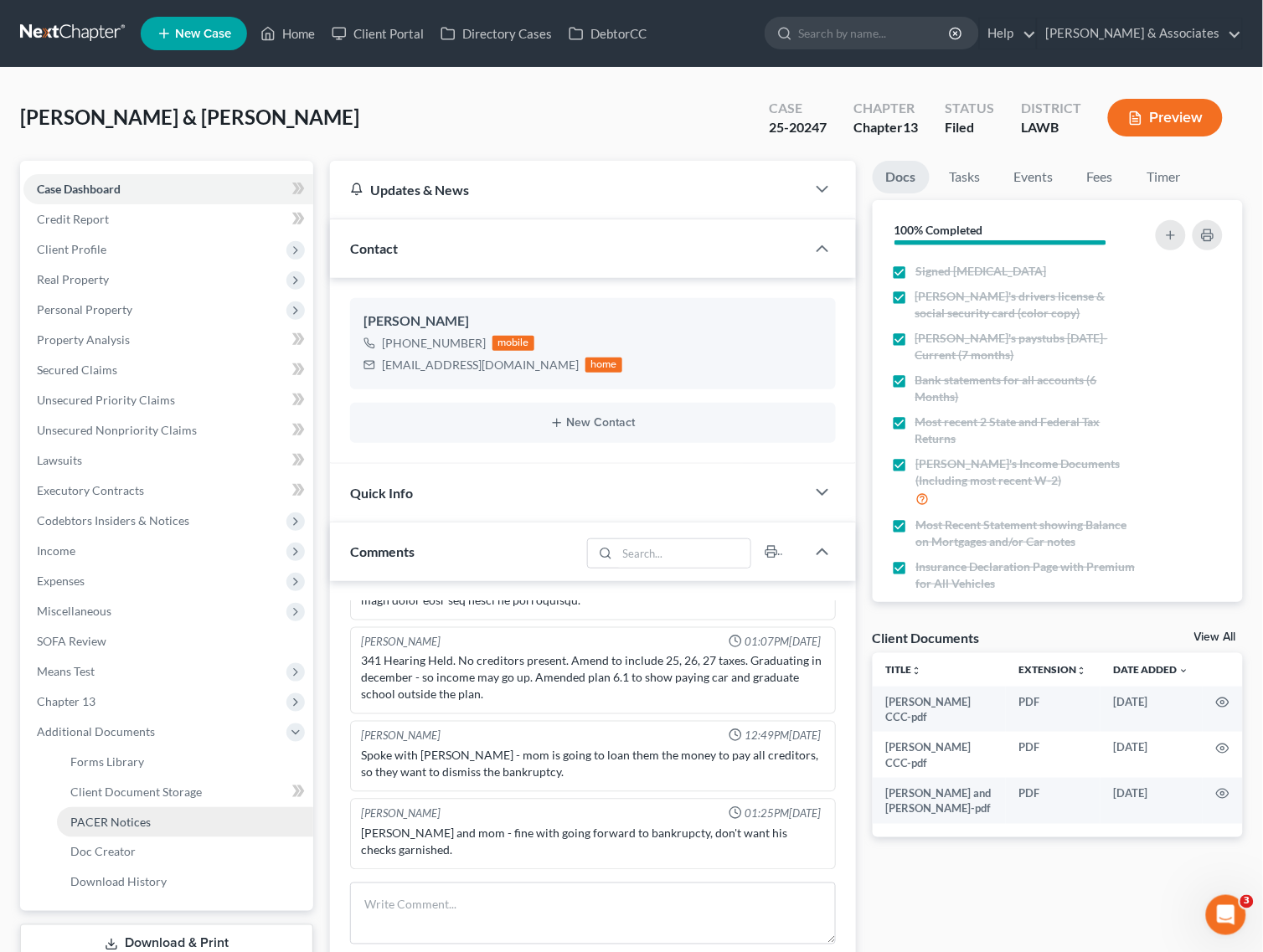
click at [97, 822] on span "PACER Notices" at bounding box center [111, 821] width 80 height 14
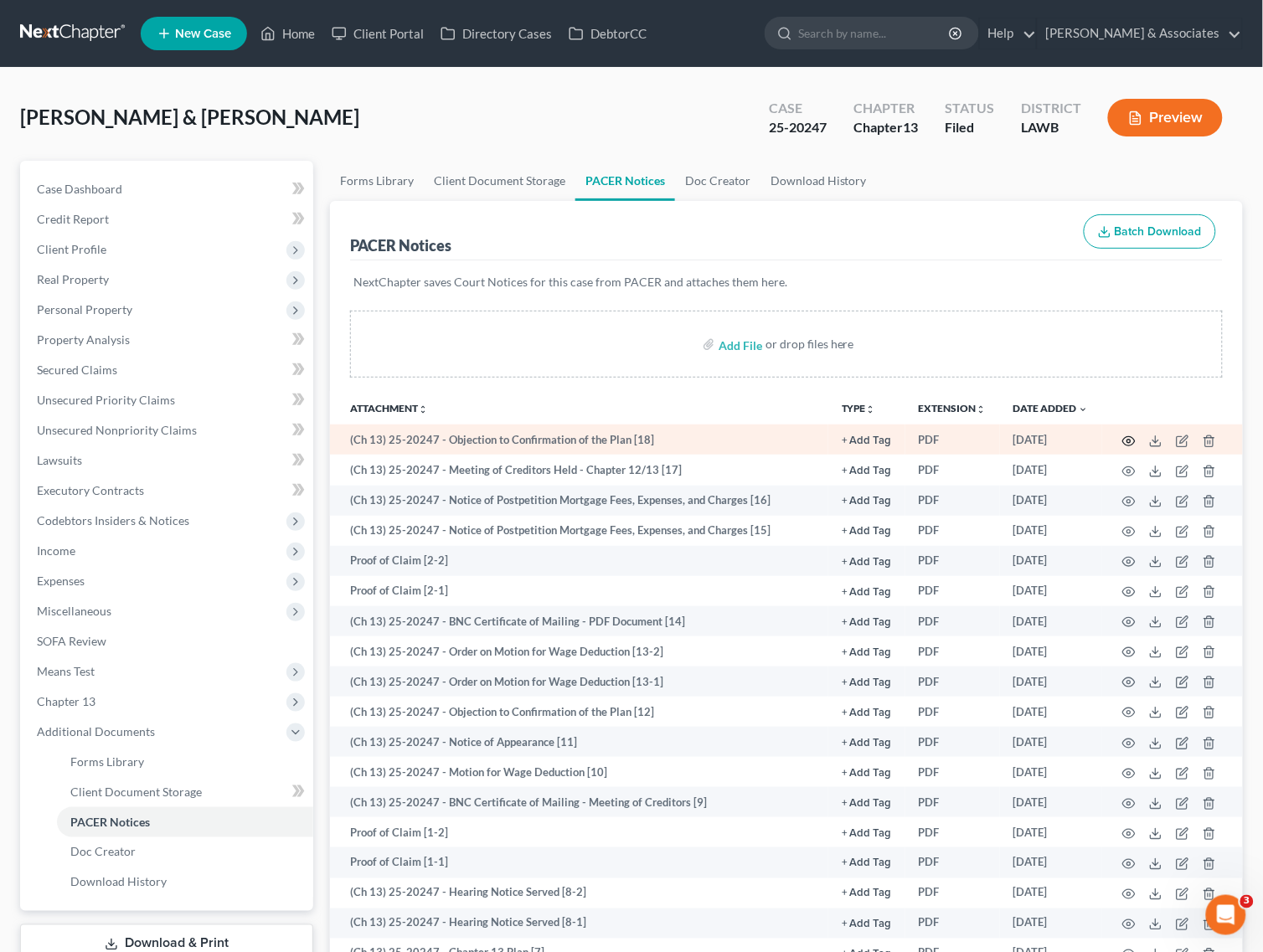
click at [1128, 438] on icon "button" at bounding box center [1129, 440] width 13 height 13
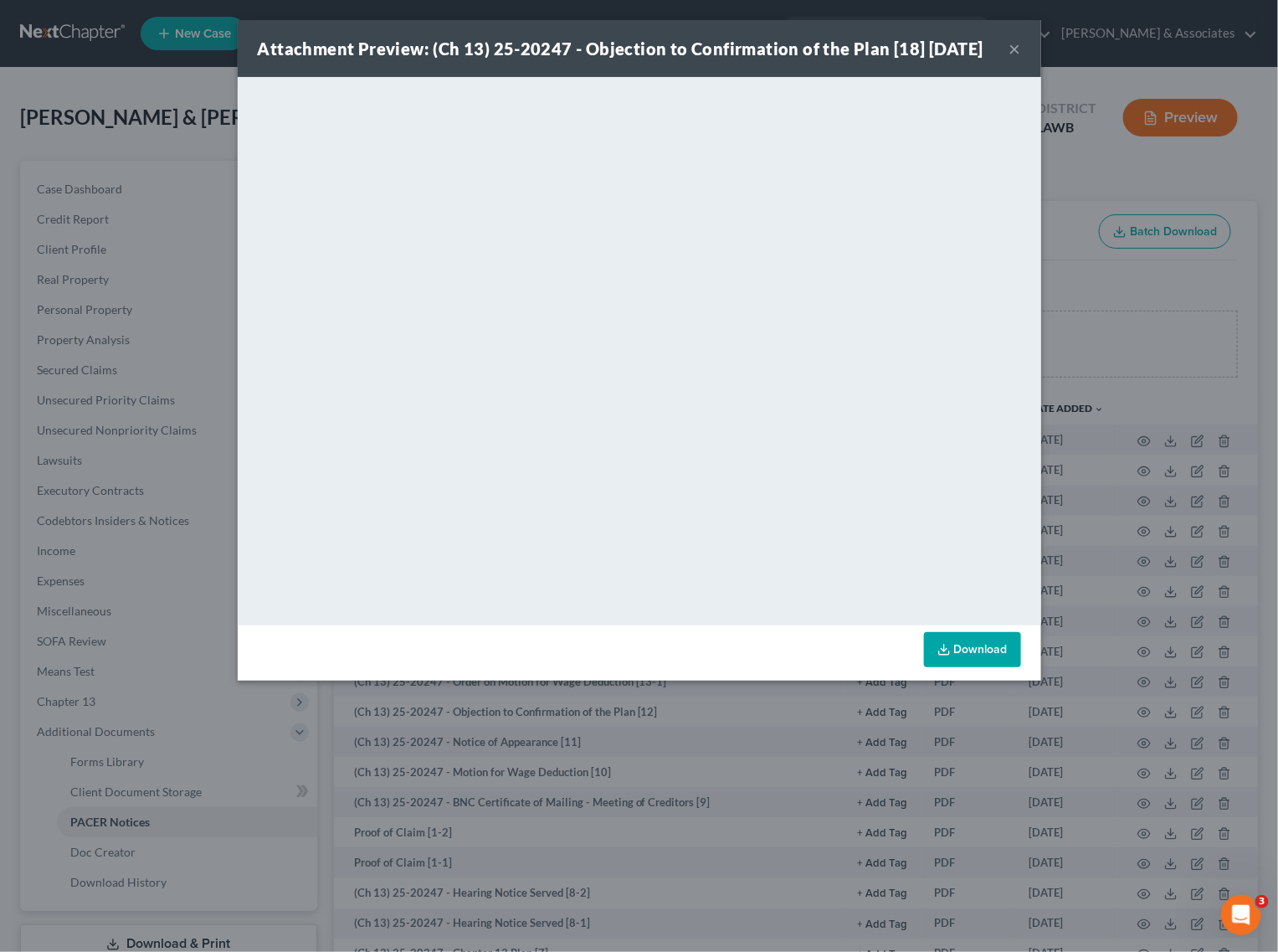
click at [1014, 58] on button "×" at bounding box center [1015, 48] width 11 height 20
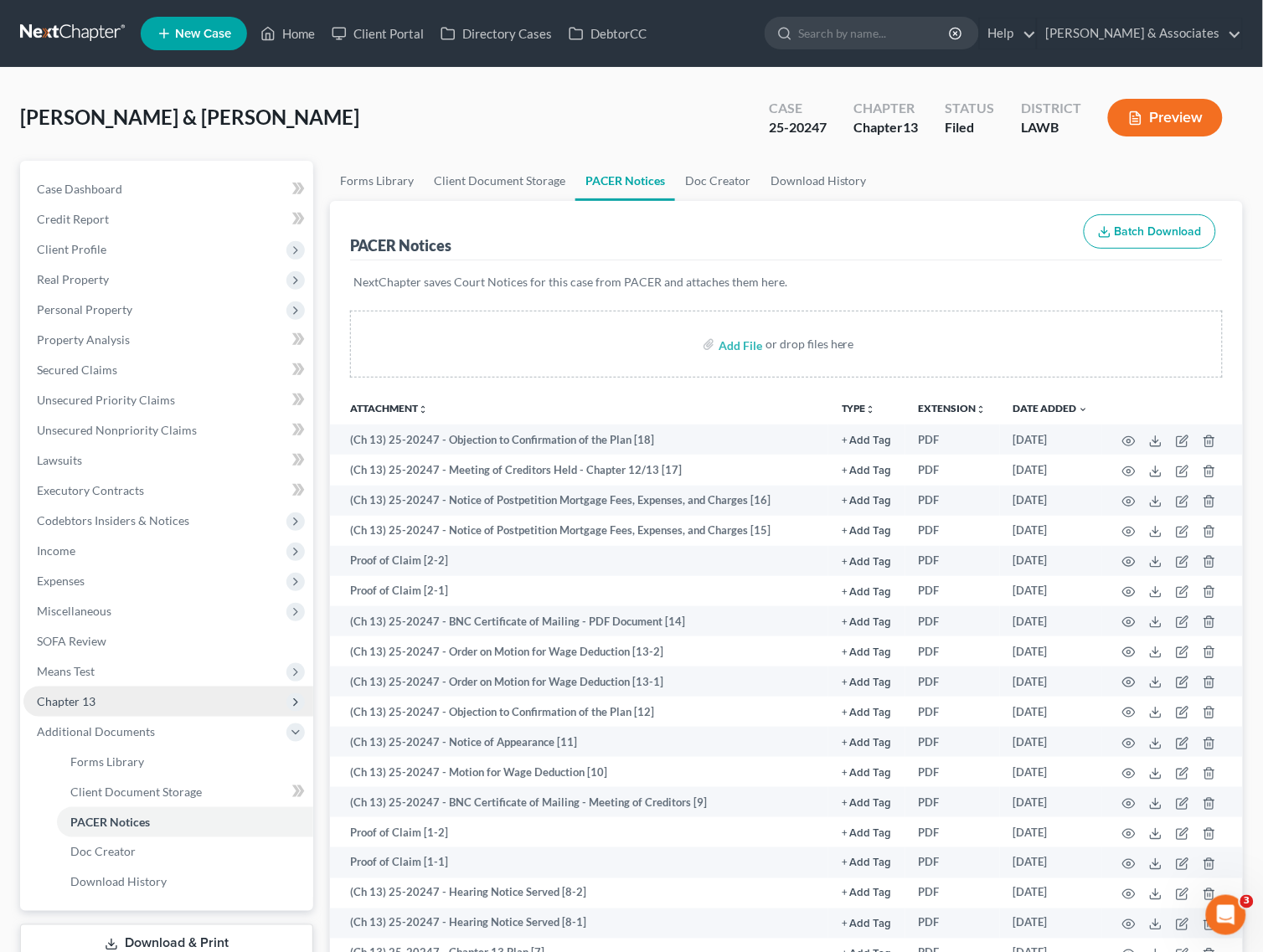
click at [103, 702] on span "Chapter 13" at bounding box center [168, 701] width 290 height 31
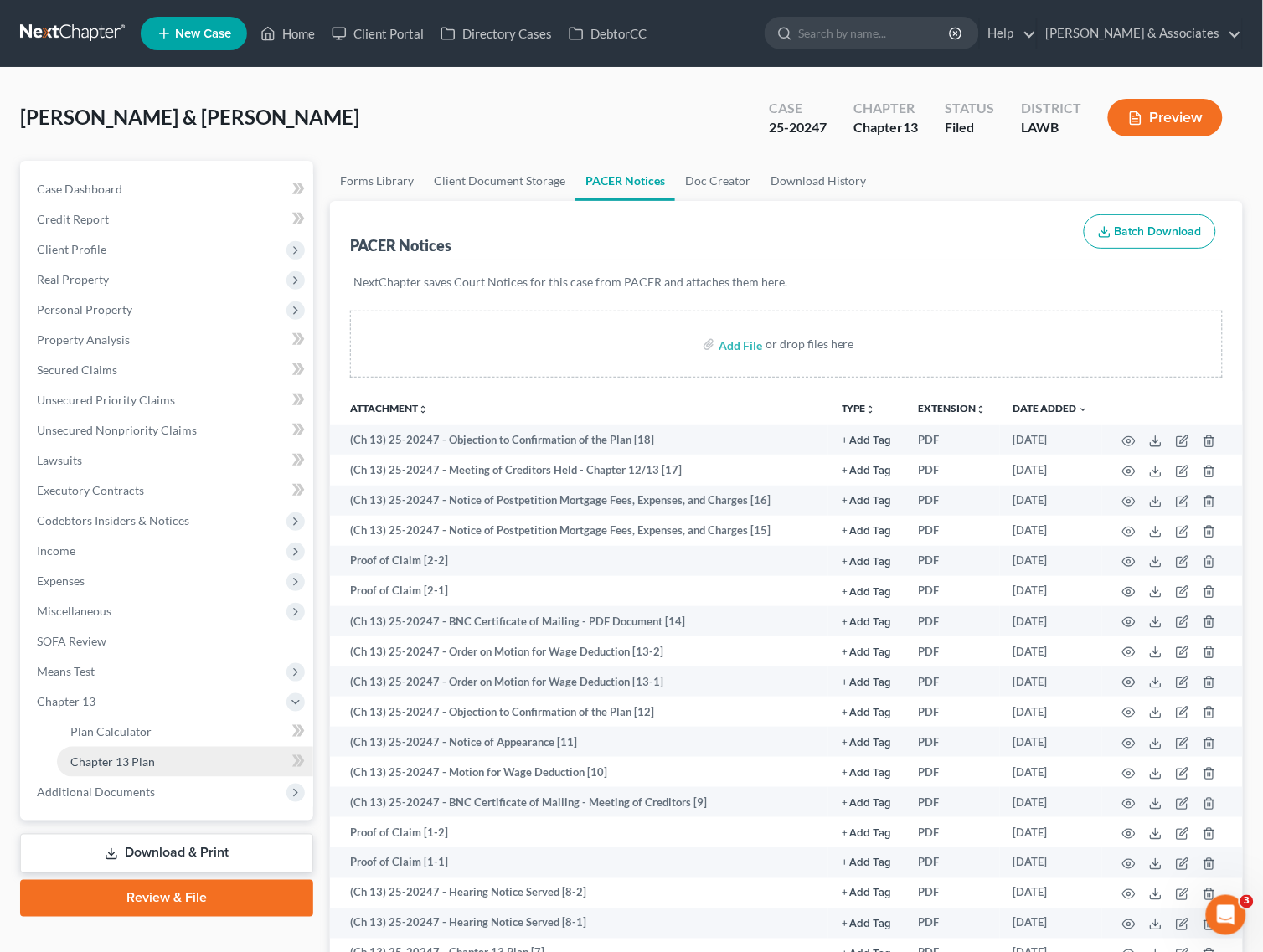
click at [115, 760] on span "Chapter 13 Plan" at bounding box center [113, 761] width 85 height 14
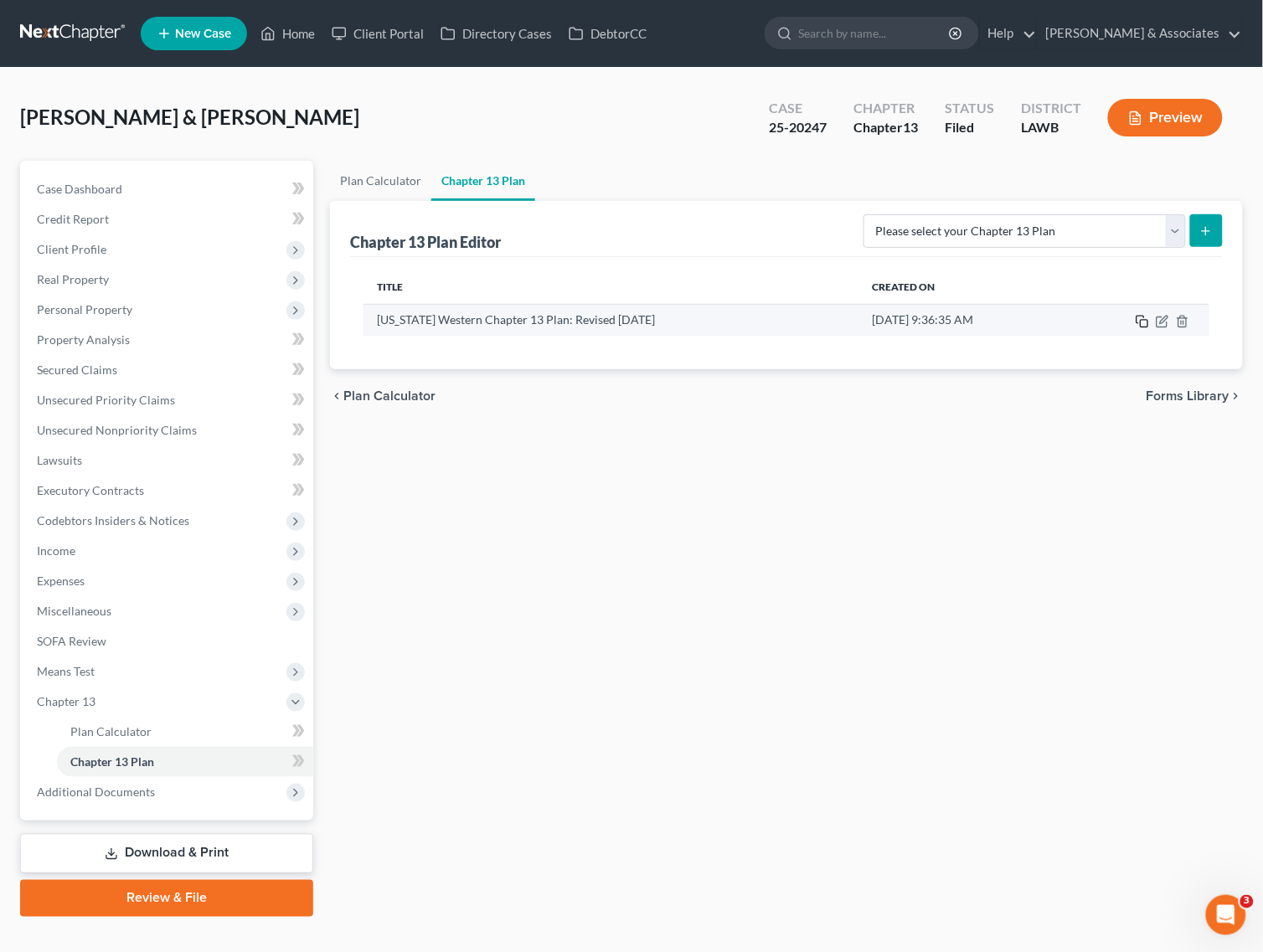
click at [1141, 316] on icon "button" at bounding box center [1142, 321] width 13 height 13
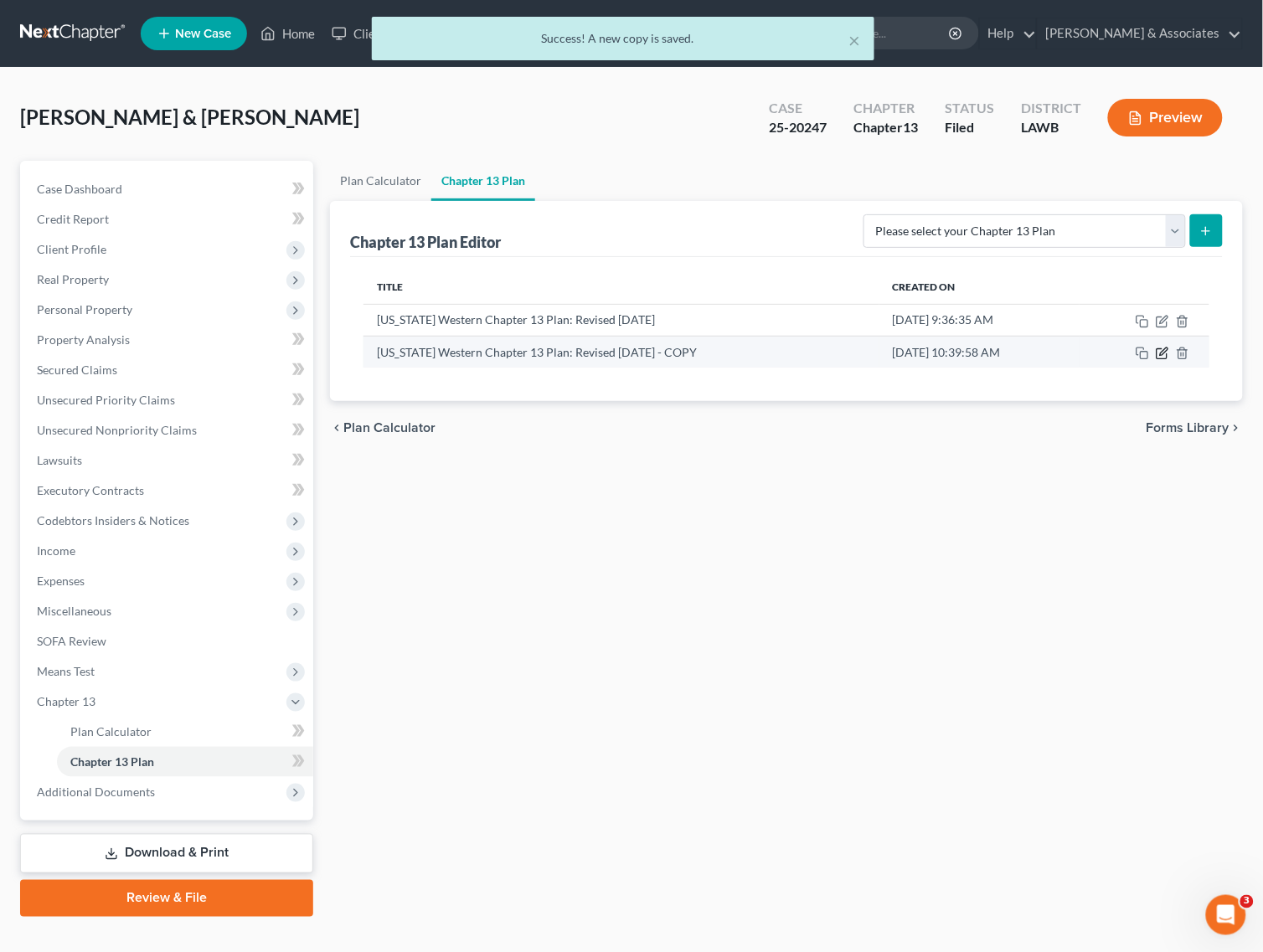
click at [1163, 353] on icon "button" at bounding box center [1162, 352] width 13 height 13
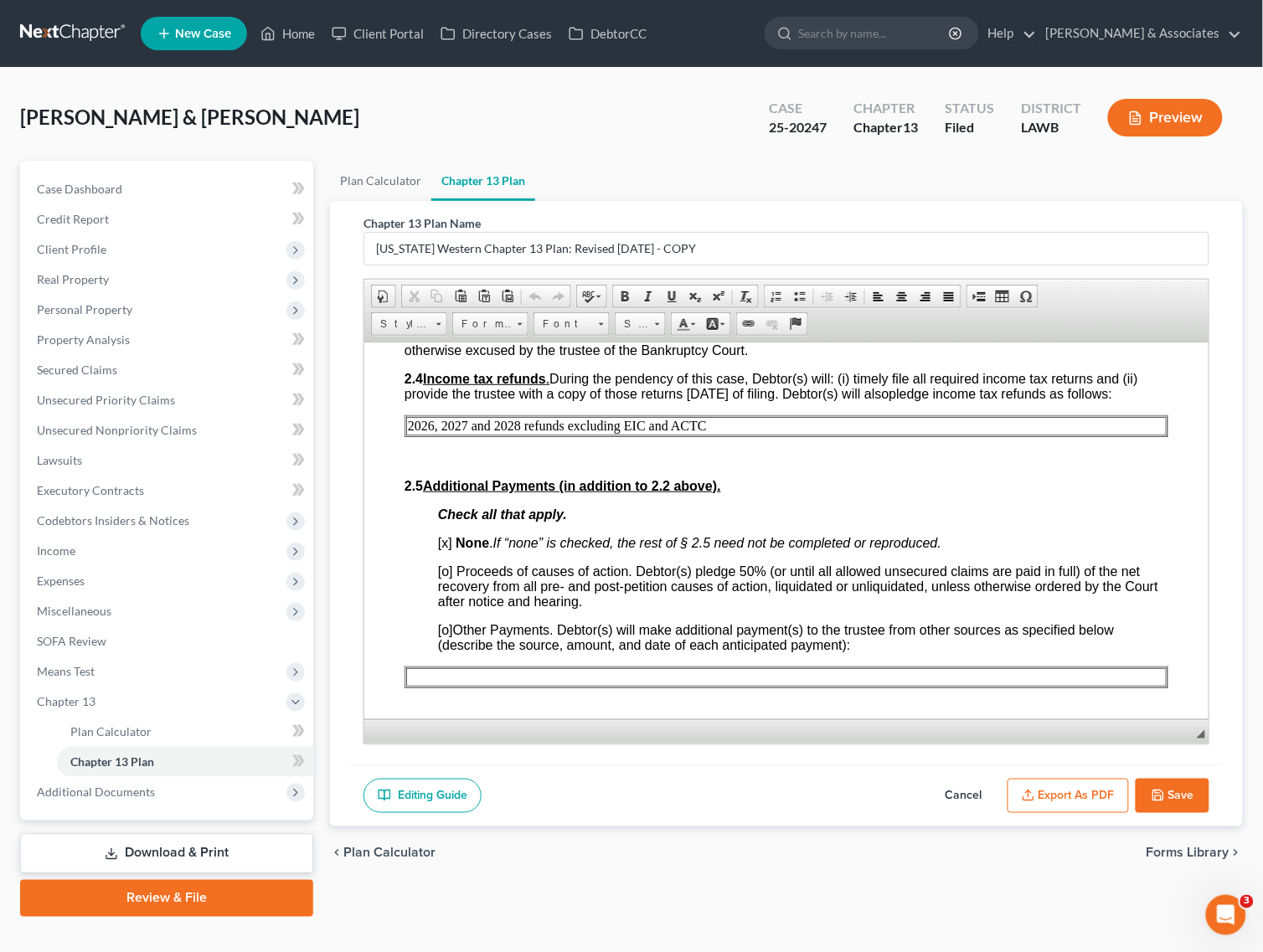
scroll to position [1046, 0]
click at [433, 433] on p "2026, 2027 and 2028 refunds excluding EIC and ACTC" at bounding box center [786, 425] width 757 height 15
click at [466, 433] on p "2025 , 2027 and 2028 refunds excluding EIC and ACTC" at bounding box center [786, 425] width 757 height 15
click at [520, 433] on p "2025 , 2026 and 2028 refunds excluding EIC and ACTC" at bounding box center [786, 425] width 757 height 15
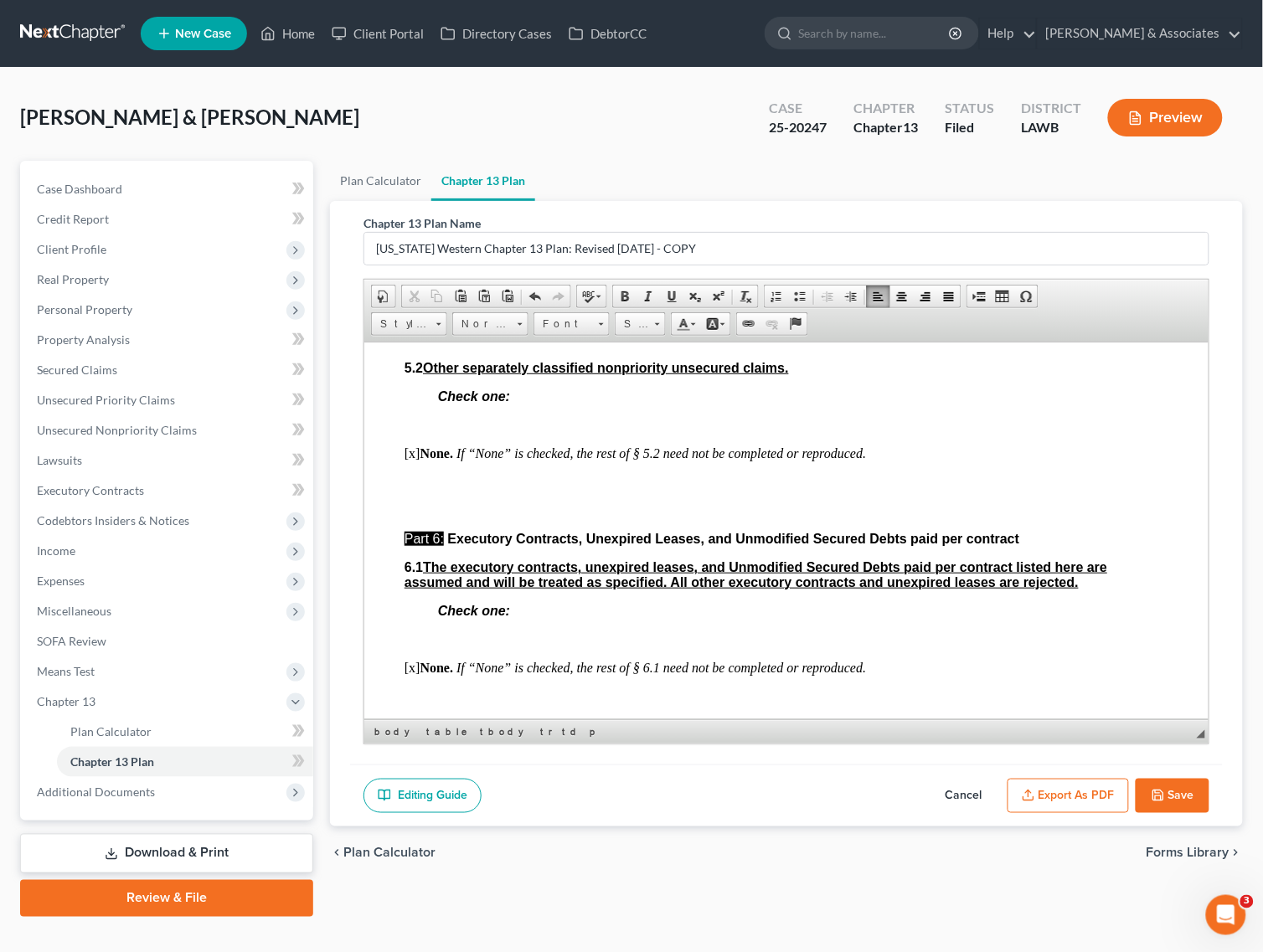
scroll to position [4185, 0]
